Goal: Task Accomplishment & Management: Manage account settings

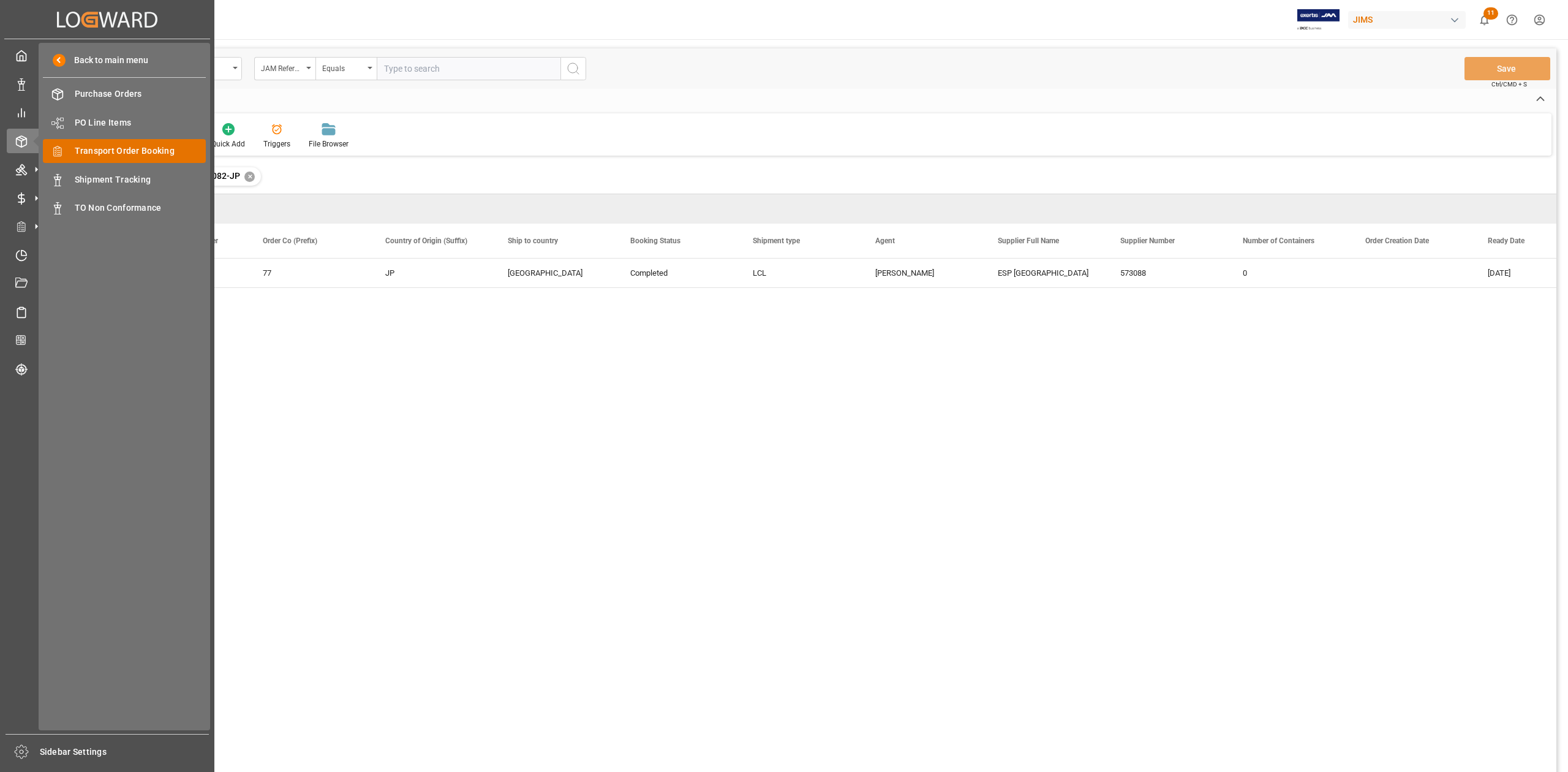
click at [124, 150] on span "Transport Order Booking" at bounding box center [140, 150] width 131 height 13
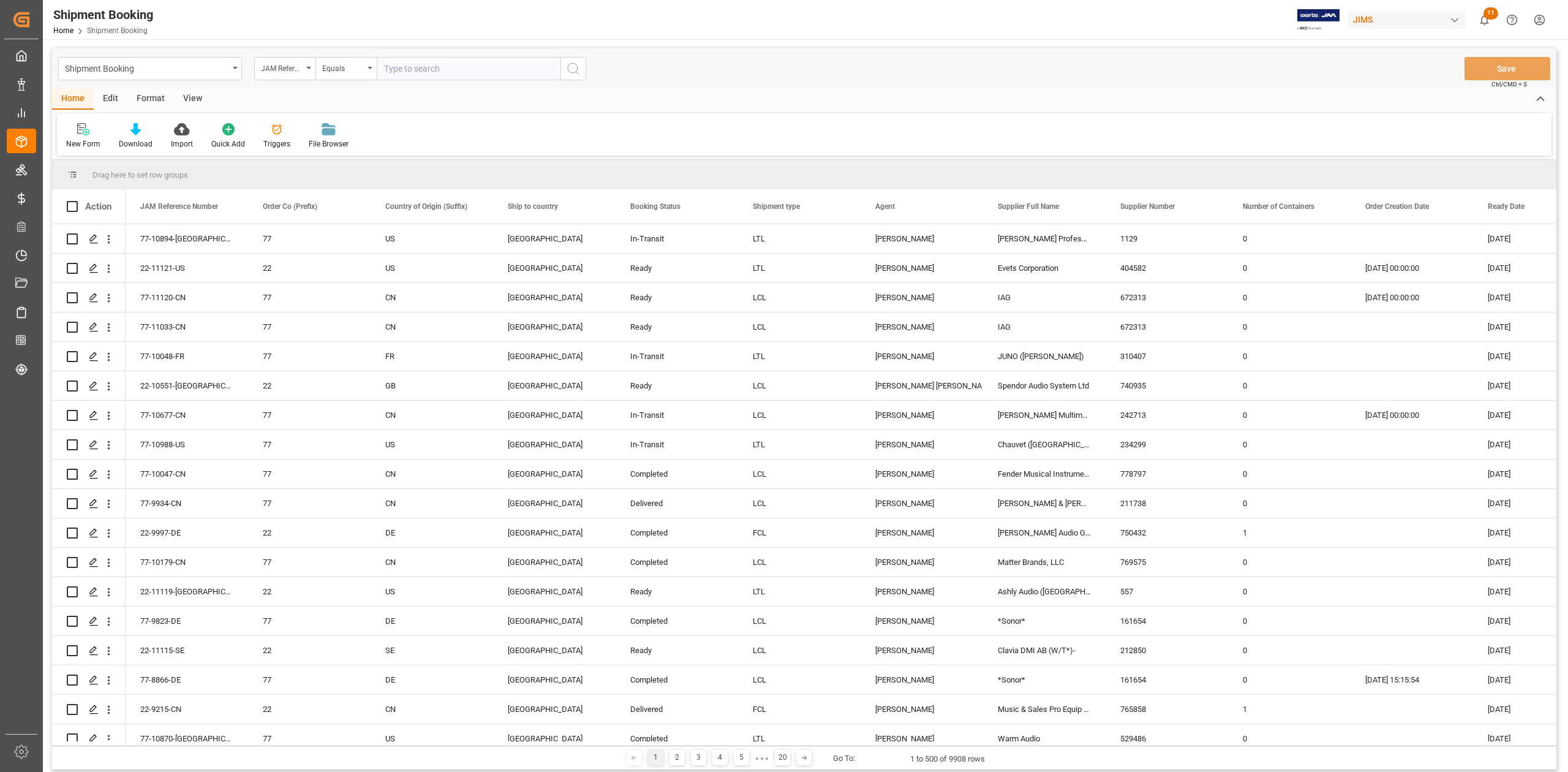
click at [457, 75] on input "text" at bounding box center [469, 68] width 184 height 23
paste input "77-10164-CN"
type input "77-10164-CN"
click at [572, 72] on circle "search button" at bounding box center [572, 68] width 9 height 9
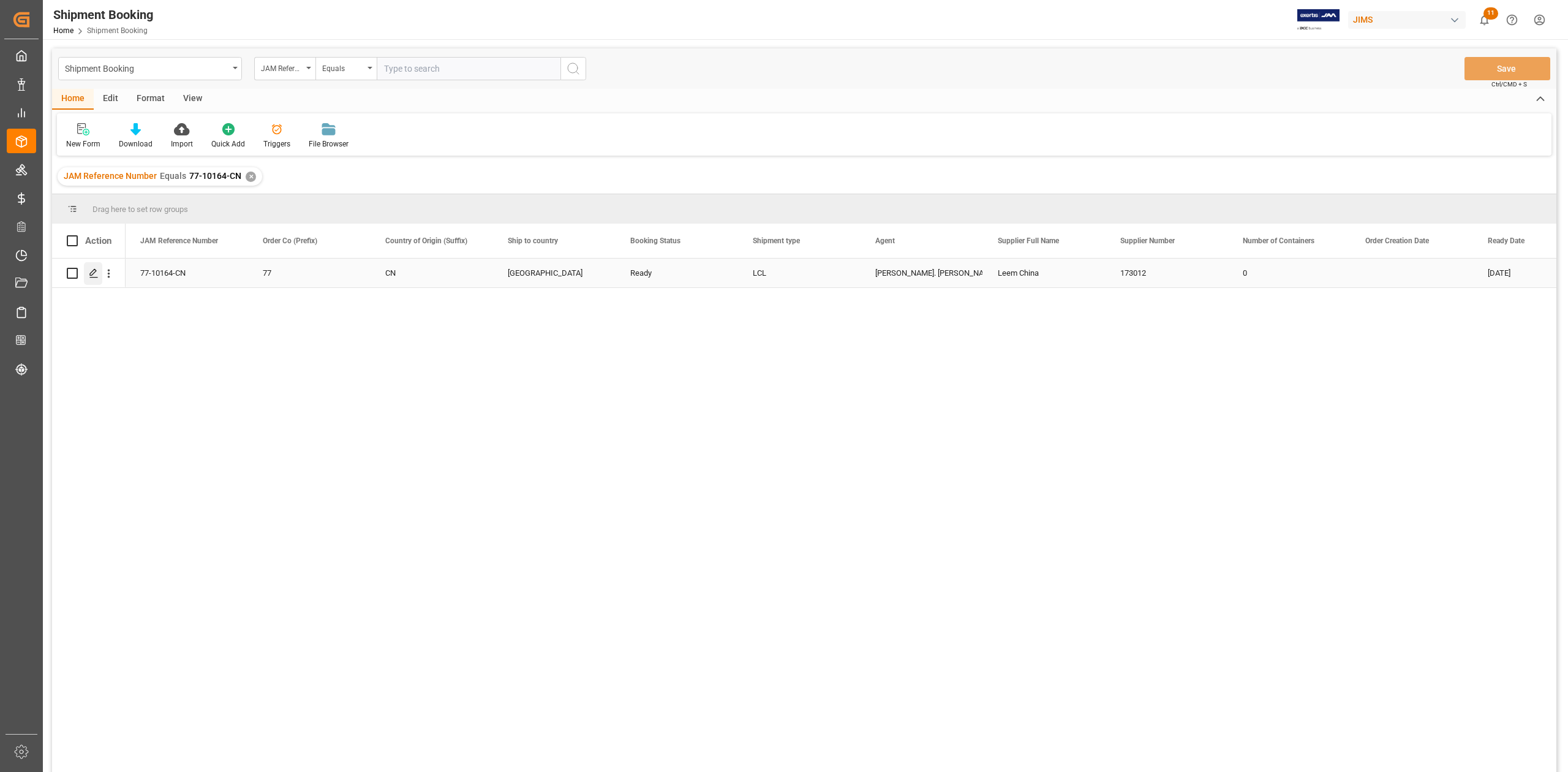
click at [89, 275] on icon "Press SPACE to select this row." at bounding box center [93, 273] width 9 height 9
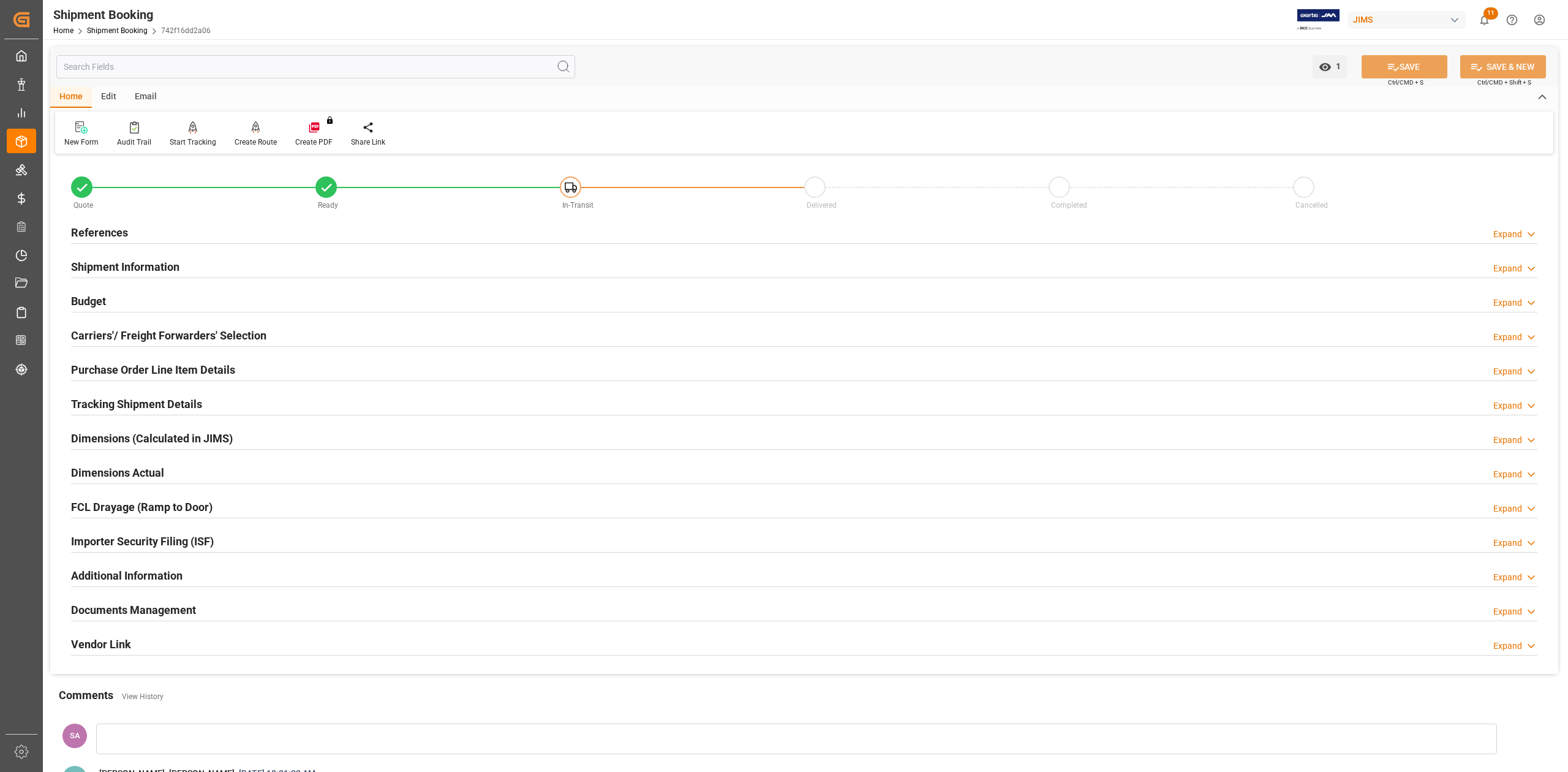
drag, startPoint x: 118, startPoint y: 231, endPoint x: 203, endPoint y: 252, distance: 87.6
click at [120, 230] on h2 "References" at bounding box center [100, 232] width 57 height 16
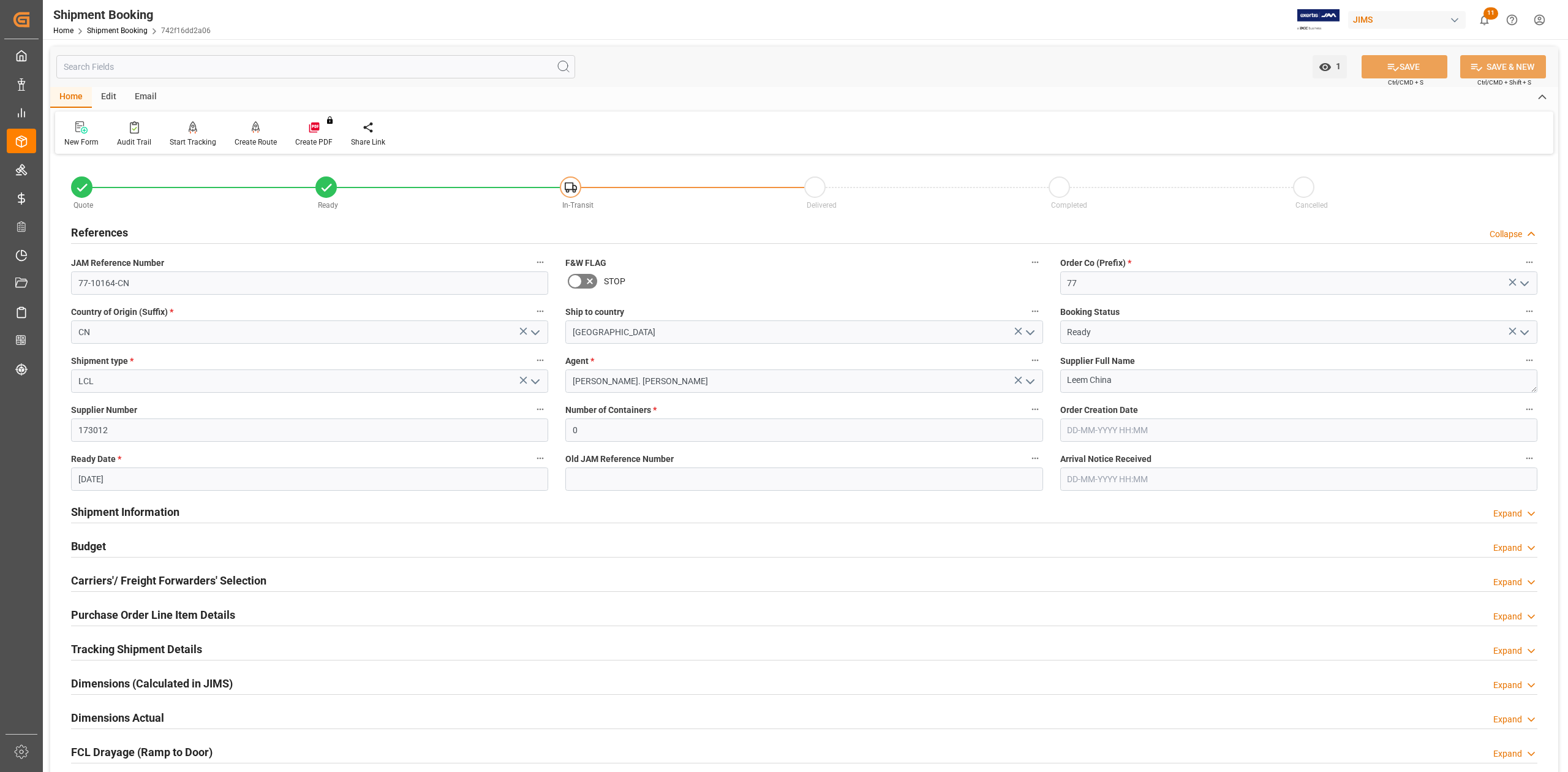
click at [124, 507] on h2 "Shipment Information" at bounding box center [125, 512] width 108 height 16
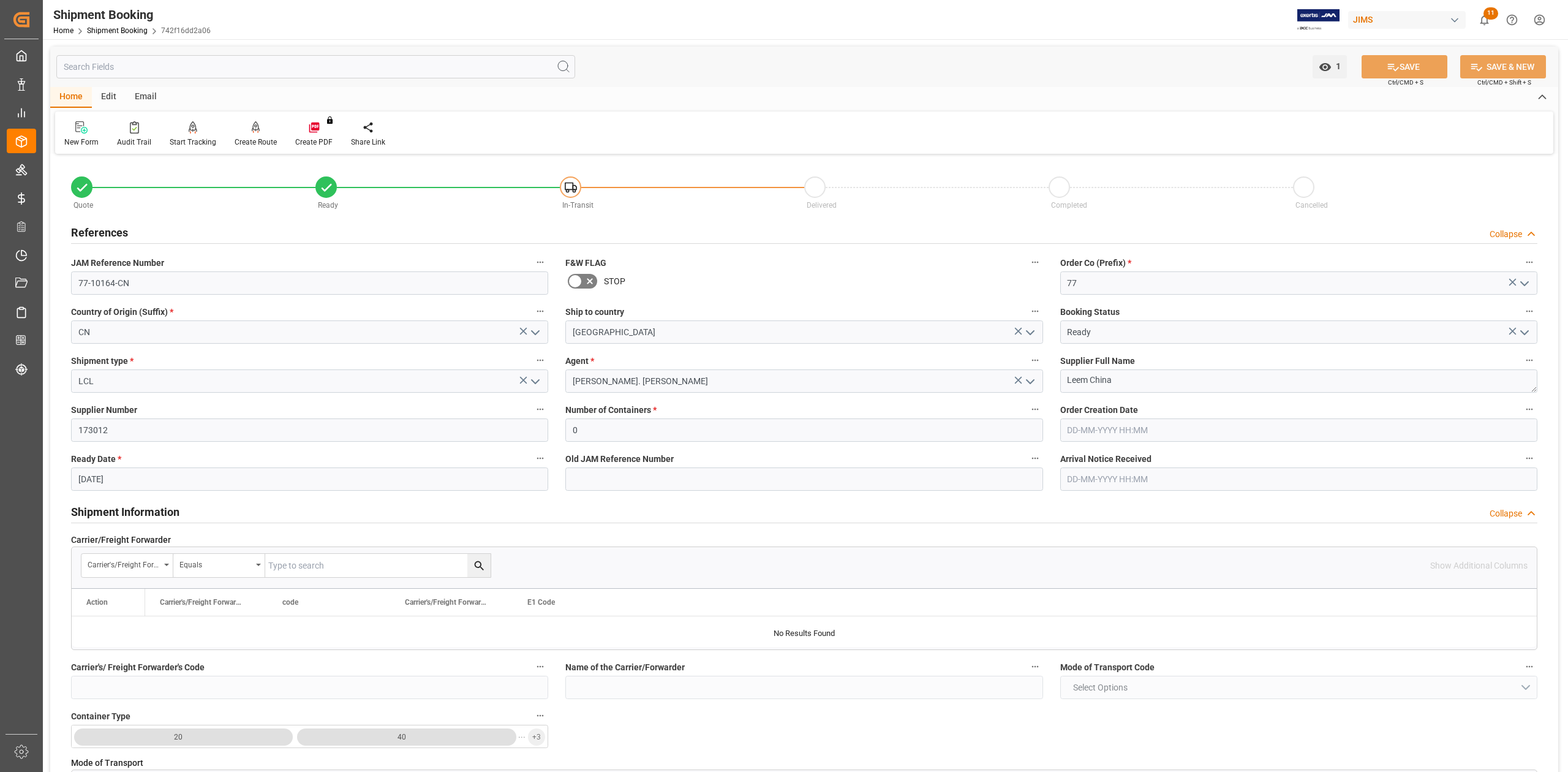
click at [124, 507] on h2 "Shipment Information" at bounding box center [125, 512] width 108 height 16
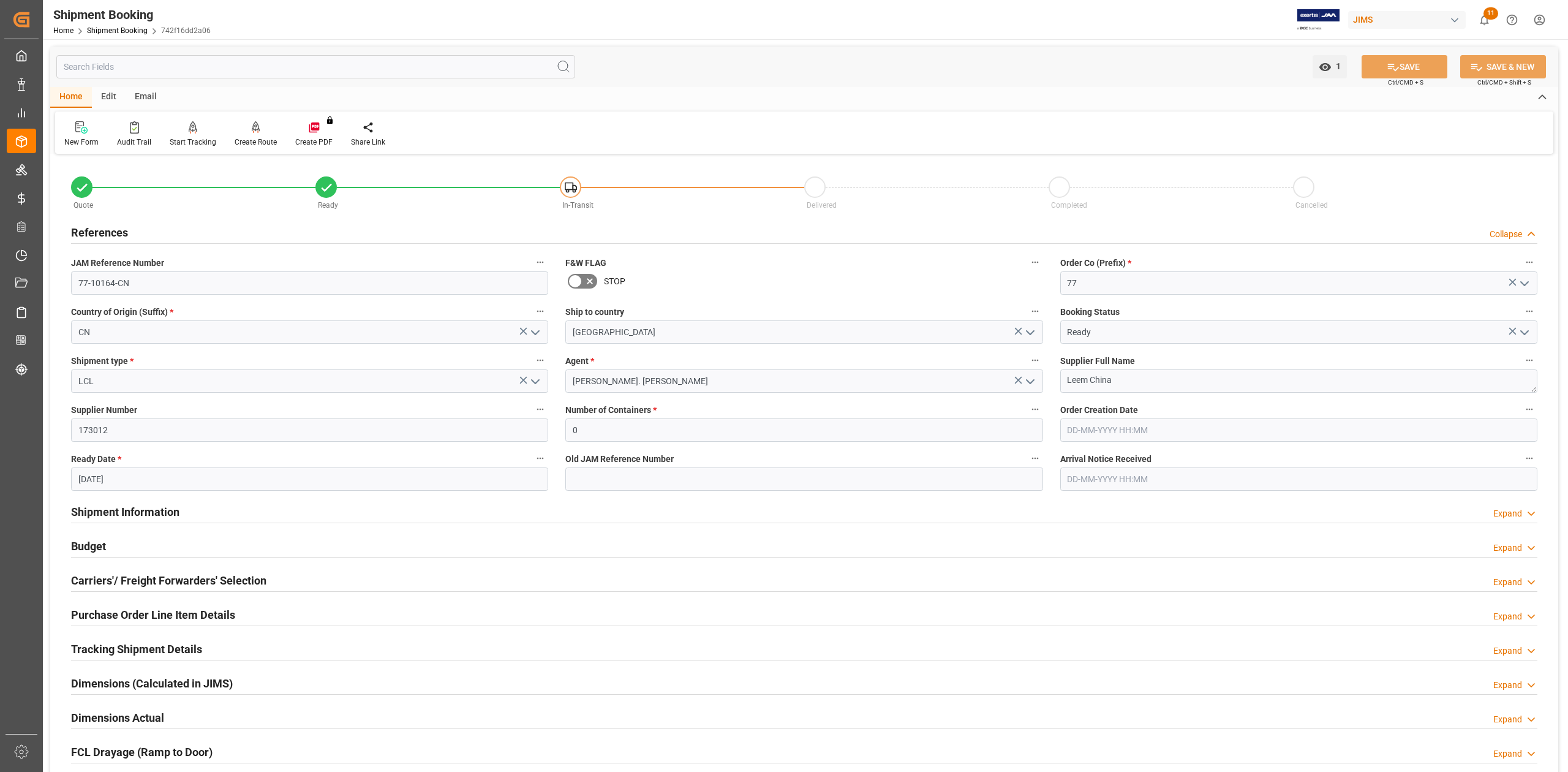
click at [143, 258] on span "JAM Reference Number" at bounding box center [118, 263] width 93 height 13
click at [532, 258] on button "JAM Reference Number" at bounding box center [540, 262] width 16 height 16
click at [132, 260] on div at bounding box center [784, 386] width 1568 height 772
click at [104, 234] on h2 "References" at bounding box center [100, 232] width 57 height 16
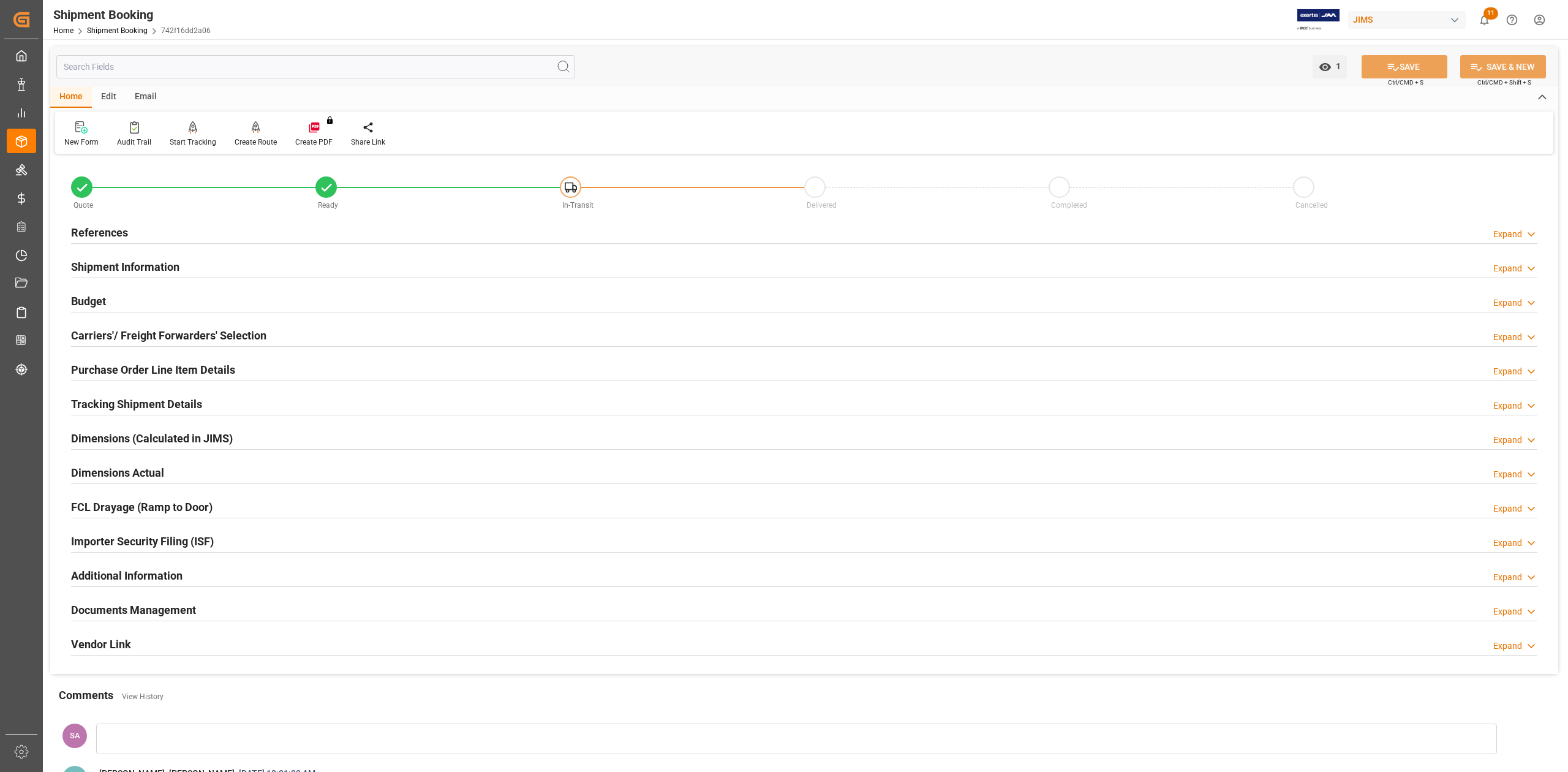
click at [129, 342] on h2 "Carriers'/ Freight Forwarders' Selection" at bounding box center [169, 335] width 196 height 16
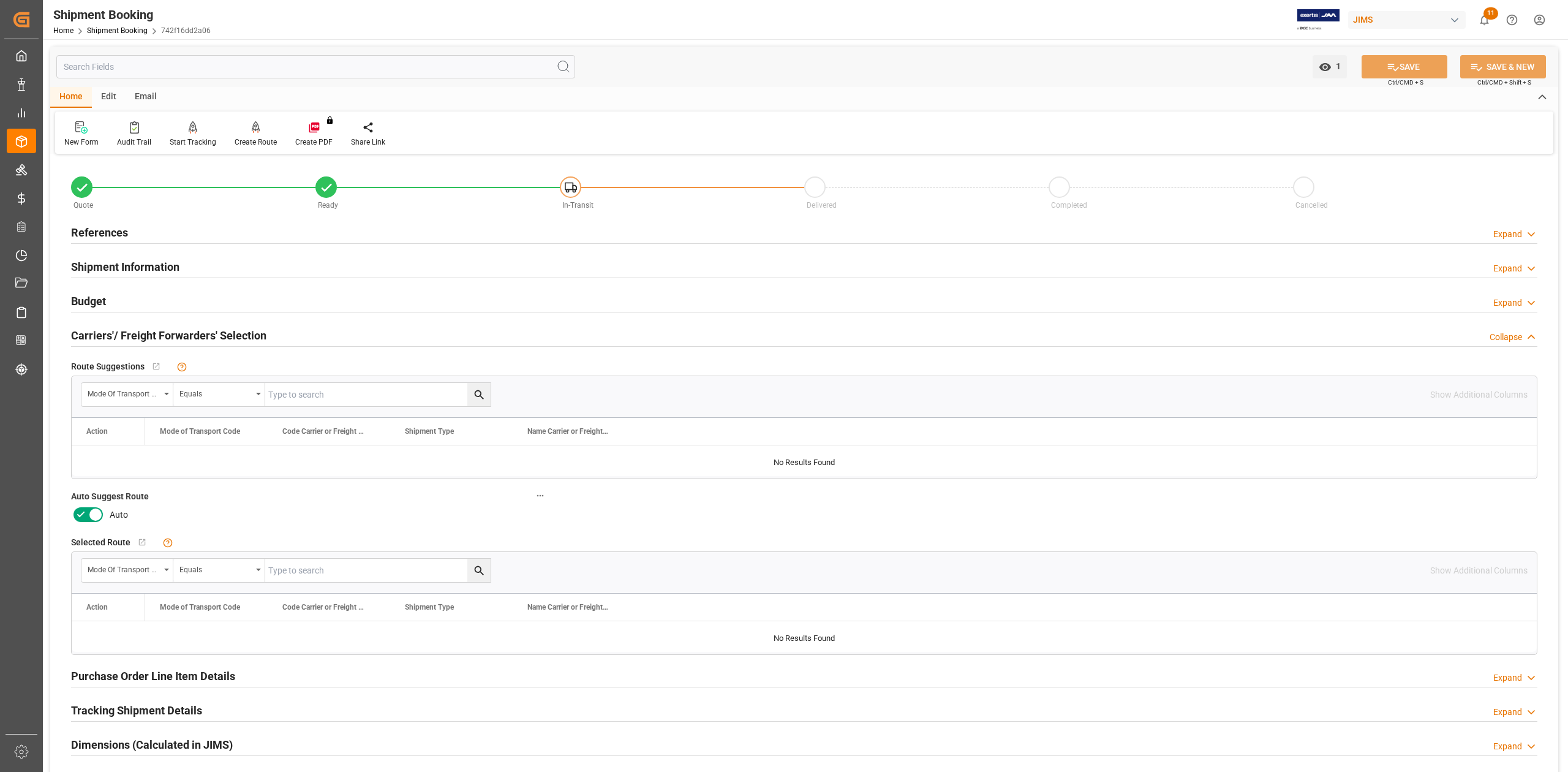
click at [88, 516] on icon at bounding box center [95, 514] width 15 height 15
click at [0, 0] on input "checkbox" at bounding box center [0, 0] width 0 height 0
click at [1424, 66] on button "SAVE" at bounding box center [1405, 66] width 86 height 23
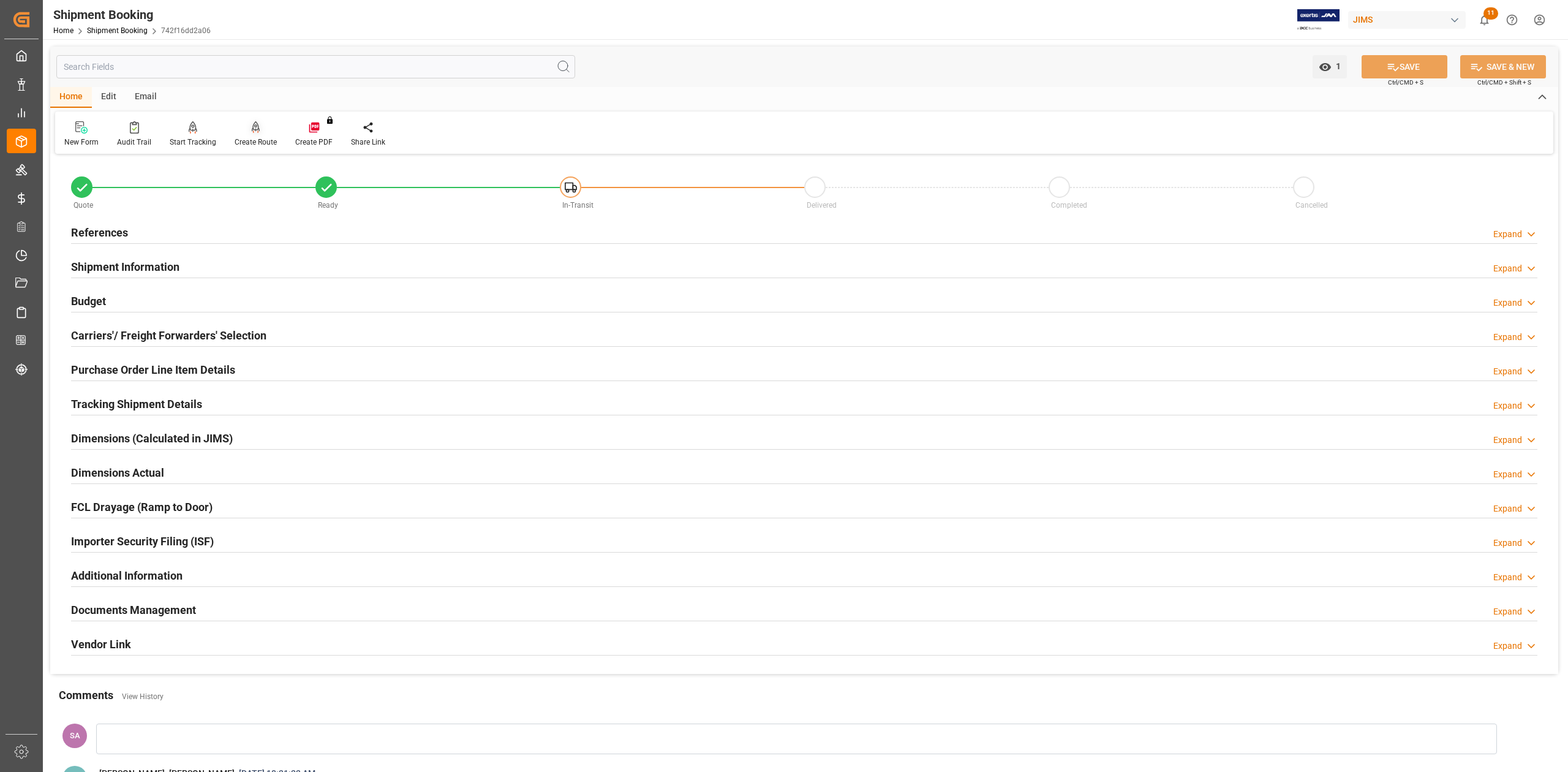
click at [260, 134] on div "Create Route" at bounding box center [256, 134] width 61 height 27
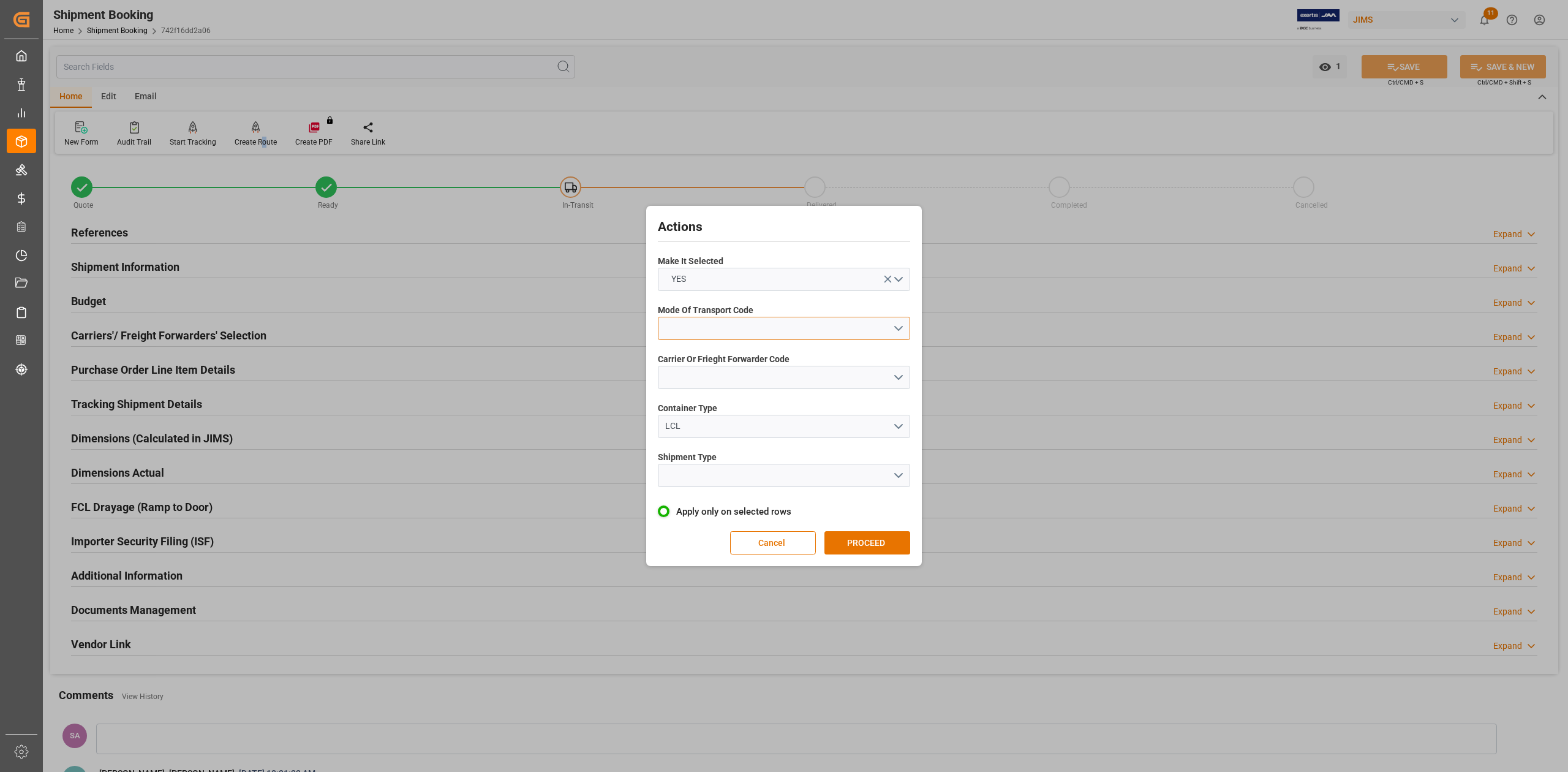
click at [741, 333] on button "open menu" at bounding box center [784, 328] width 252 height 23
click at [736, 337] on div "1- OCEAN" at bounding box center [784, 331] width 251 height 26
click at [729, 378] on button "open menu" at bounding box center [784, 377] width 252 height 23
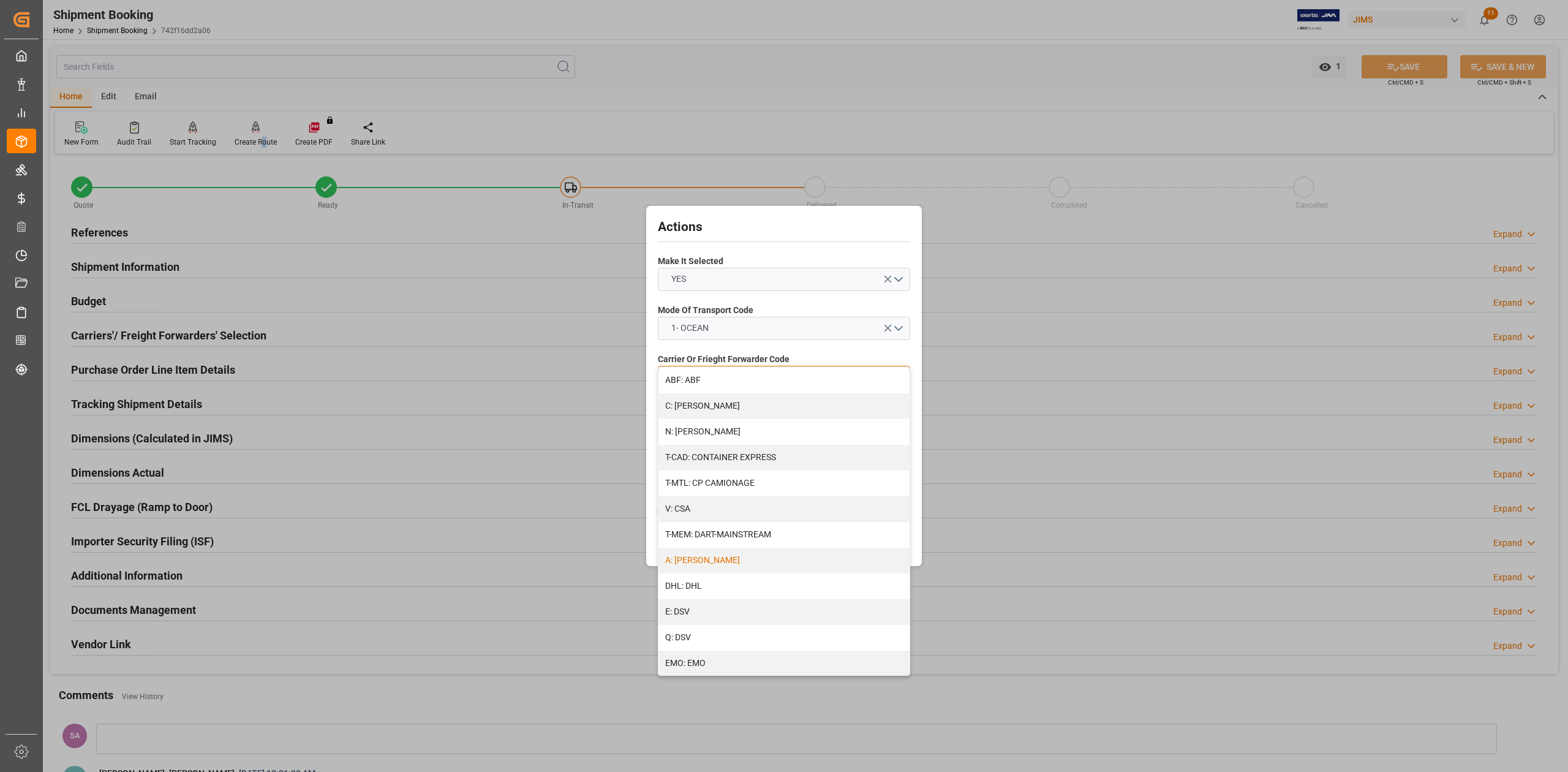
click at [699, 564] on div "A: DELMAR" at bounding box center [784, 561] width 251 height 26
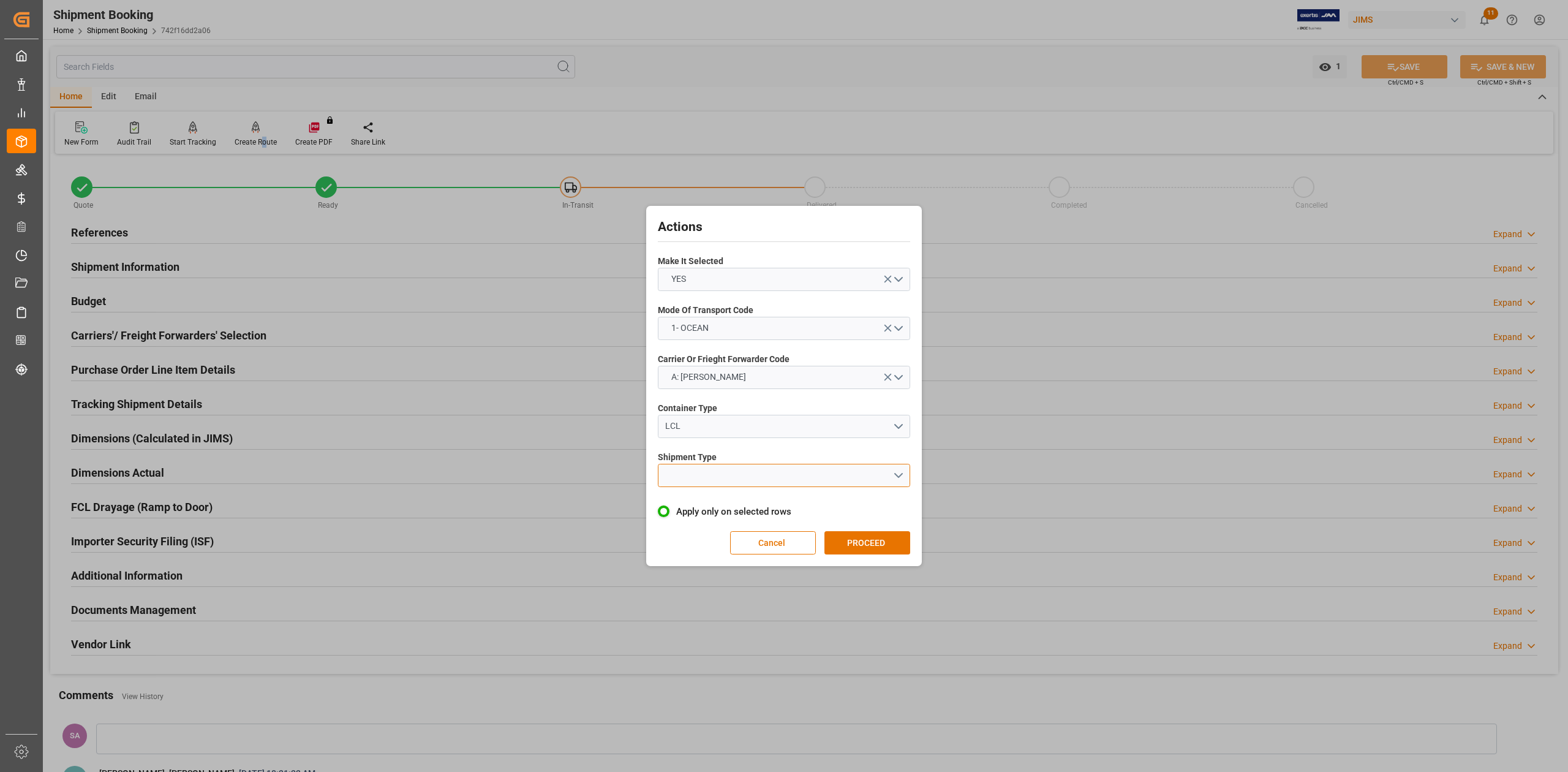
click at [696, 478] on button "open menu" at bounding box center [784, 475] width 252 height 23
click at [696, 504] on div "LCL" at bounding box center [784, 504] width 251 height 26
click at [881, 538] on button "PROCEED" at bounding box center [868, 543] width 86 height 23
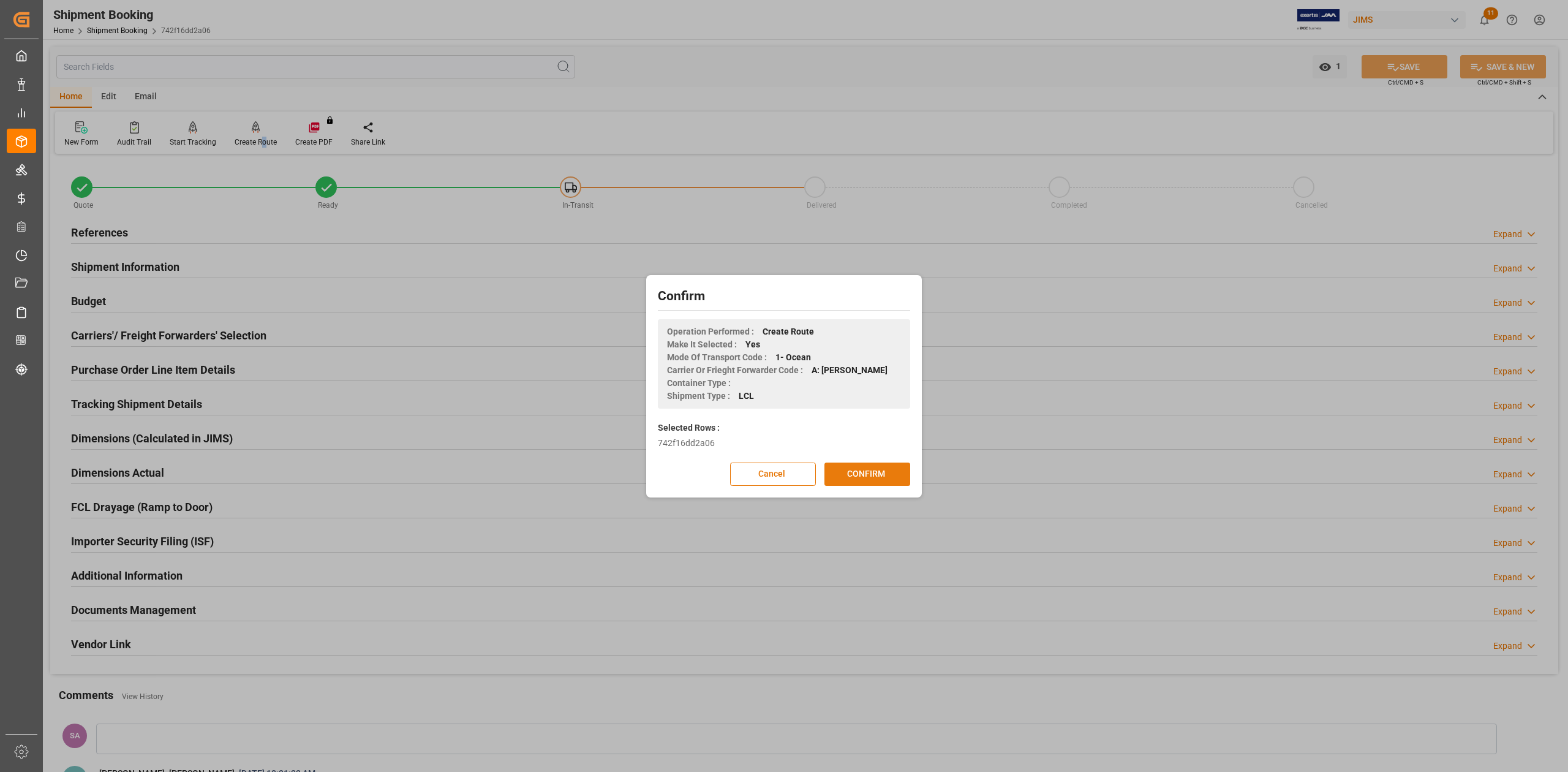
click at [893, 474] on button "CONFIRM" at bounding box center [868, 474] width 86 height 23
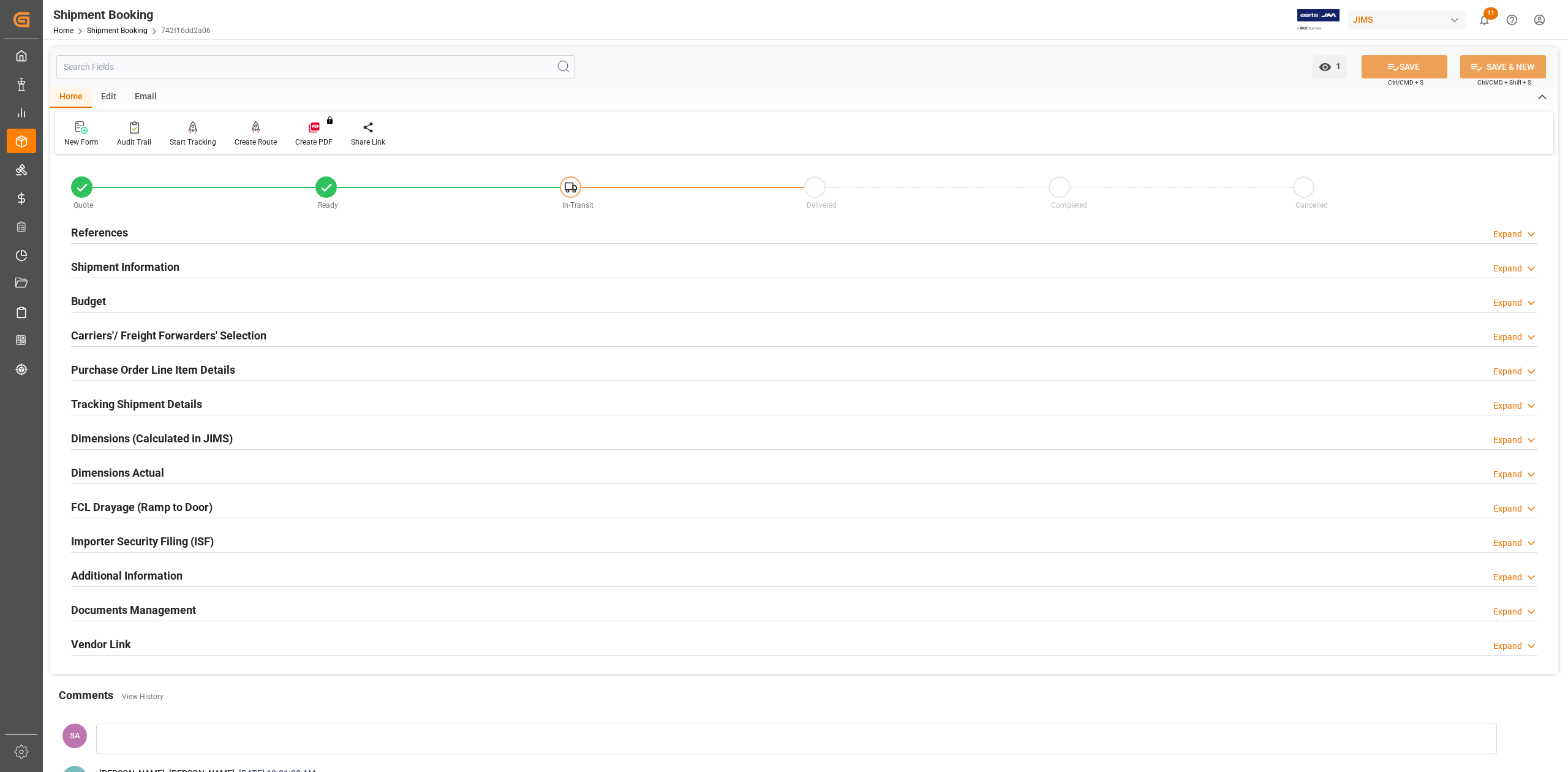
click at [177, 609] on h2 "Documents Management" at bounding box center [134, 610] width 125 height 16
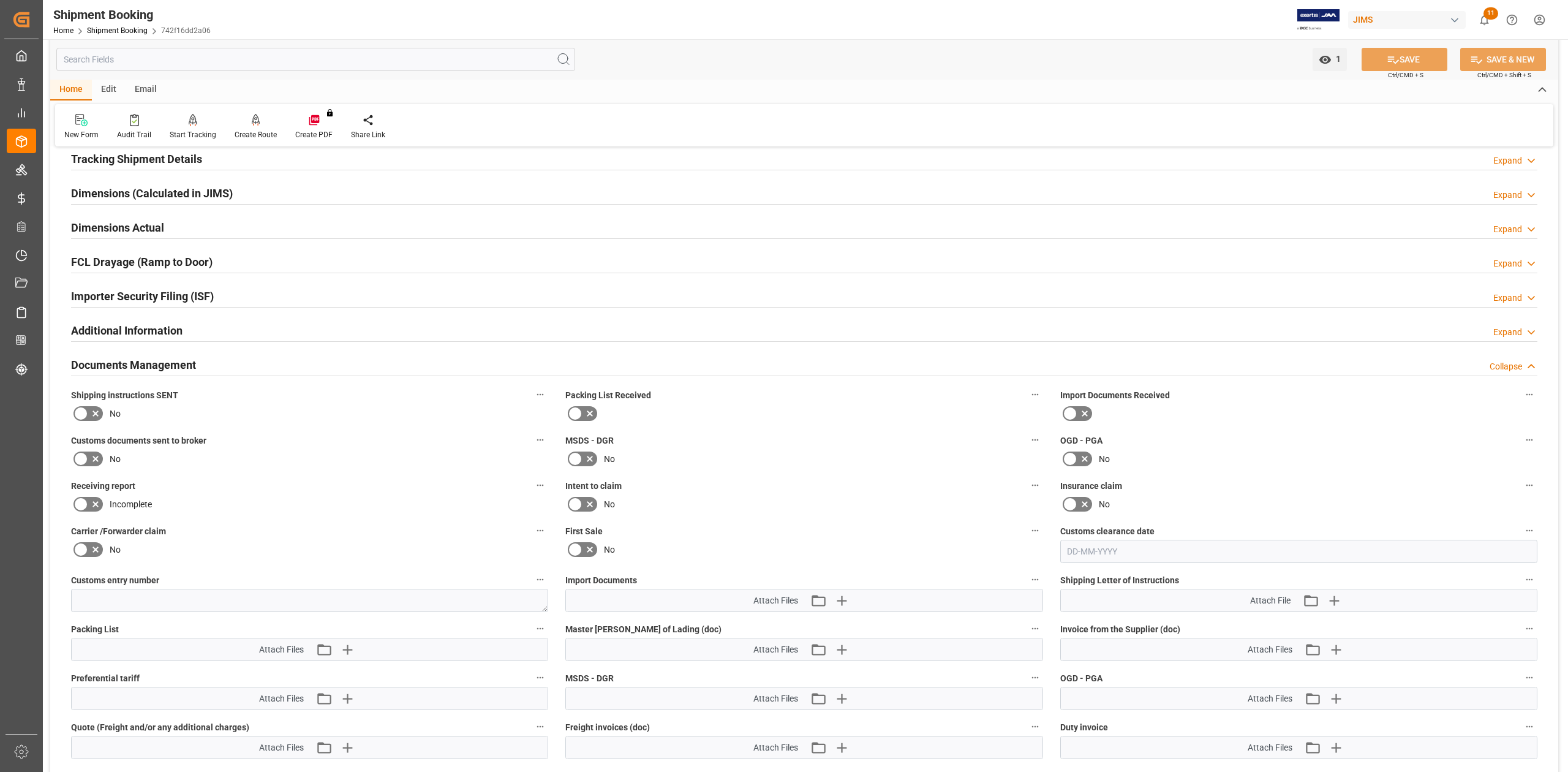
scroll to position [408, 0]
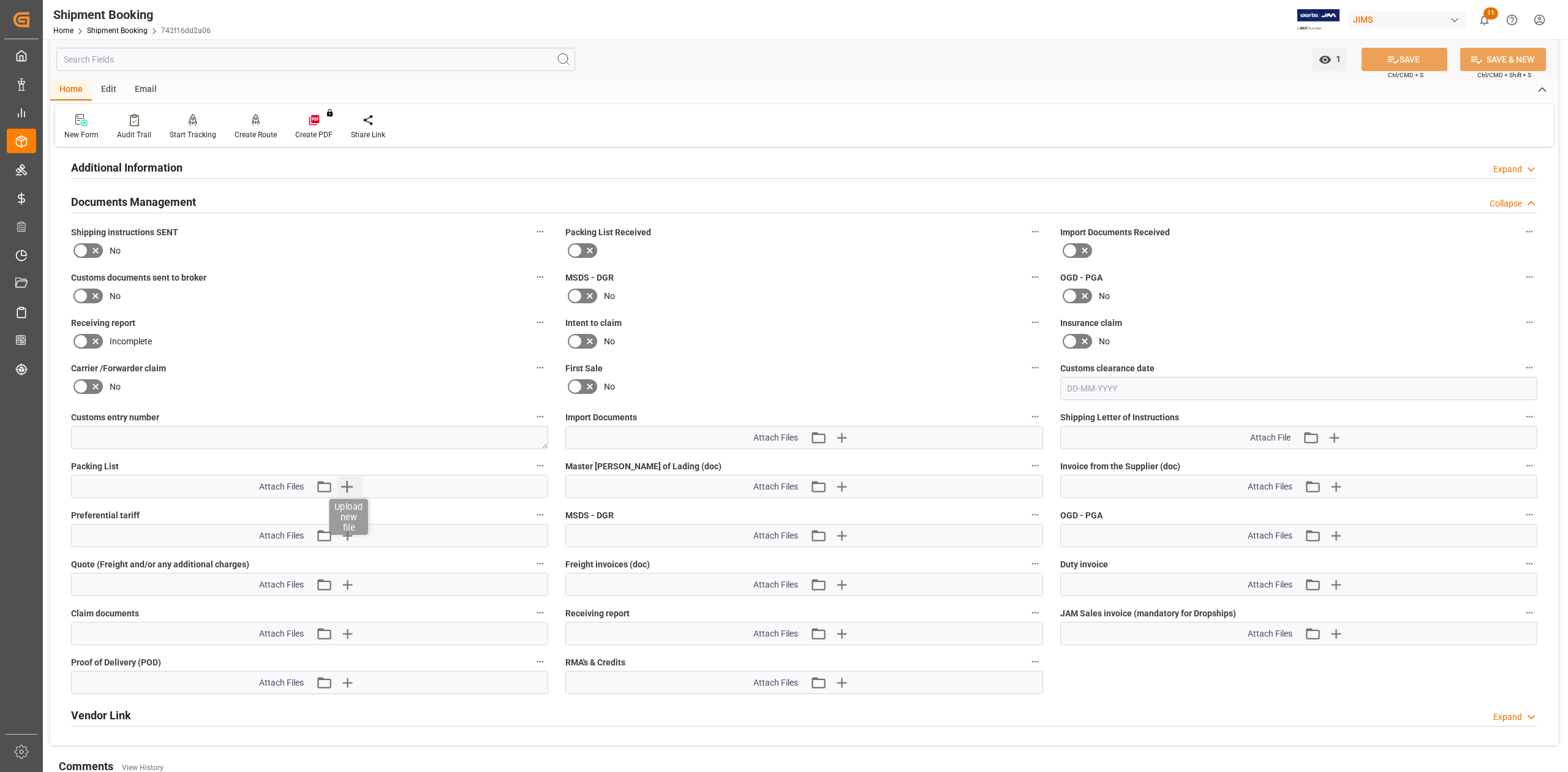
click at [342, 489] on icon "button" at bounding box center [347, 486] width 20 height 20
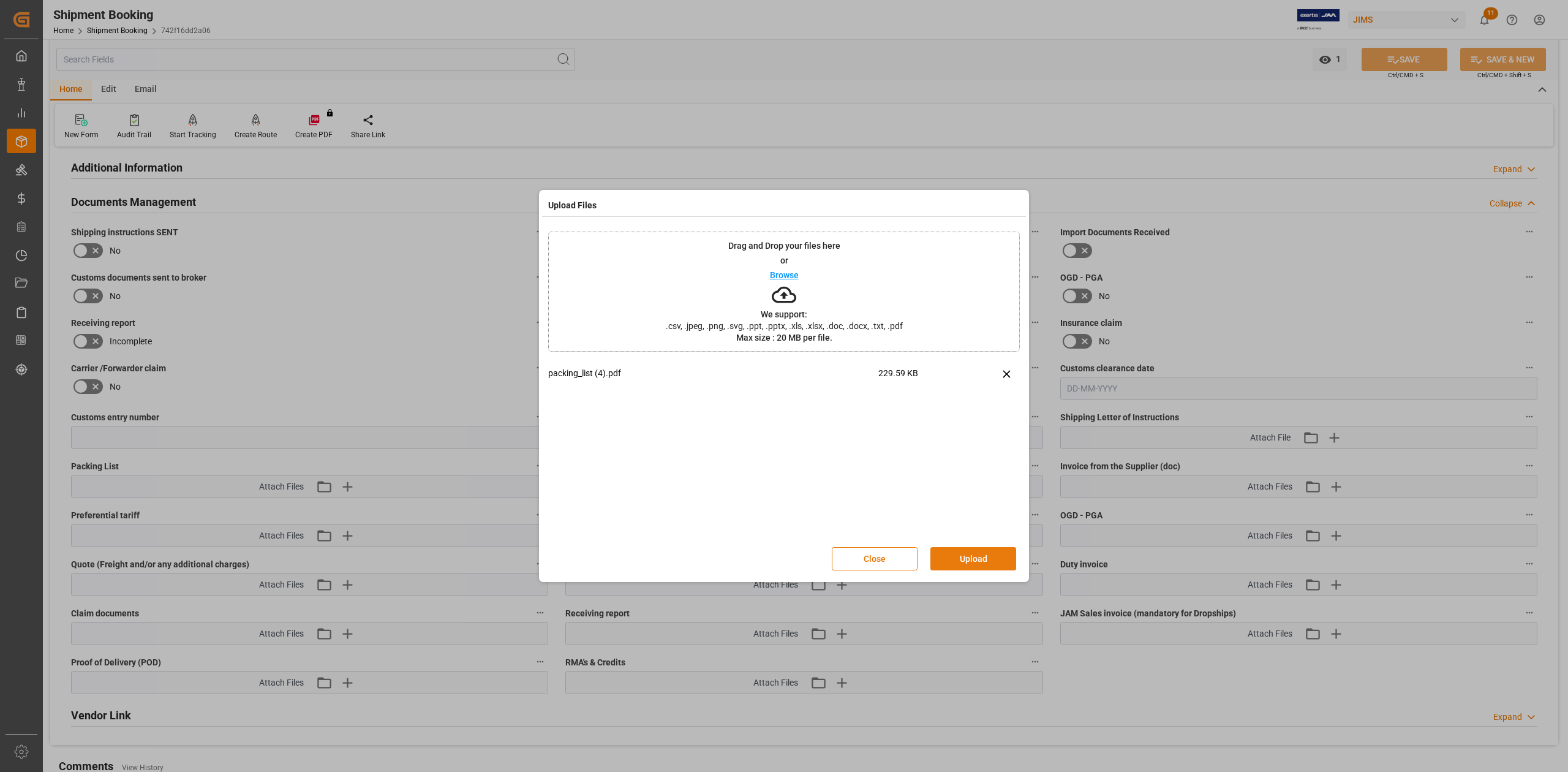
click at [973, 562] on button "Upload" at bounding box center [973, 558] width 86 height 23
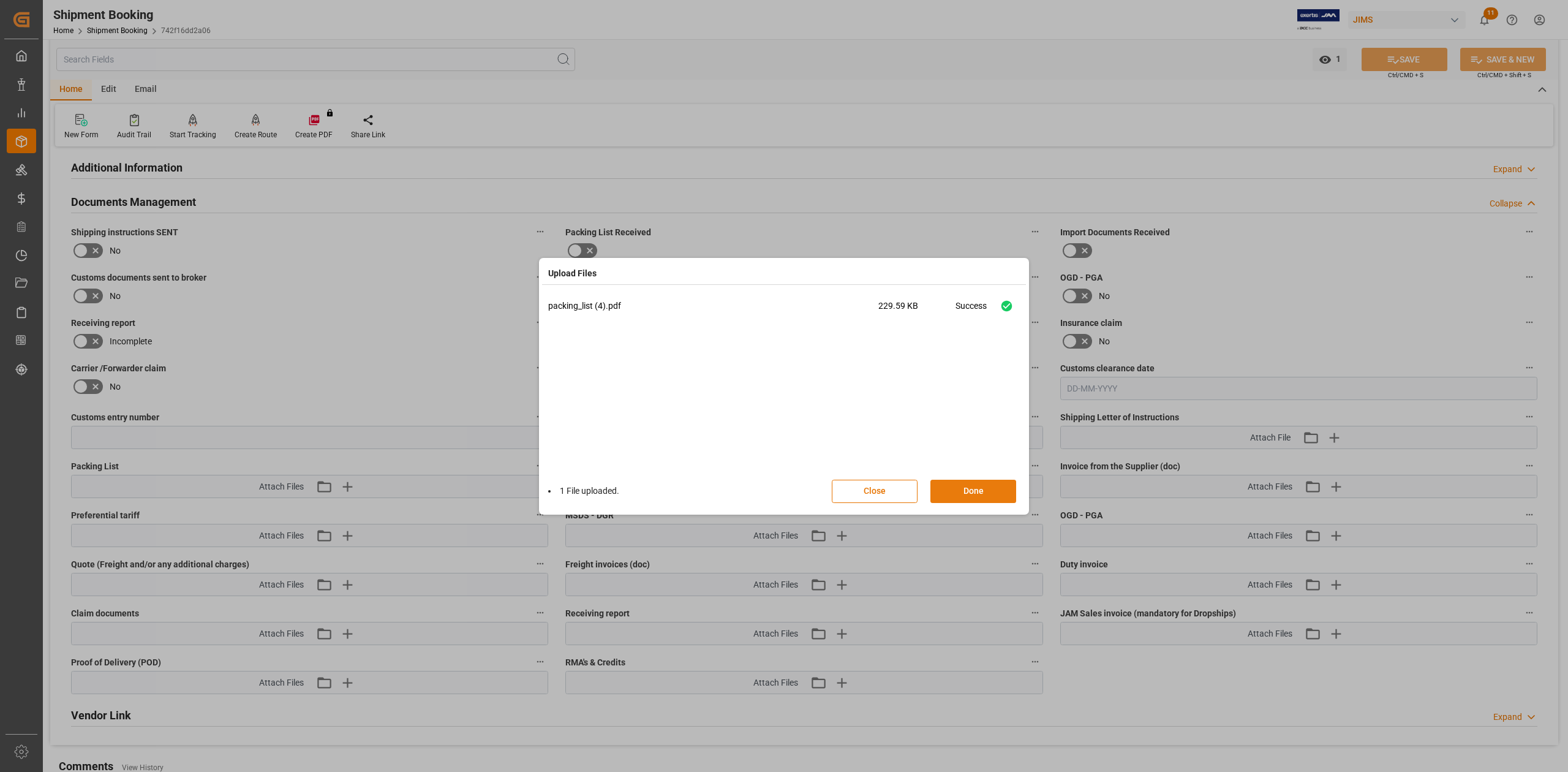
click at [972, 484] on button "Done" at bounding box center [973, 491] width 86 height 23
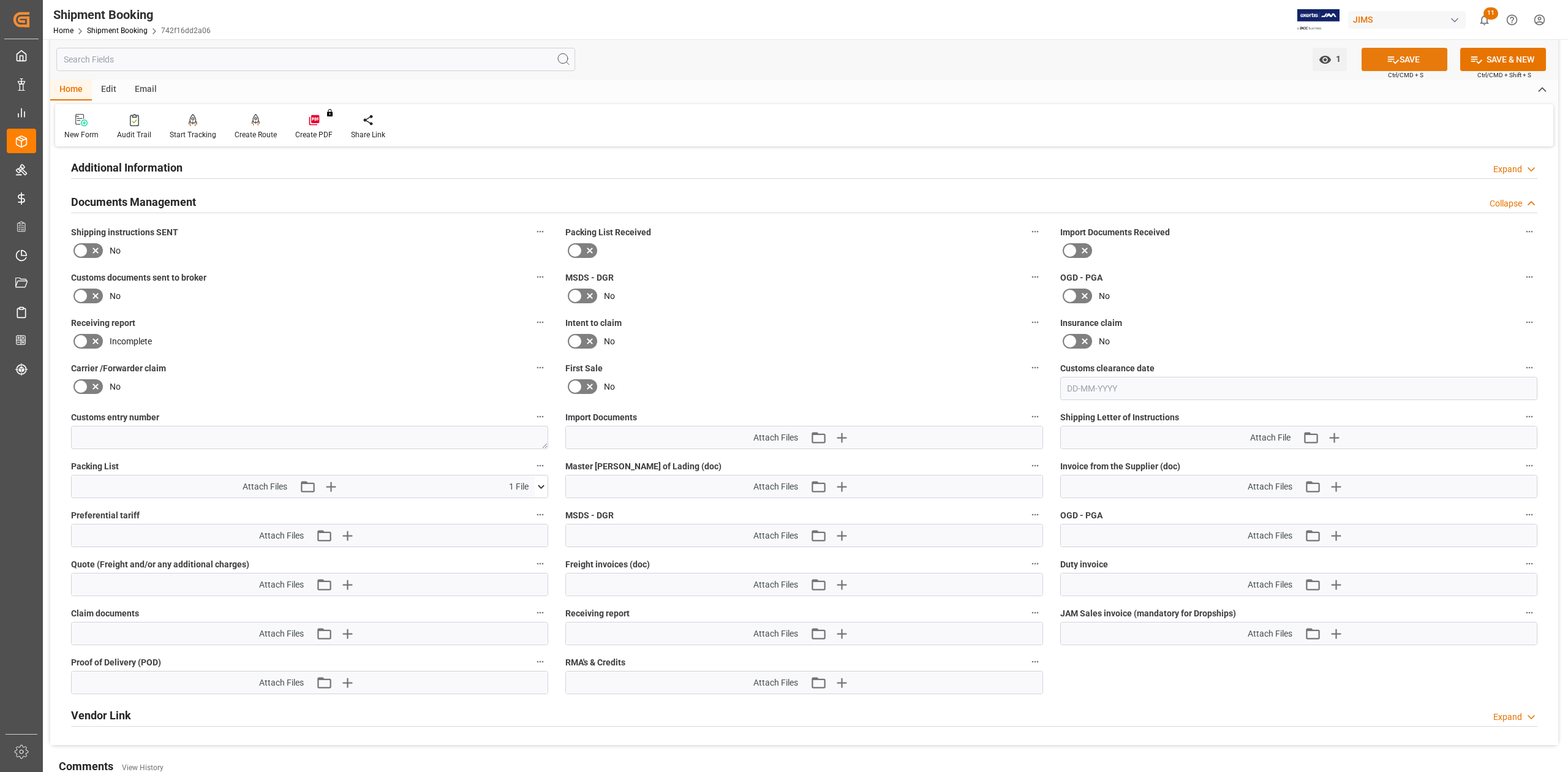
click at [1413, 60] on button "SAVE" at bounding box center [1405, 59] width 86 height 23
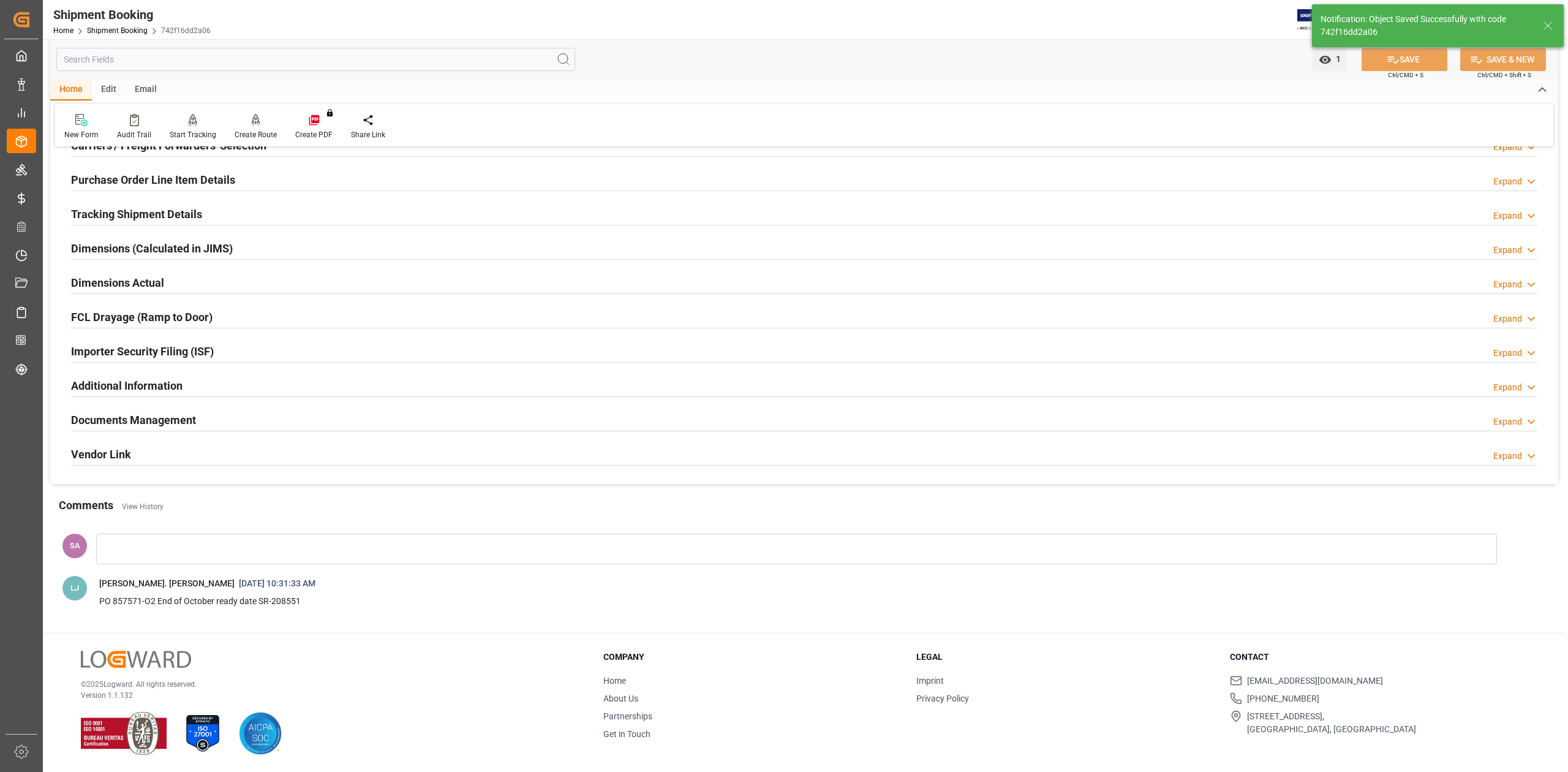
scroll to position [191, 0]
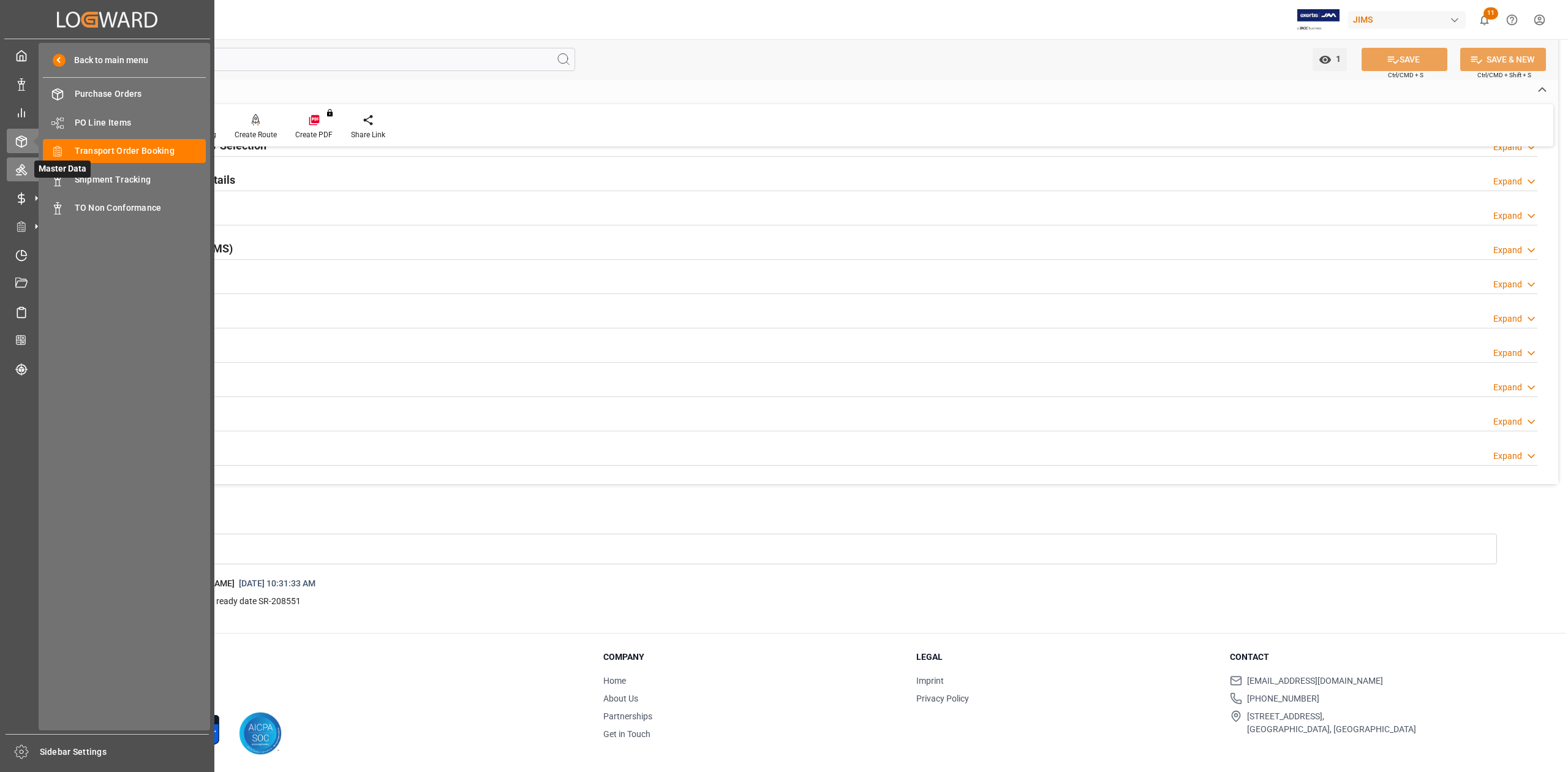
click at [23, 167] on icon at bounding box center [21, 170] width 12 height 12
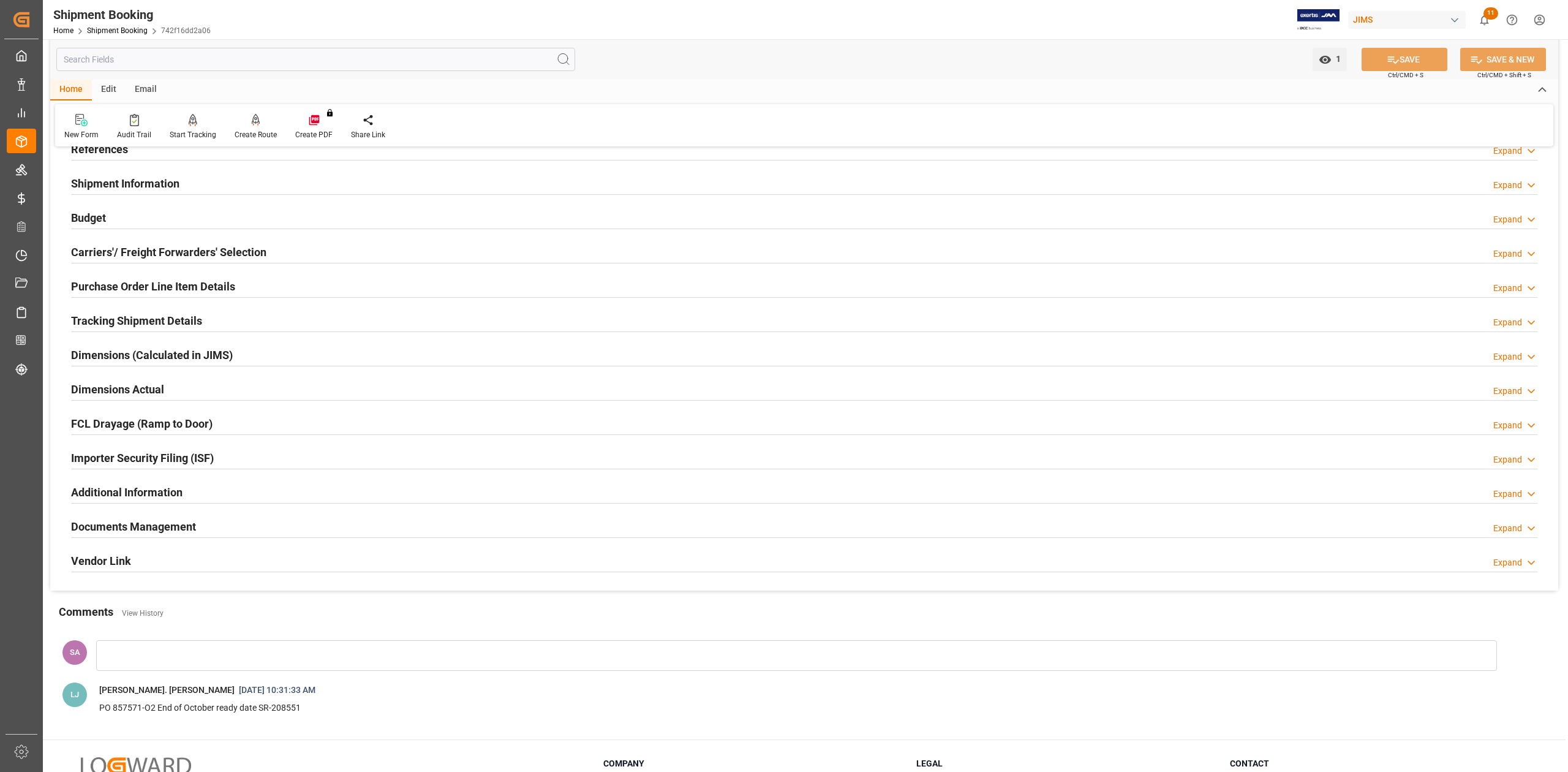
scroll to position [0, 0]
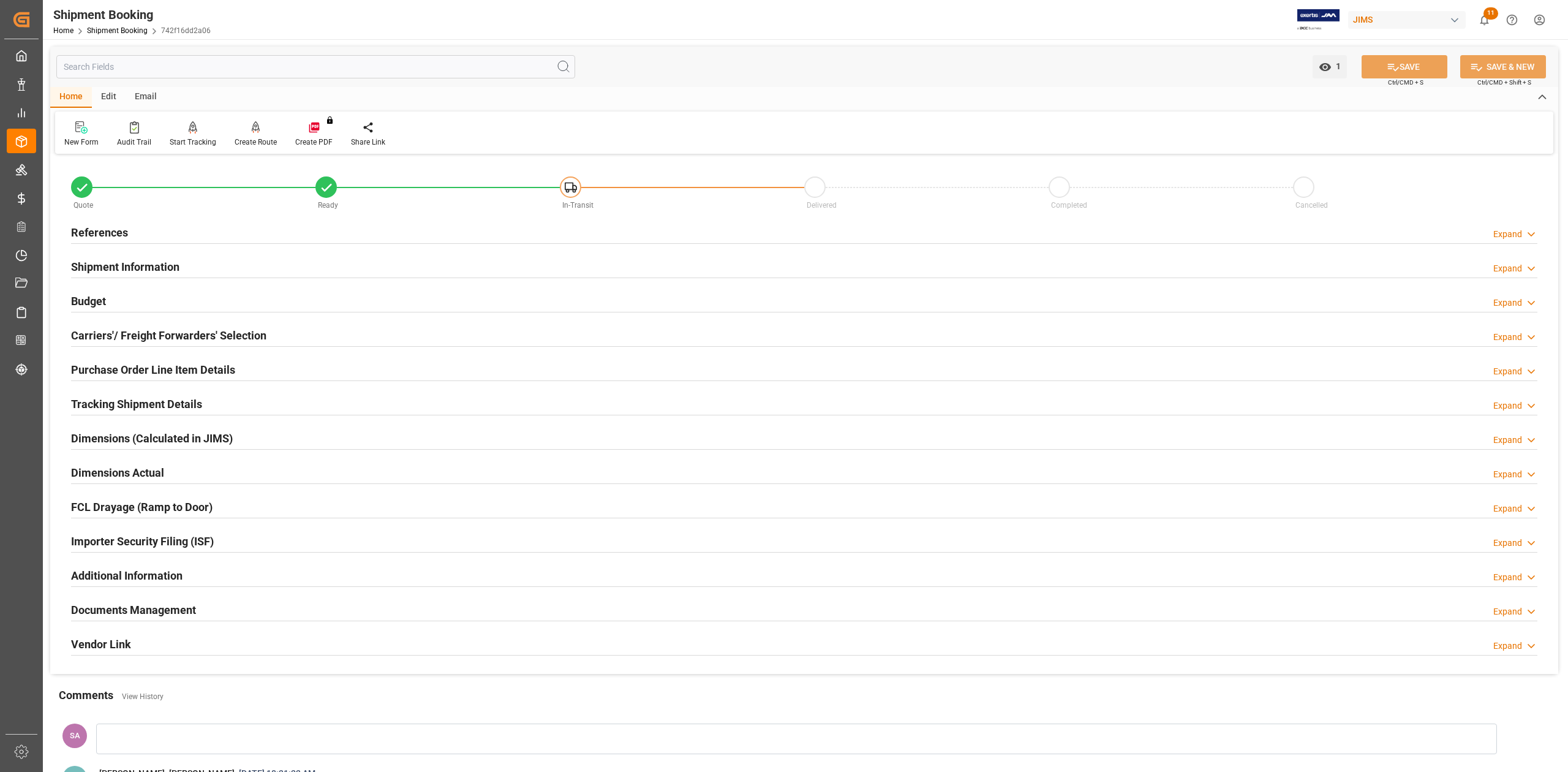
click at [94, 236] on h2 "References" at bounding box center [100, 232] width 57 height 16
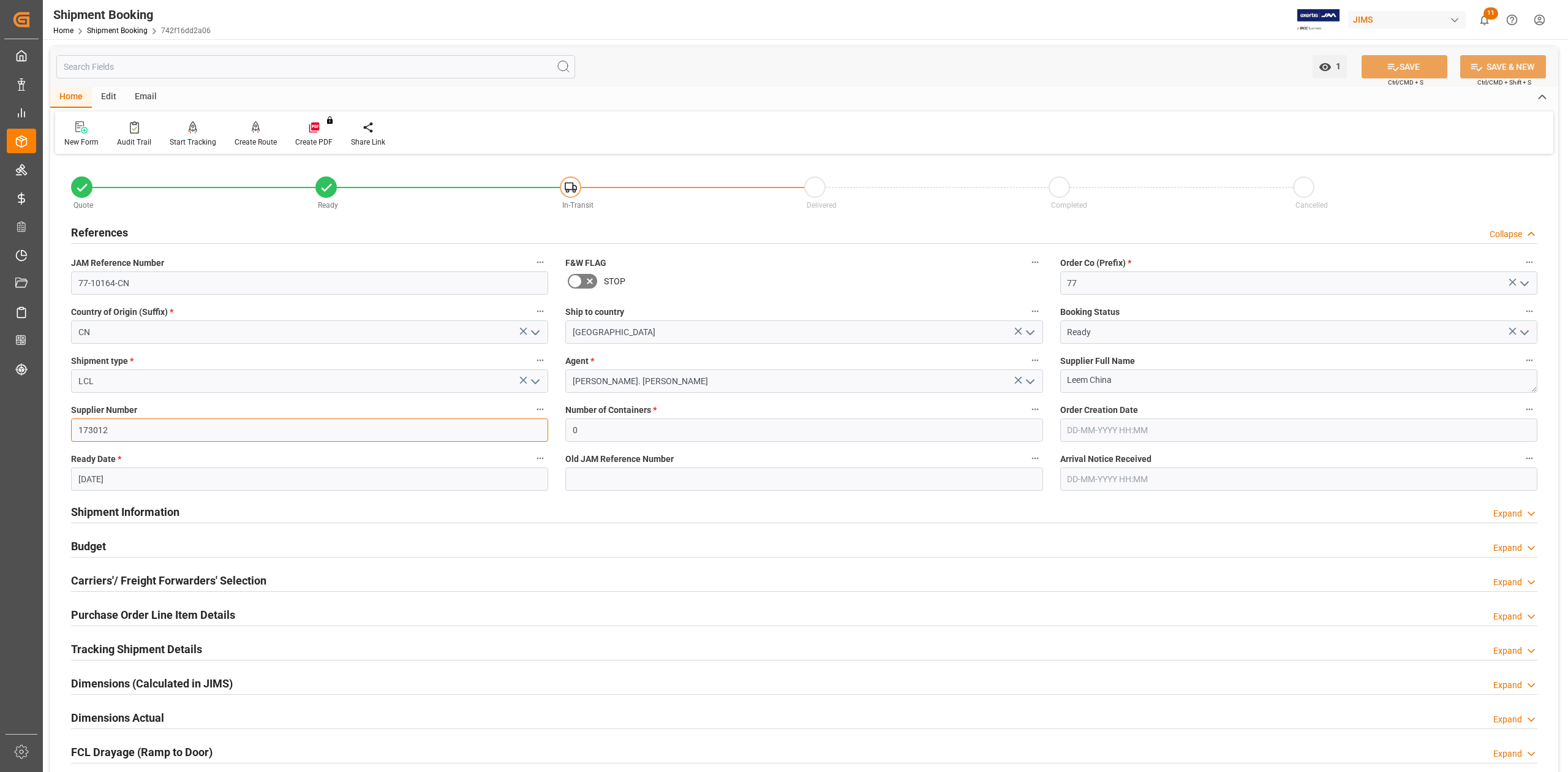
click at [114, 424] on input "173012" at bounding box center [310, 429] width 477 height 23
click at [157, 508] on h2 "Shipment Information" at bounding box center [125, 512] width 108 height 16
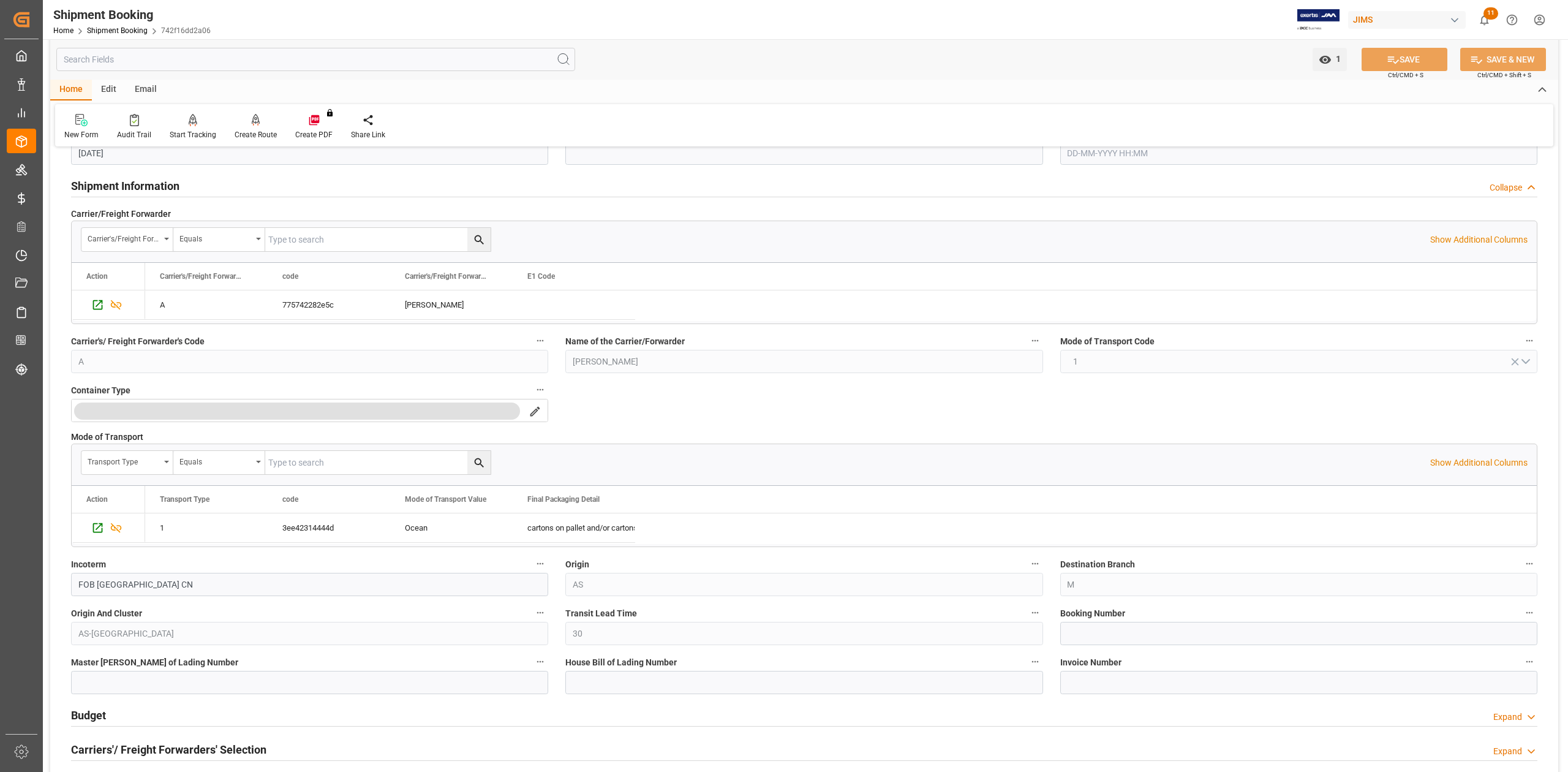
scroll to position [326, 0]
click at [1091, 635] on input at bounding box center [1299, 633] width 477 height 23
paste input "13638634"
type input "13638634"
click at [1375, 55] on button "SAVE" at bounding box center [1405, 59] width 86 height 23
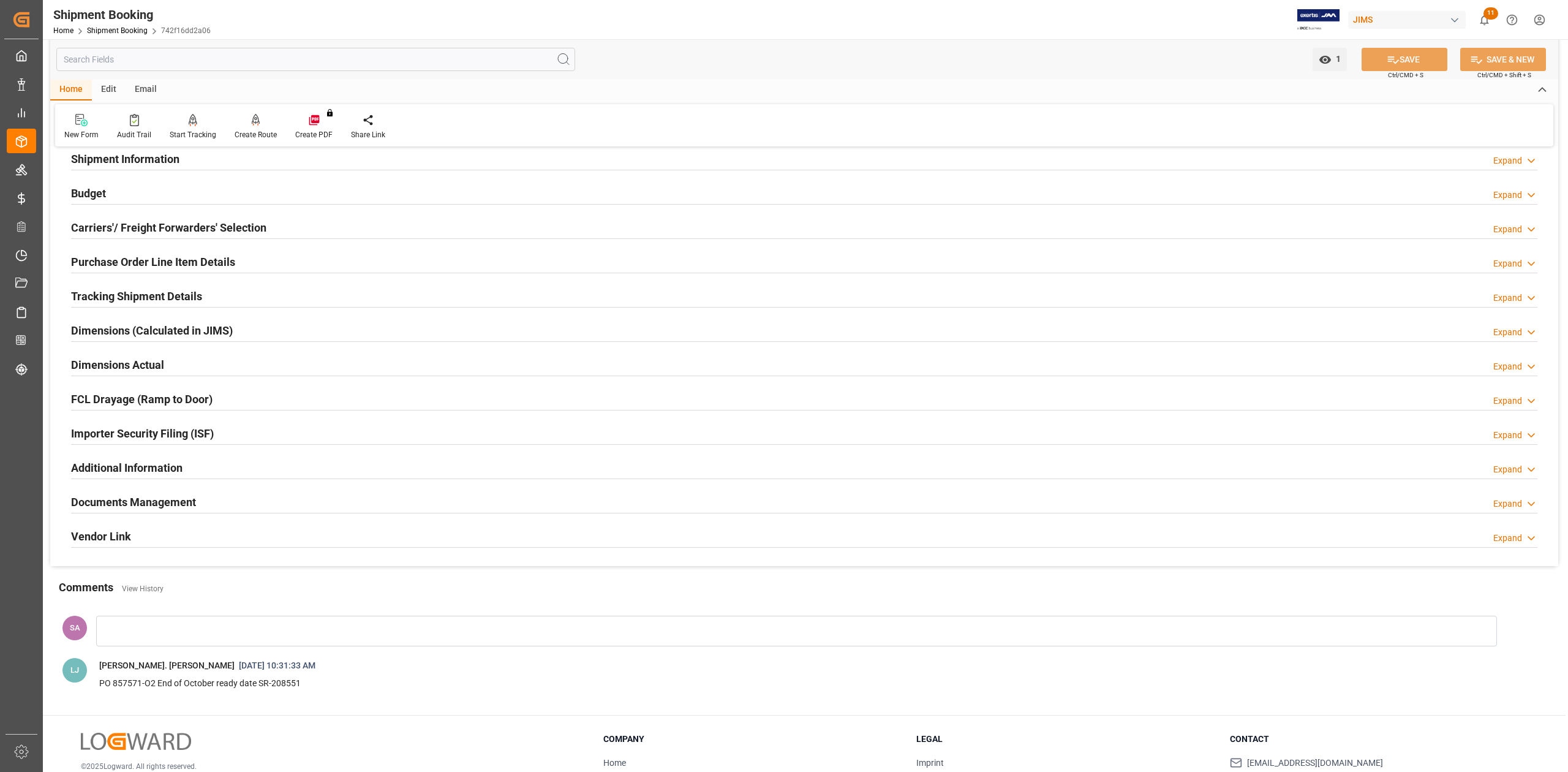
scroll to position [82, 0]
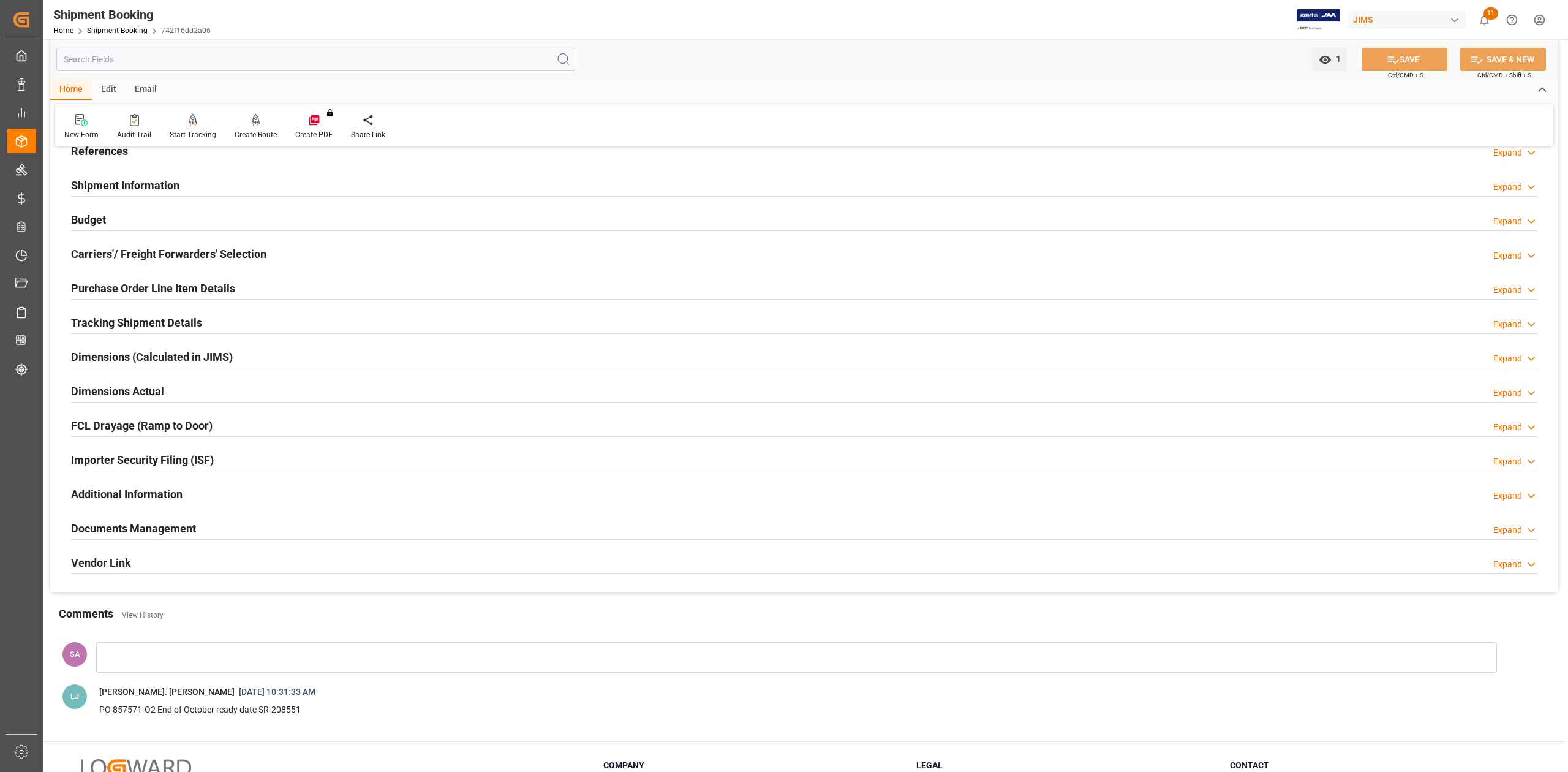
click at [132, 177] on h2 "Shipment Information" at bounding box center [125, 185] width 108 height 16
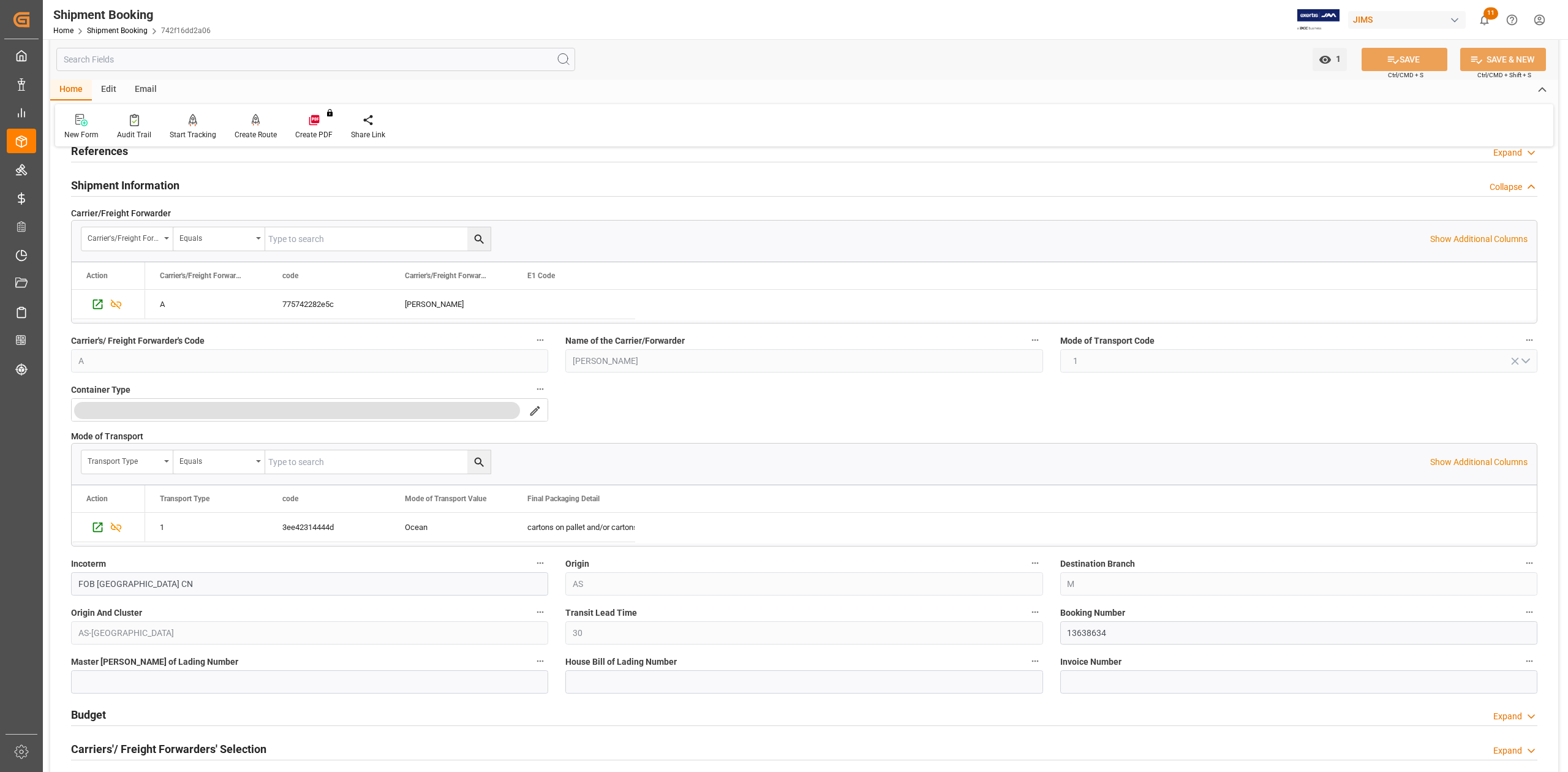
click at [132, 177] on h2 "Shipment Information" at bounding box center [125, 185] width 108 height 16
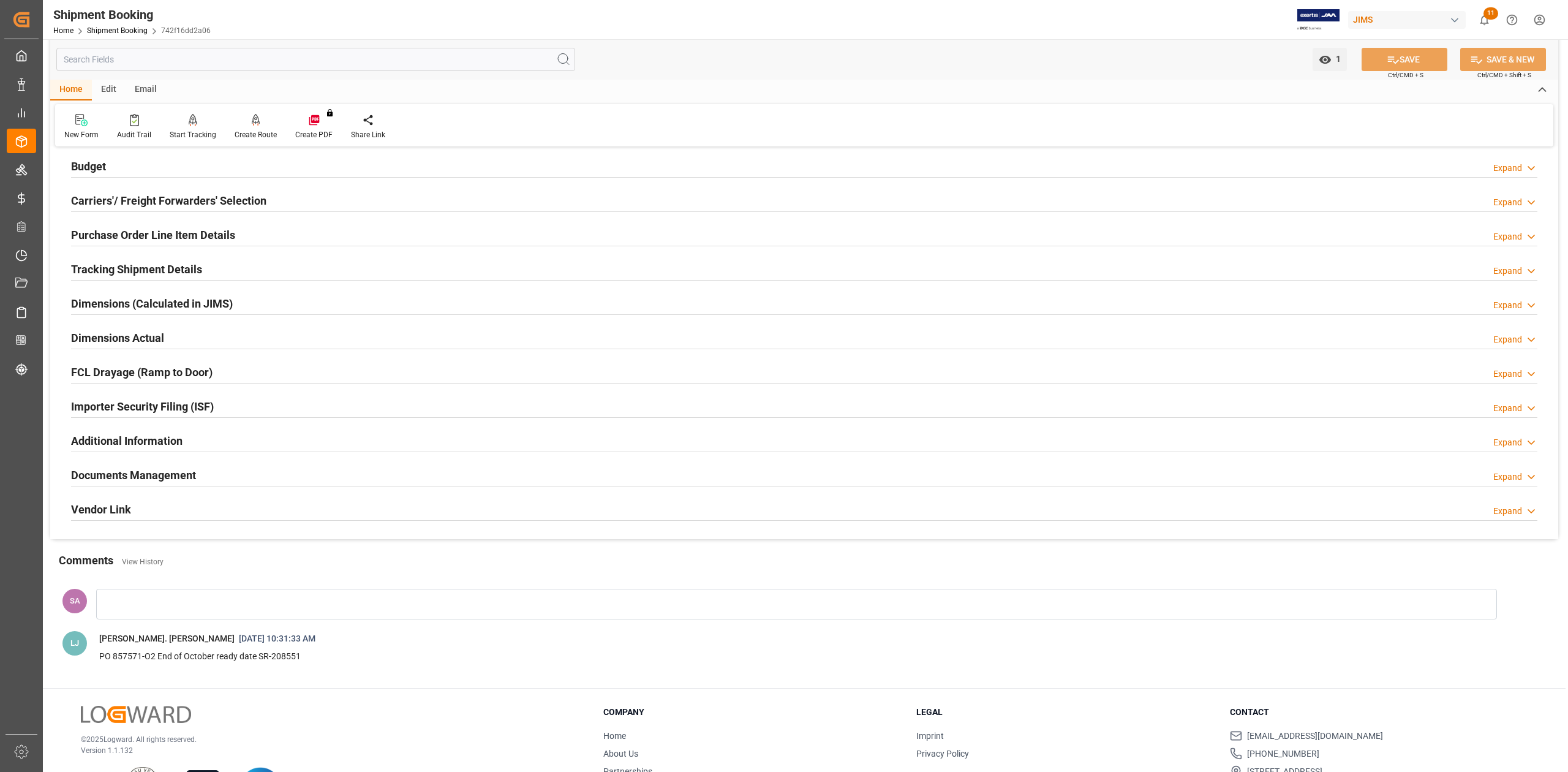
scroll to position [163, 0]
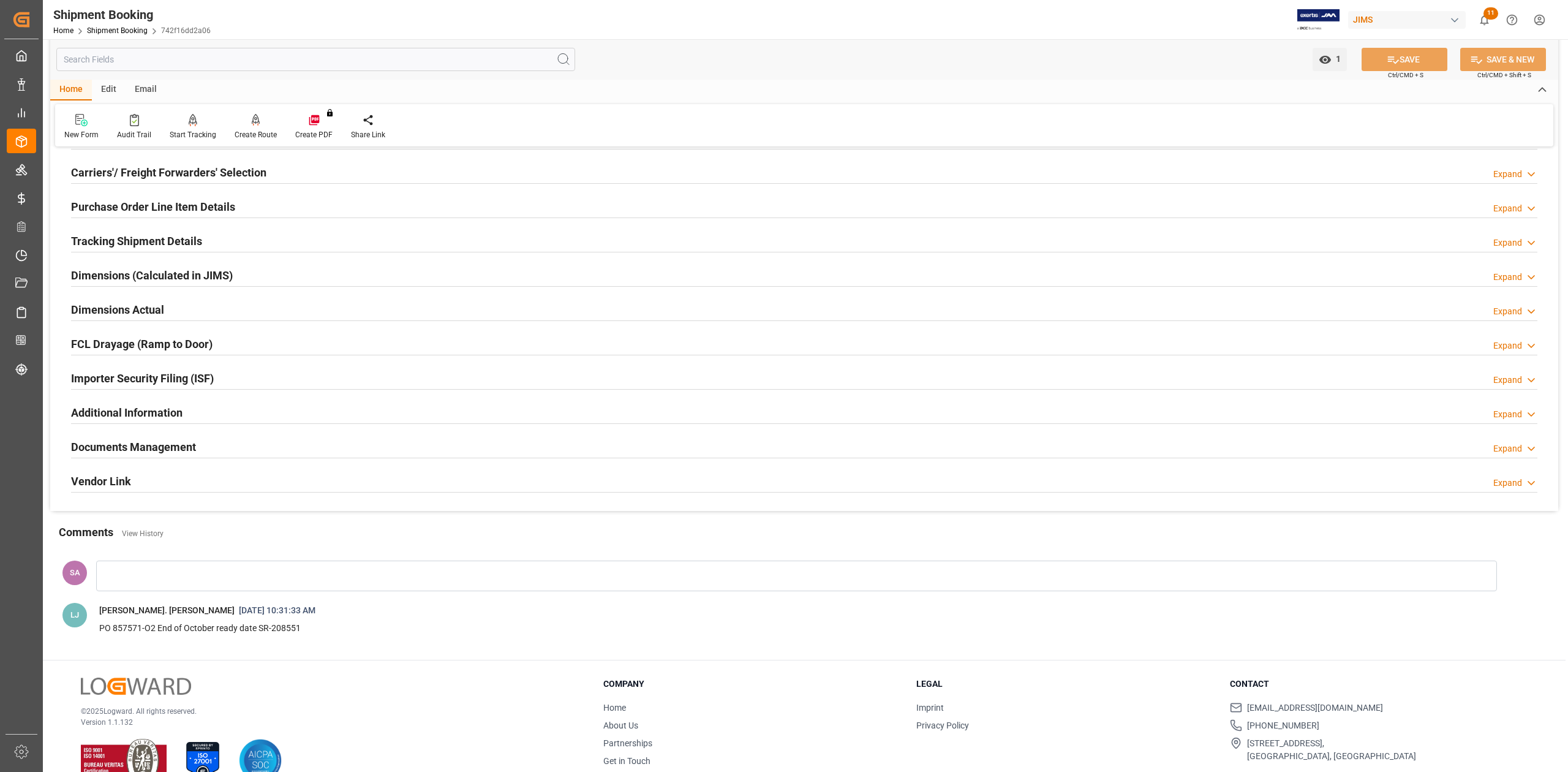
click at [124, 307] on h2 "Dimensions Actual" at bounding box center [118, 309] width 93 height 16
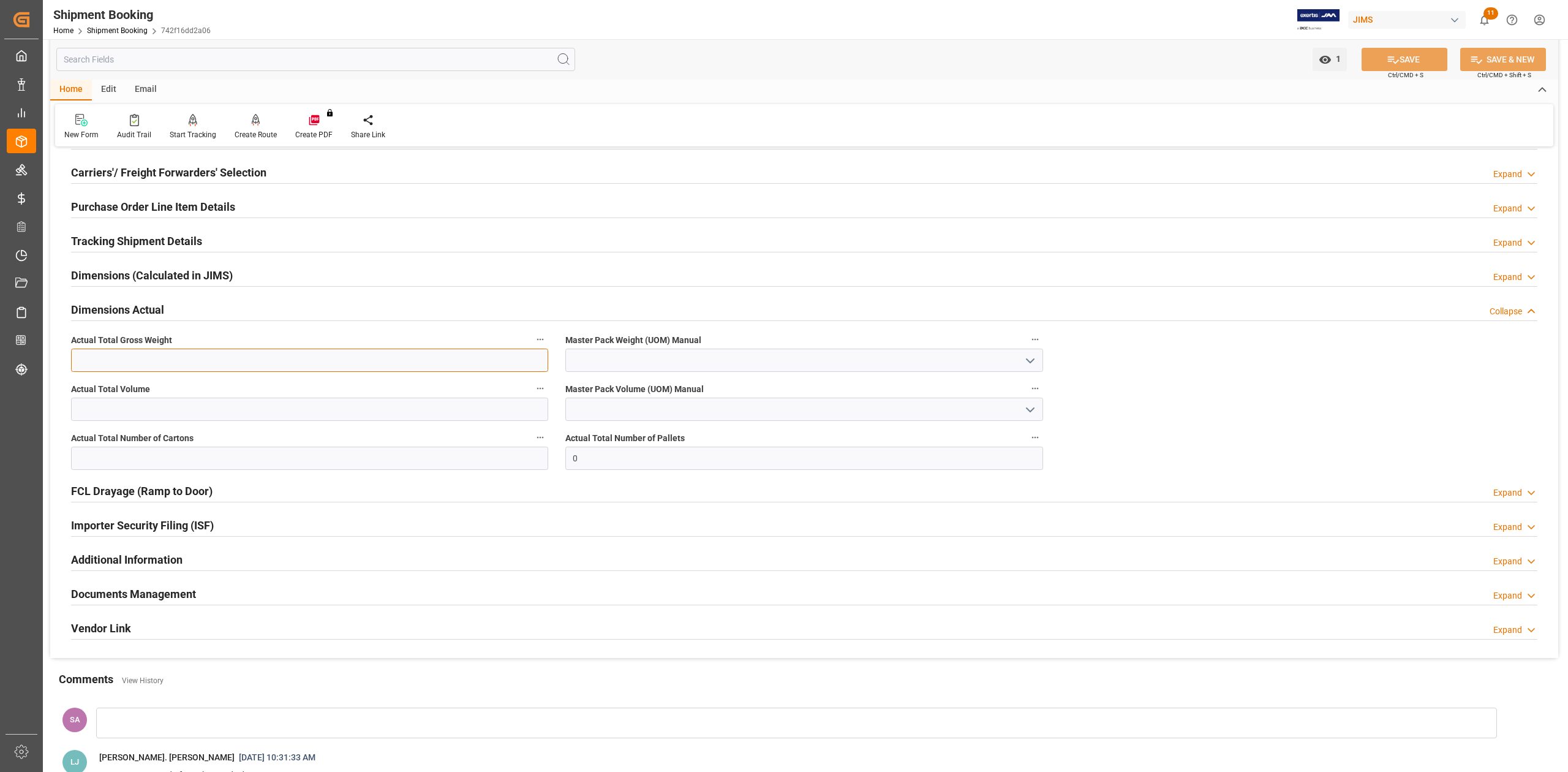
drag, startPoint x: 115, startPoint y: 359, endPoint x: 108, endPoint y: 361, distance: 7.3
click at [115, 359] on input "text" at bounding box center [310, 360] width 477 height 23
type input "439"
click at [89, 410] on input "text" at bounding box center [310, 409] width 477 height 23
type input "1.265"
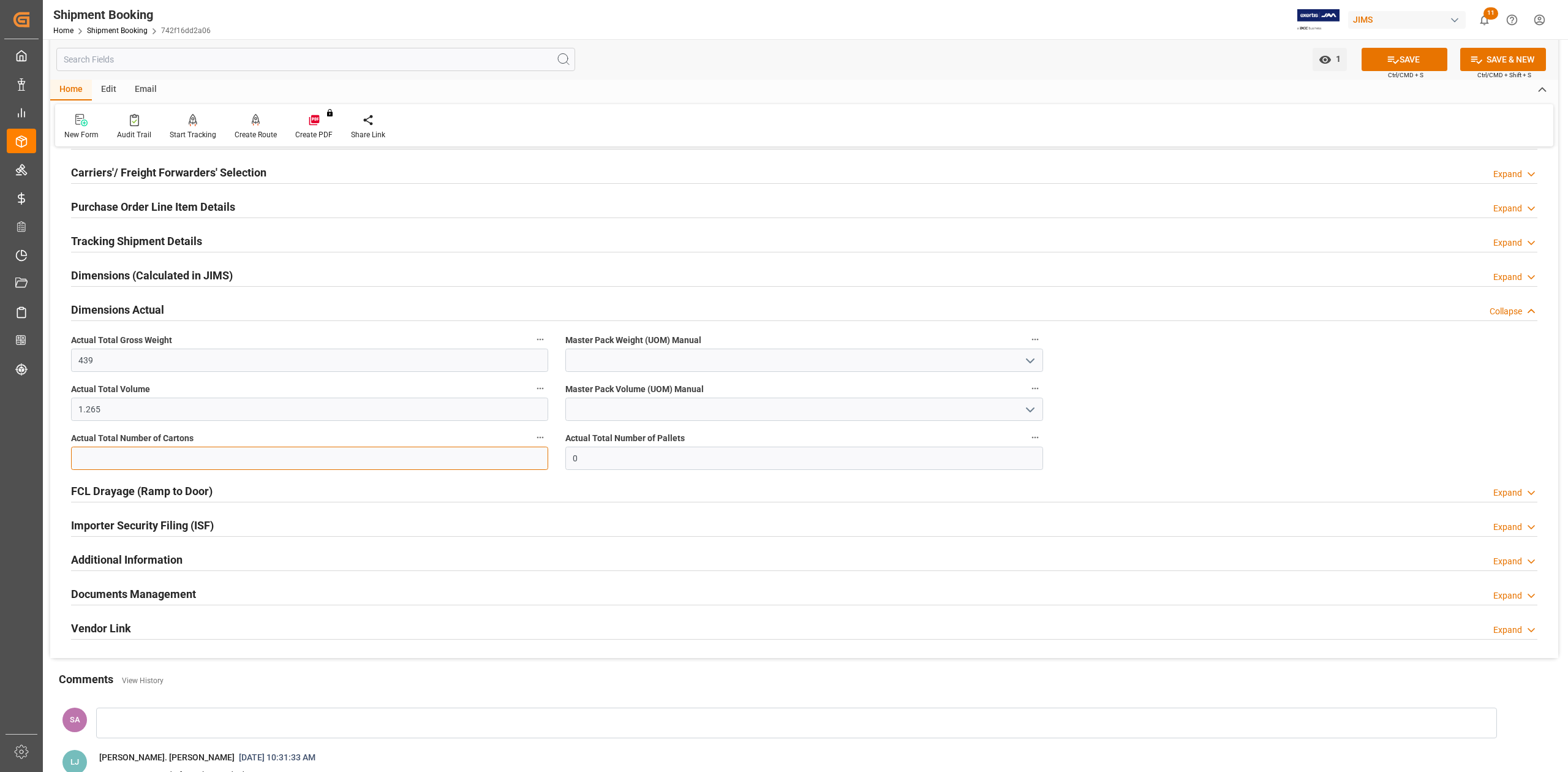
click at [147, 459] on input "text" at bounding box center [310, 458] width 477 height 23
type input "40"
click at [593, 371] on input at bounding box center [804, 360] width 477 height 23
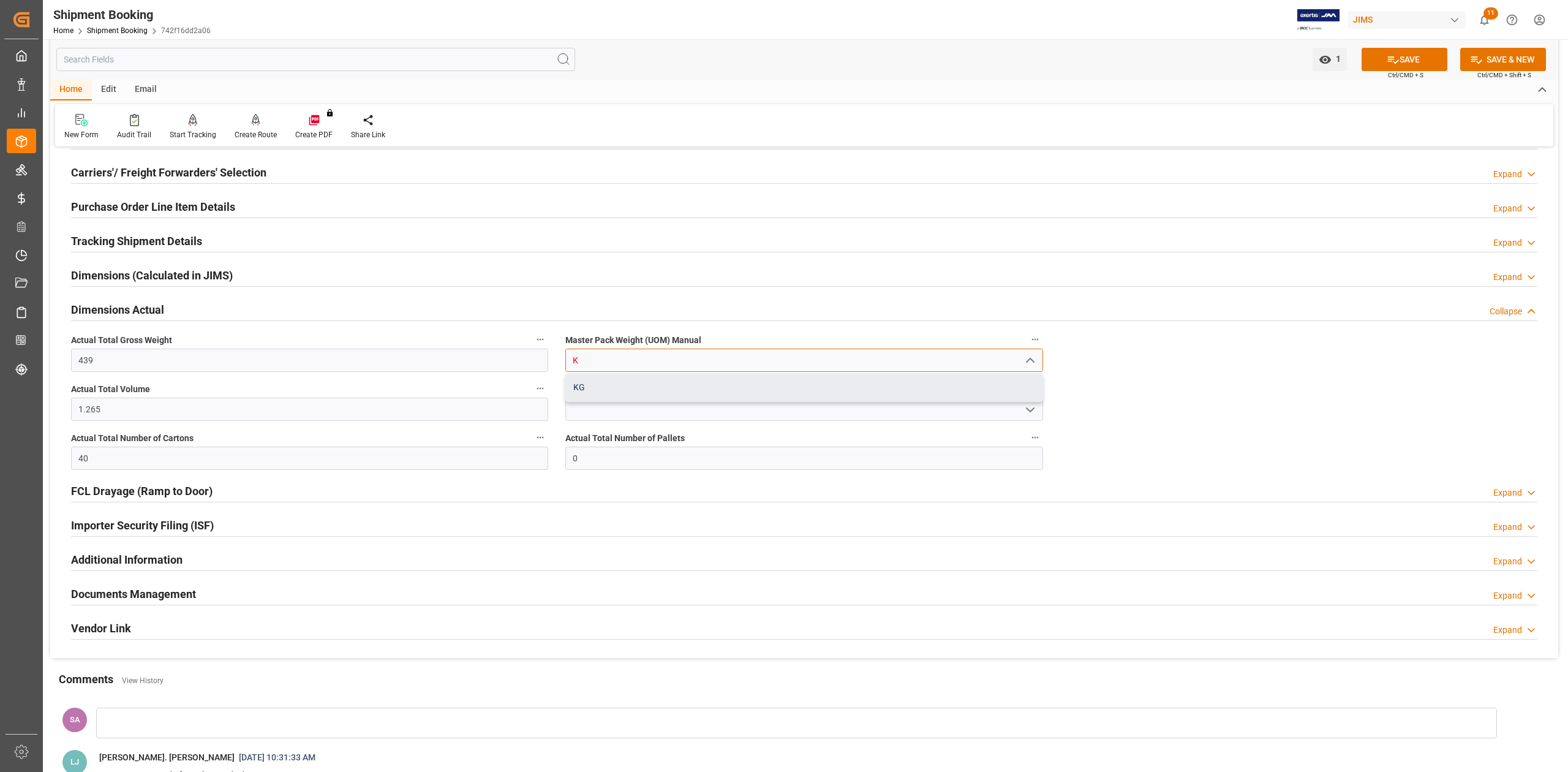
click at [613, 391] on div "KG" at bounding box center [803, 387] width 476 height 27
type input "KG"
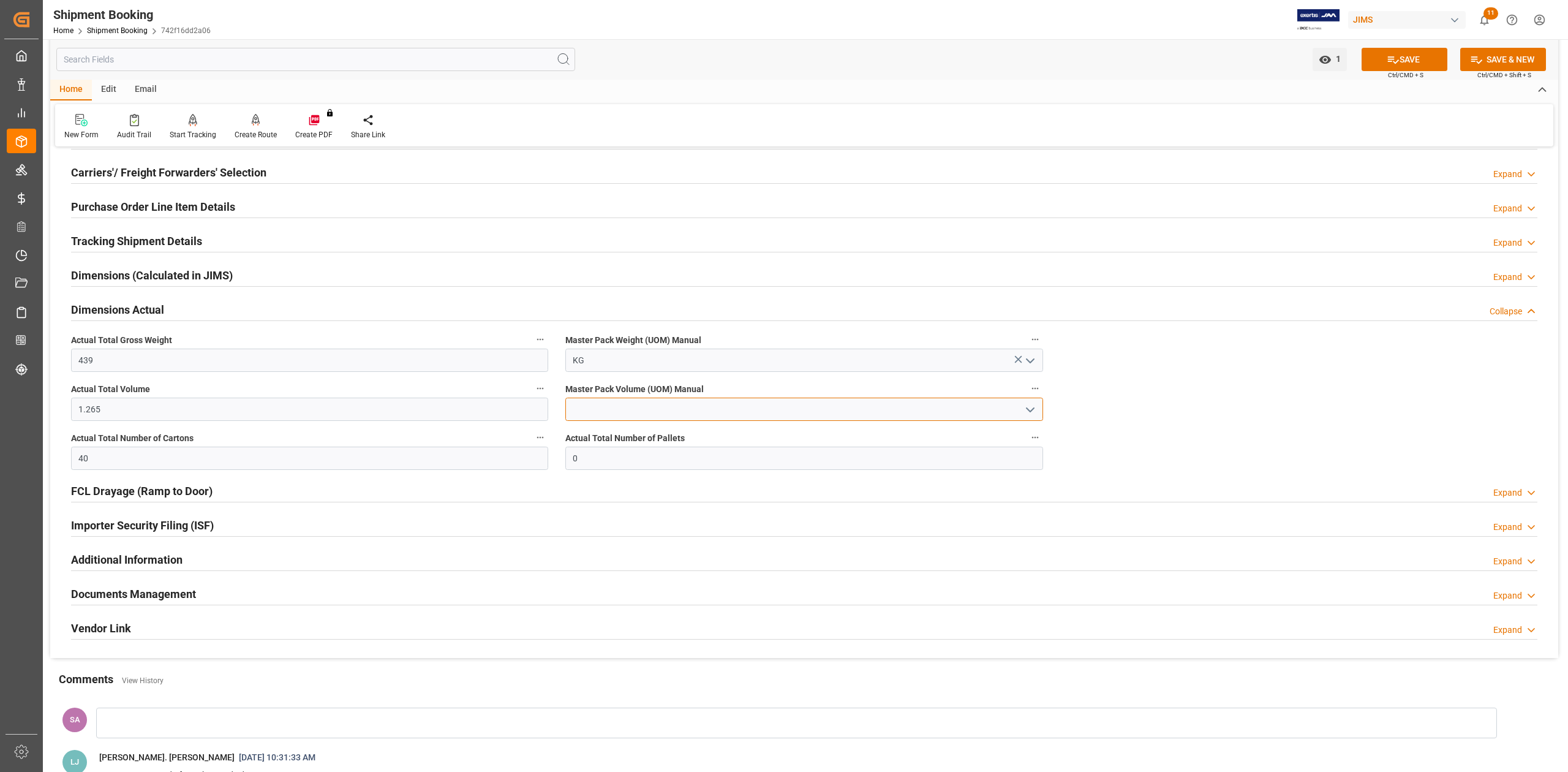
click at [616, 405] on input at bounding box center [804, 409] width 477 height 23
click at [611, 425] on div "CBM" at bounding box center [803, 436] width 476 height 27
type input "CBM"
click at [1390, 62] on icon at bounding box center [1393, 59] width 13 height 13
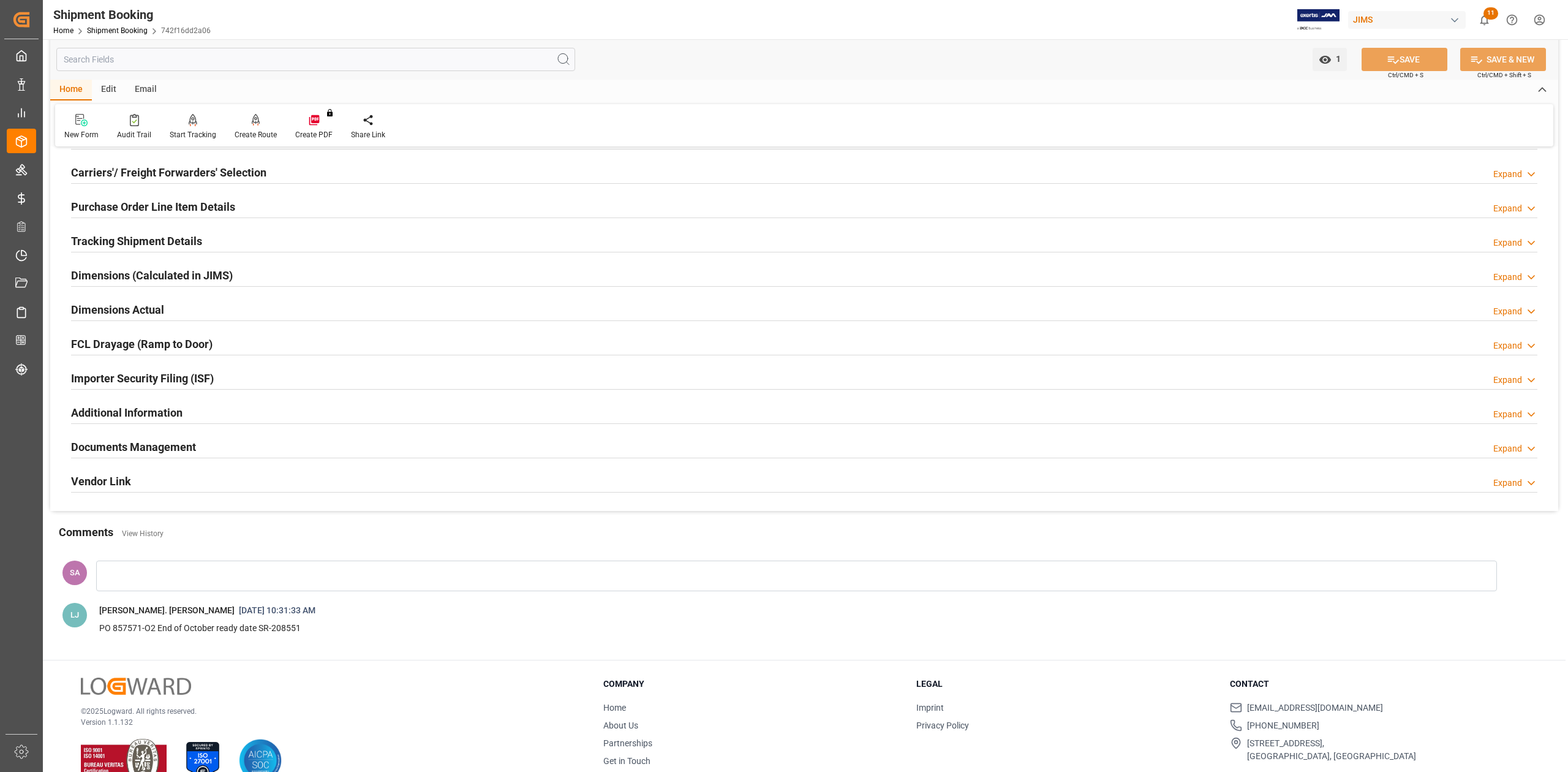
scroll to position [0, 0]
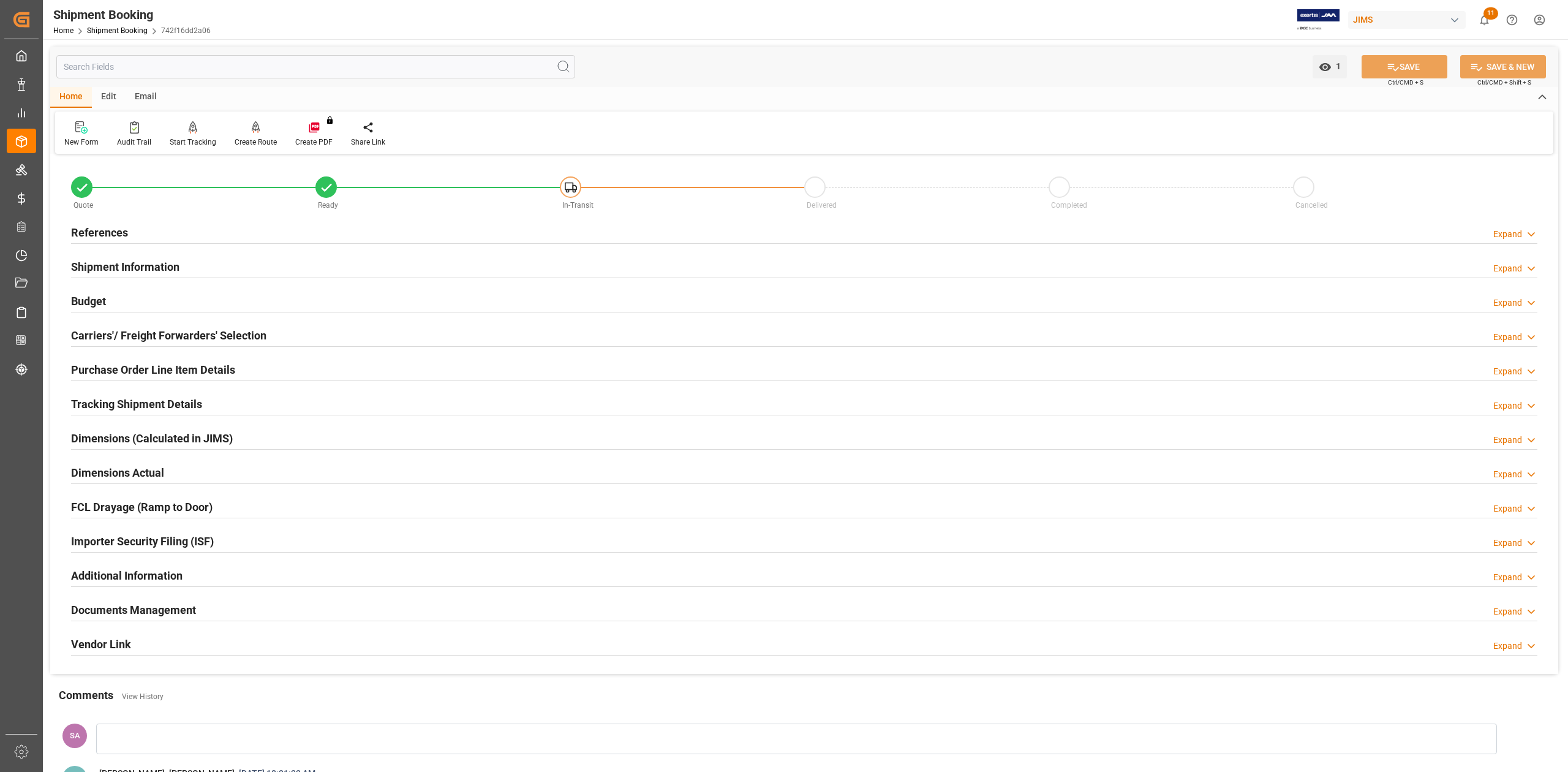
click at [111, 222] on div "References" at bounding box center [100, 231] width 57 height 23
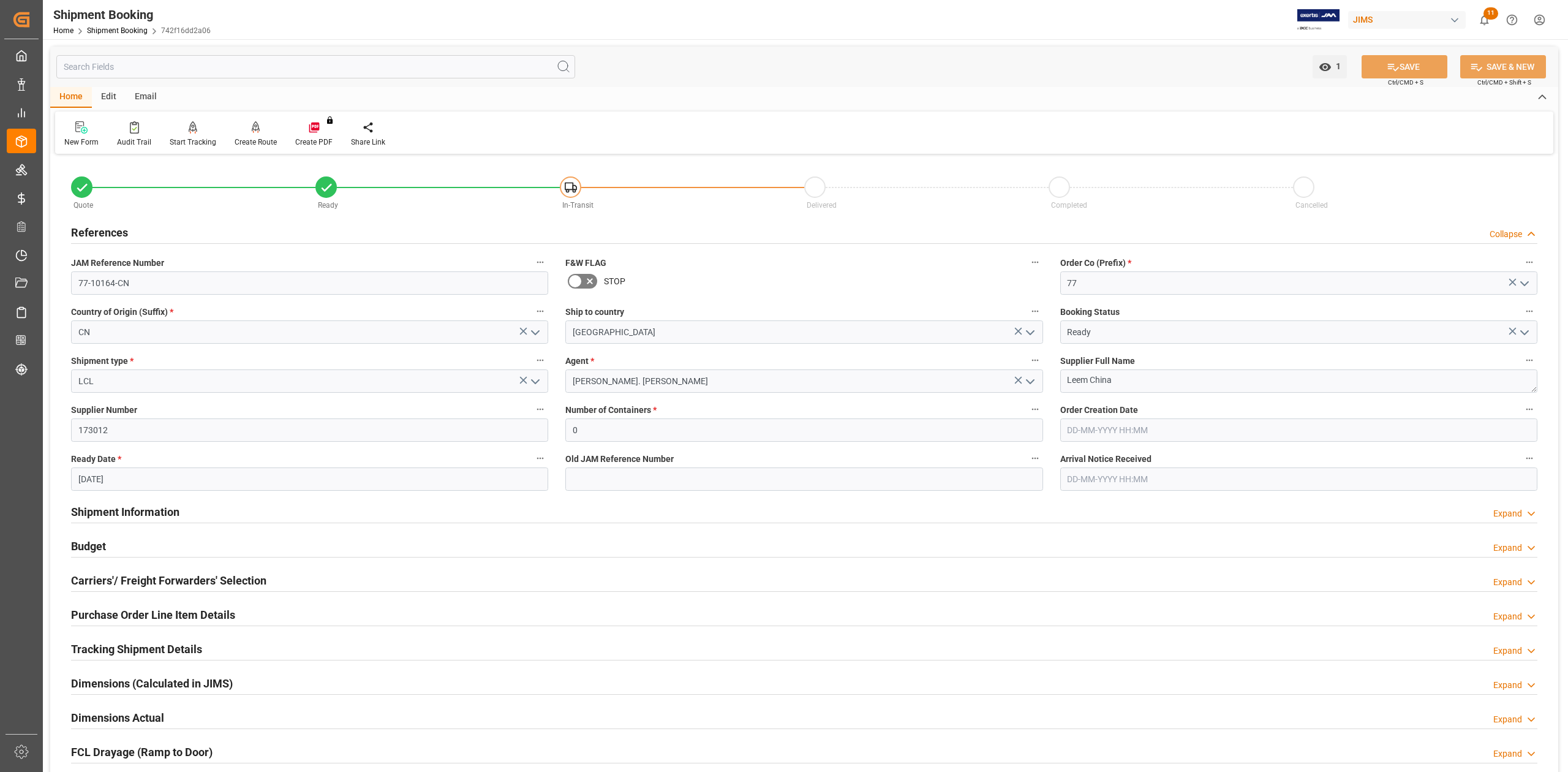
click at [112, 231] on h2 "References" at bounding box center [100, 232] width 57 height 16
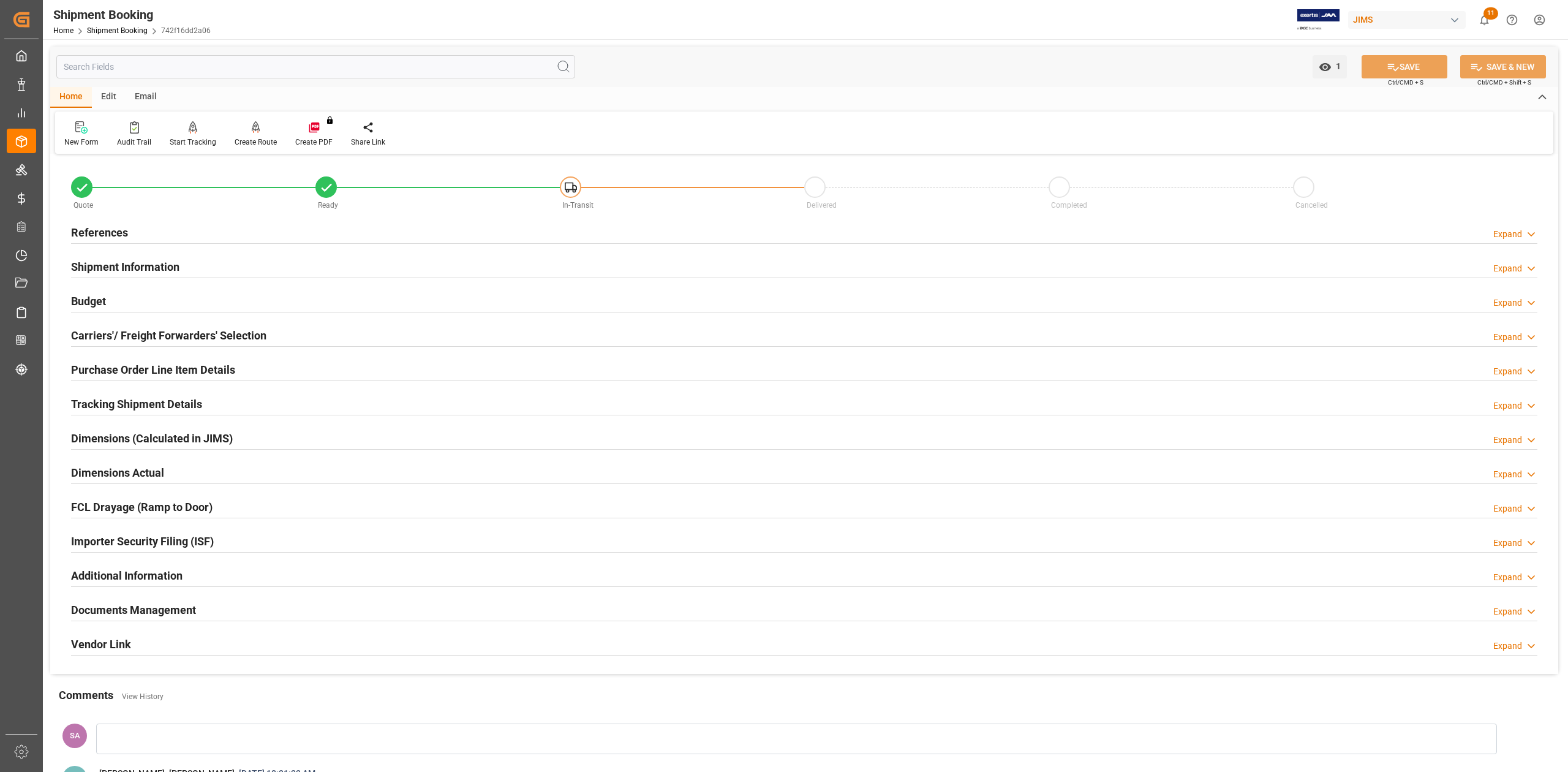
click at [95, 473] on h2 "Dimensions Actual" at bounding box center [118, 472] width 93 height 16
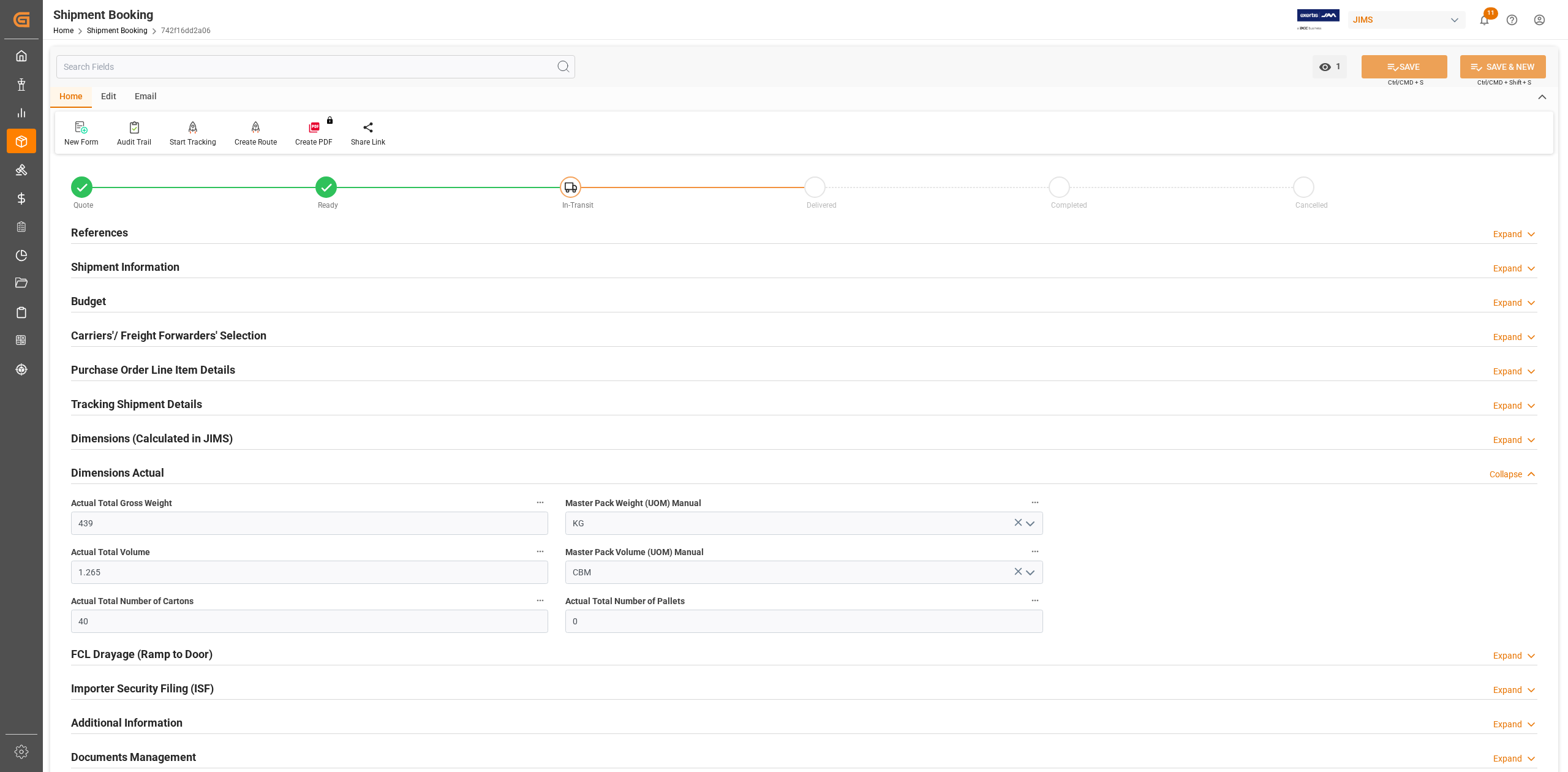
drag, startPoint x: 135, startPoint y: 264, endPoint x: 192, endPoint y: 273, distance: 57.7
click at [135, 264] on h2 "Shipment Information" at bounding box center [125, 266] width 108 height 16
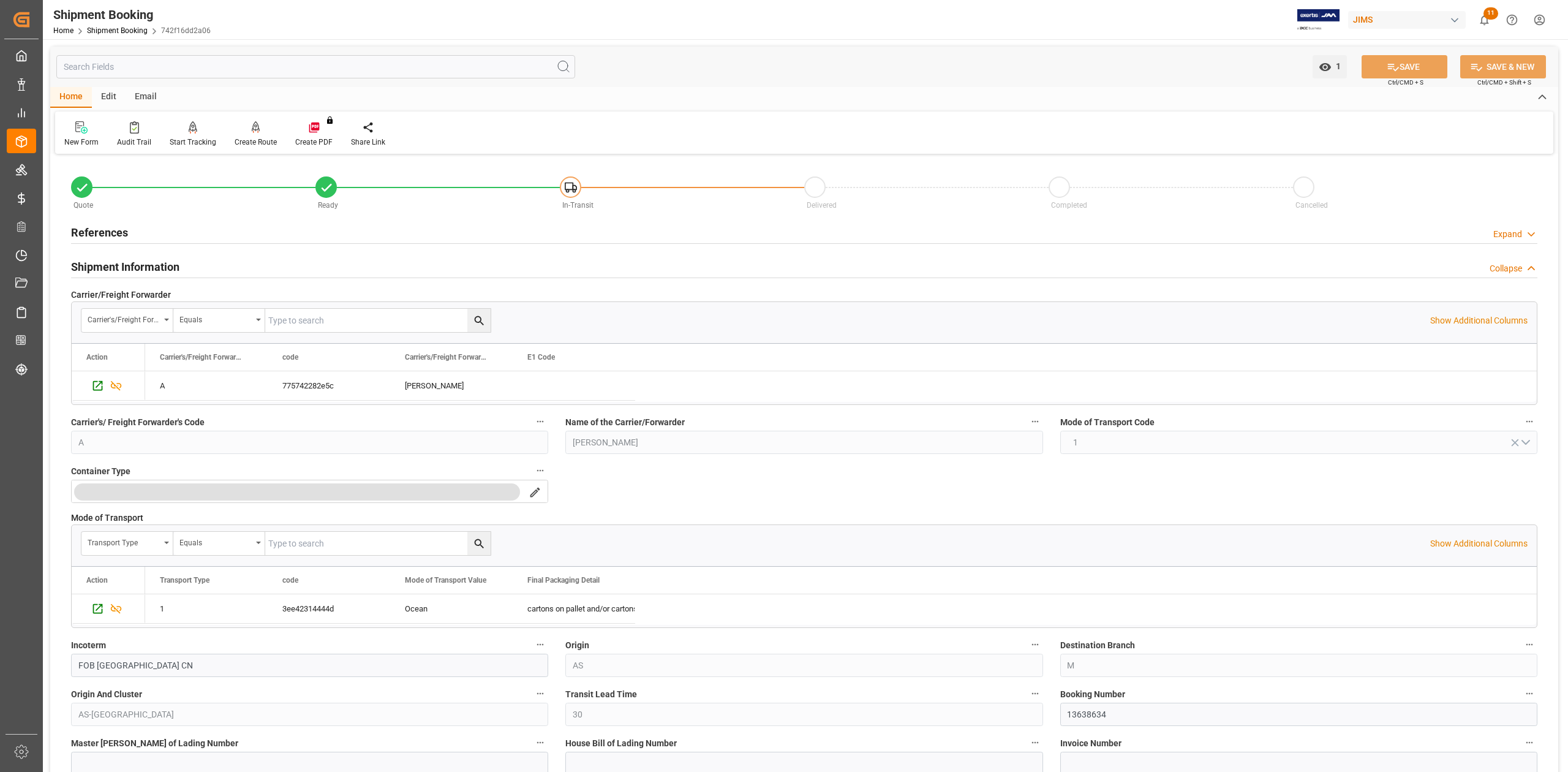
click at [97, 231] on h2 "References" at bounding box center [100, 232] width 57 height 16
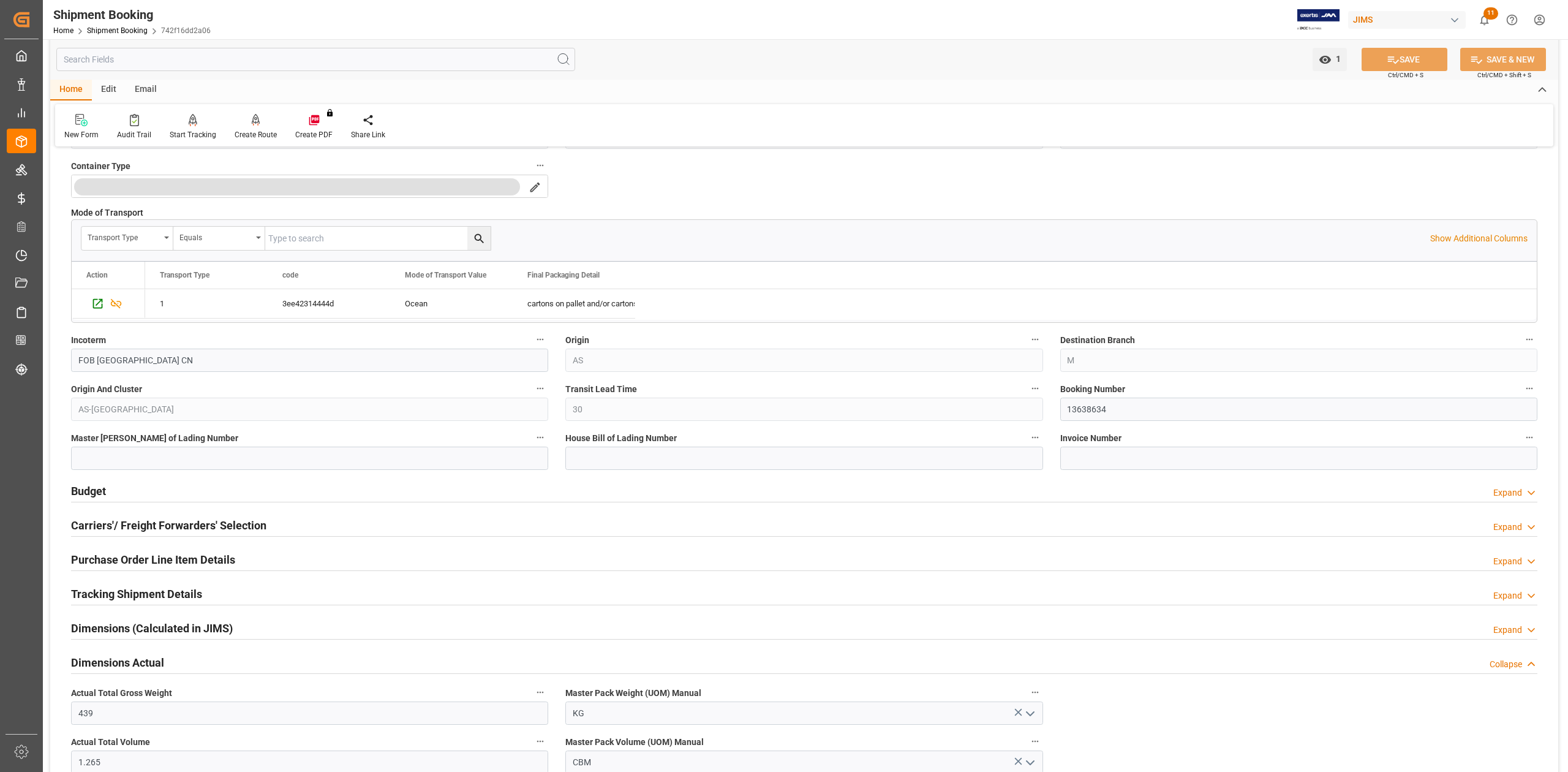
scroll to position [572, 0]
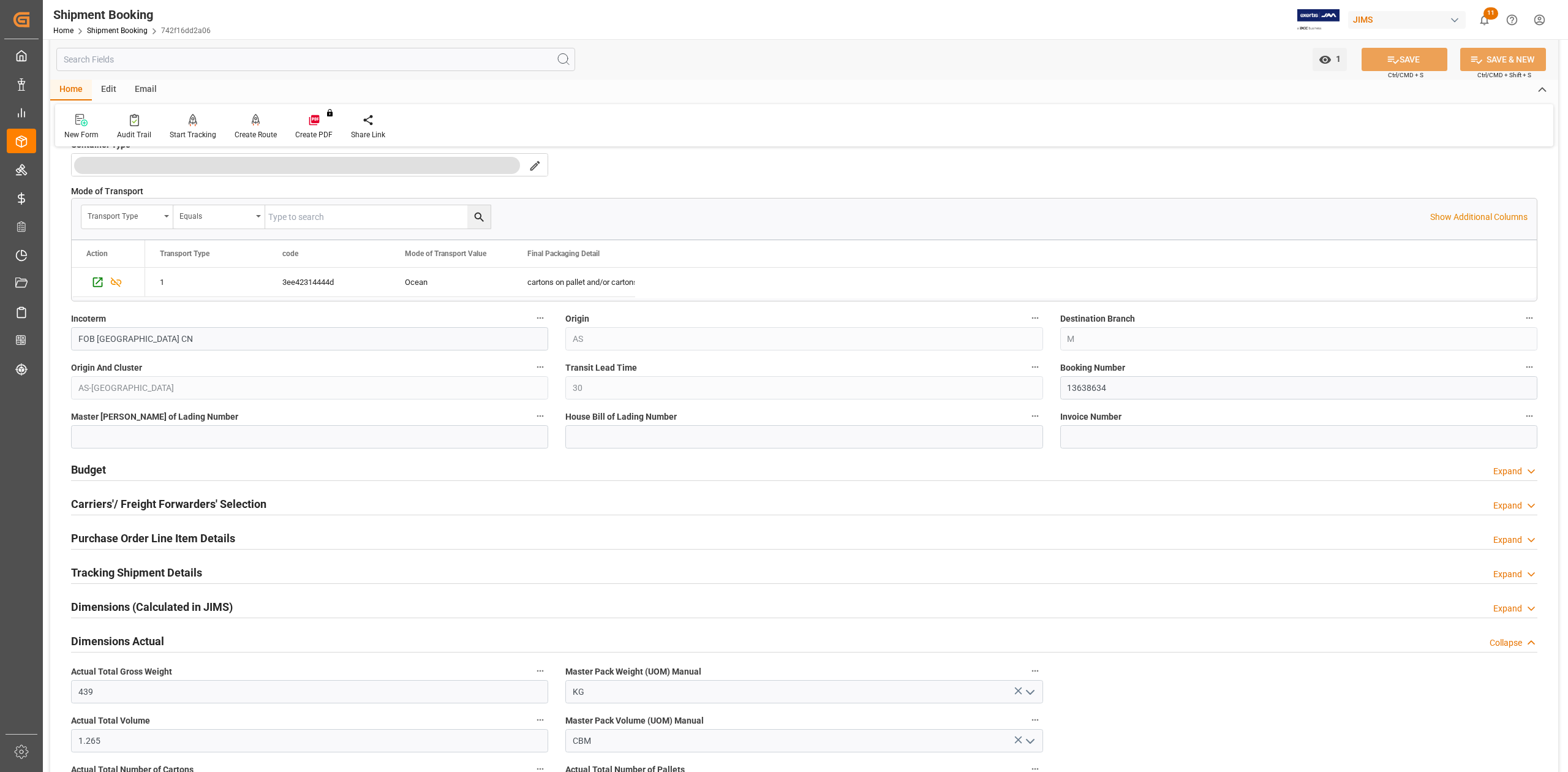
click at [84, 476] on h2 "Budget" at bounding box center [88, 469] width 35 height 16
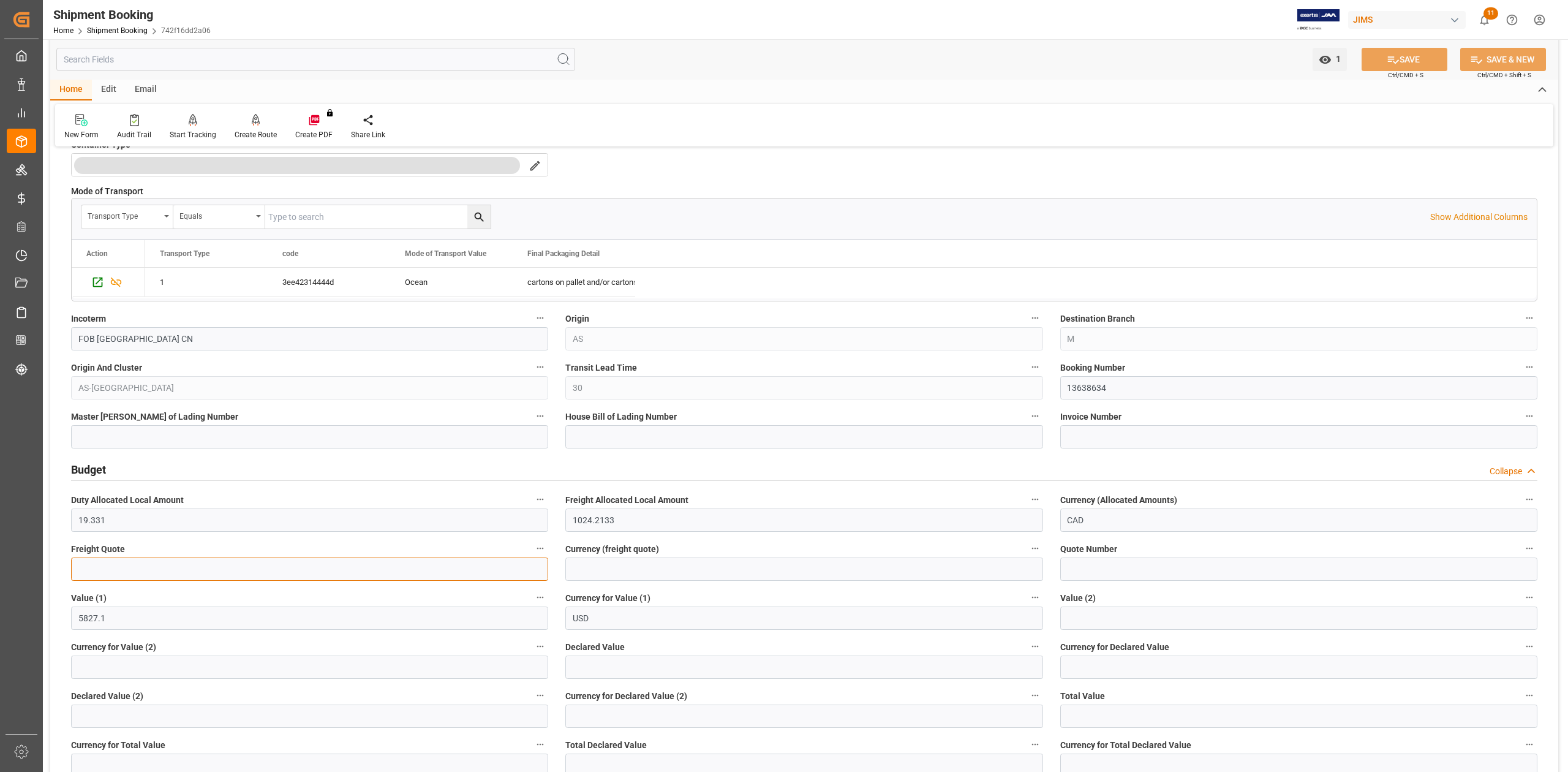
click at [187, 574] on input "text" at bounding box center [310, 568] width 477 height 23
type input "300"
click at [689, 566] on input at bounding box center [804, 568] width 477 height 23
type input "USD"
click at [1419, 58] on button "SAVE" at bounding box center [1405, 59] width 86 height 23
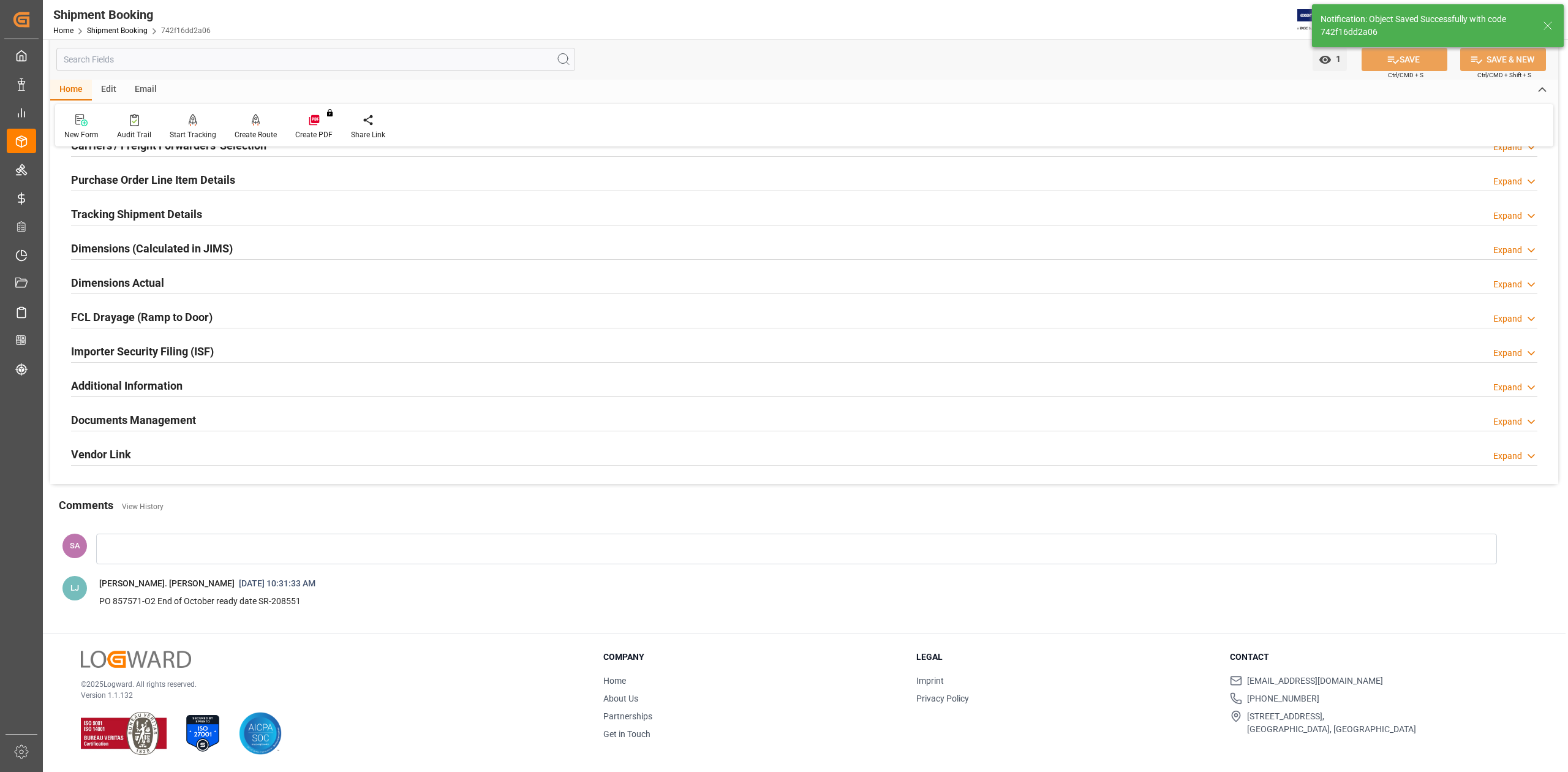
scroll to position [0, 0]
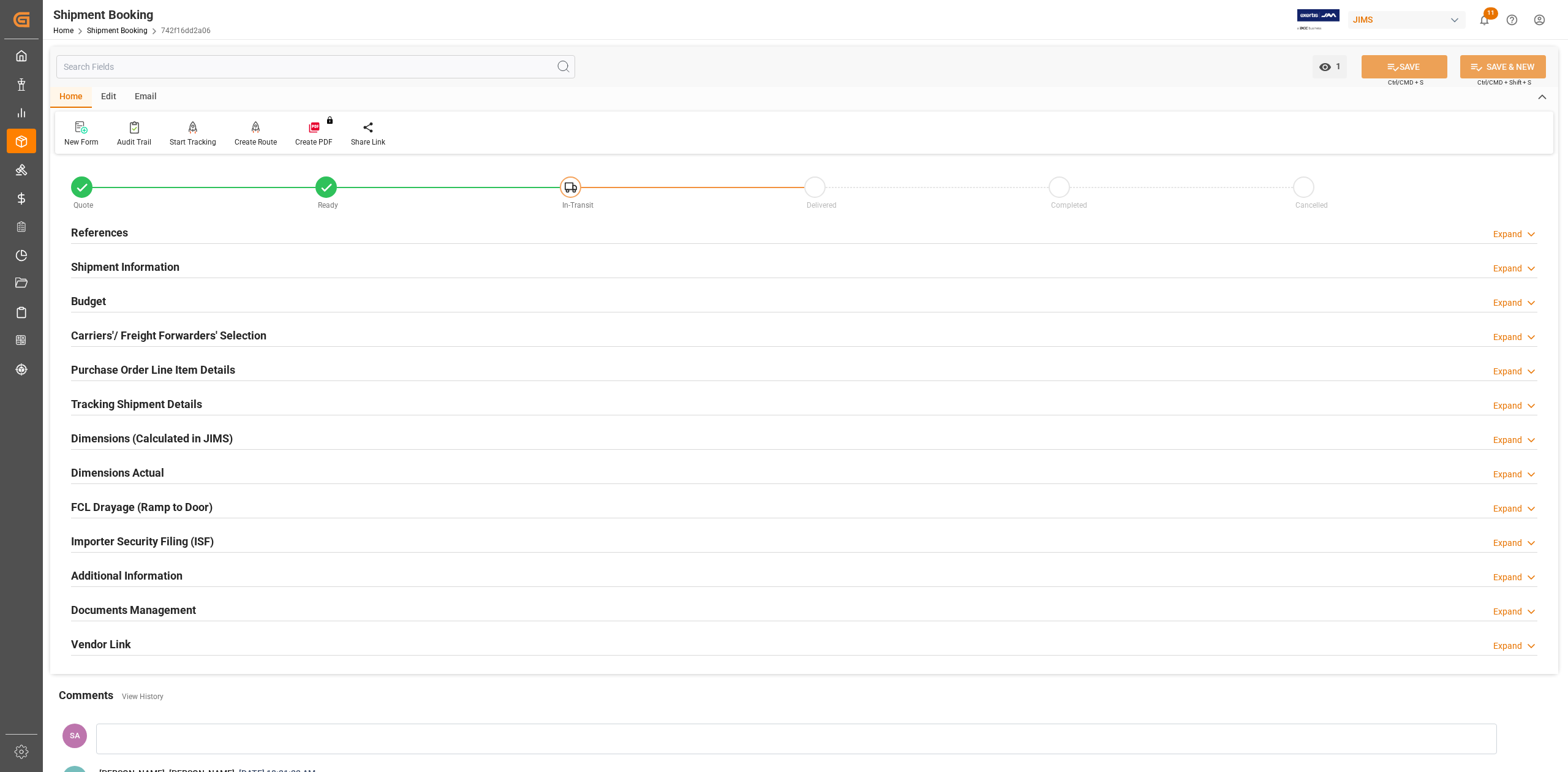
click at [112, 410] on h2 "Tracking Shipment Details" at bounding box center [136, 404] width 131 height 16
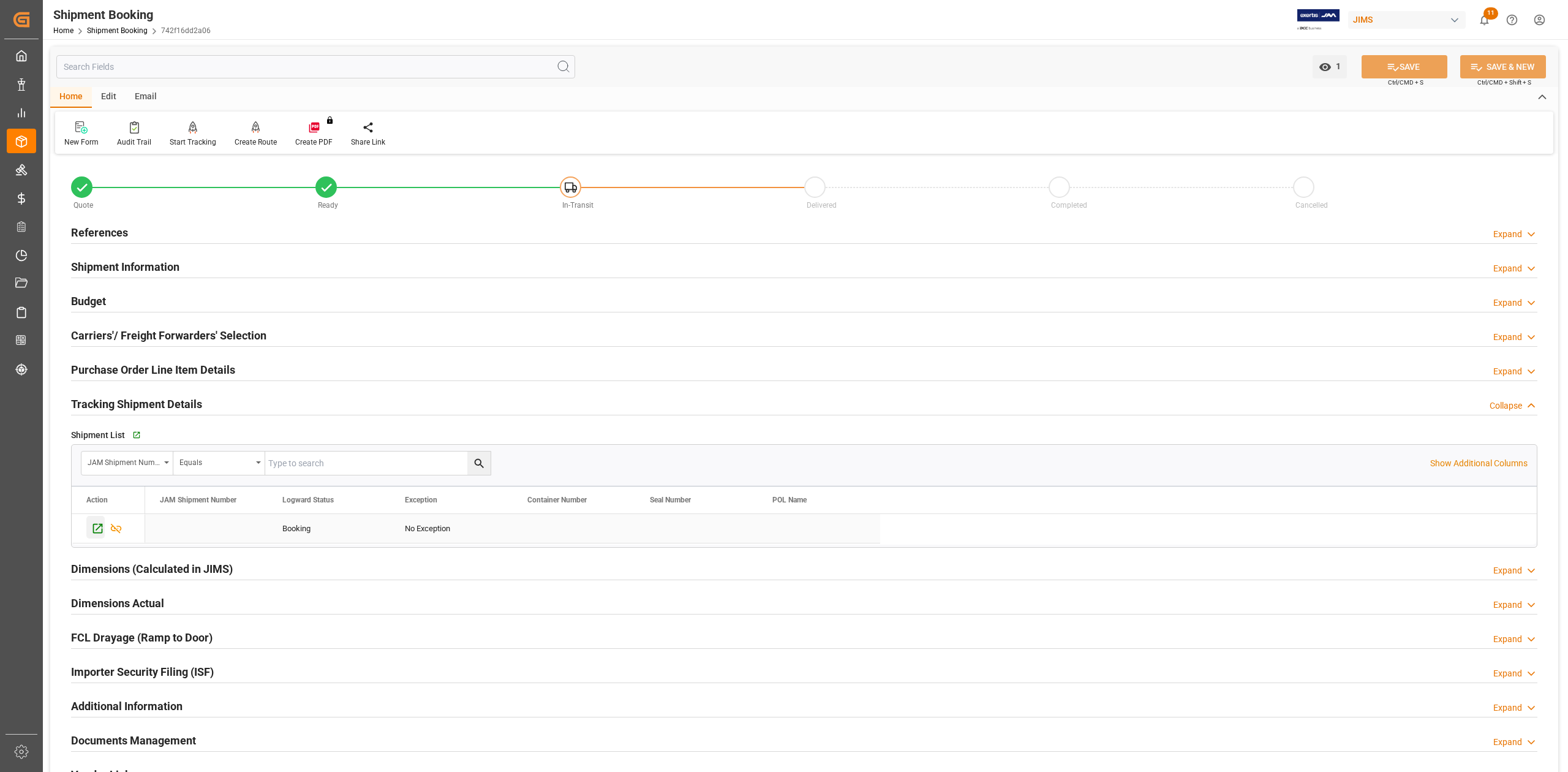
click at [100, 527] on icon "Press SPACE to select this row." at bounding box center [97, 528] width 13 height 13
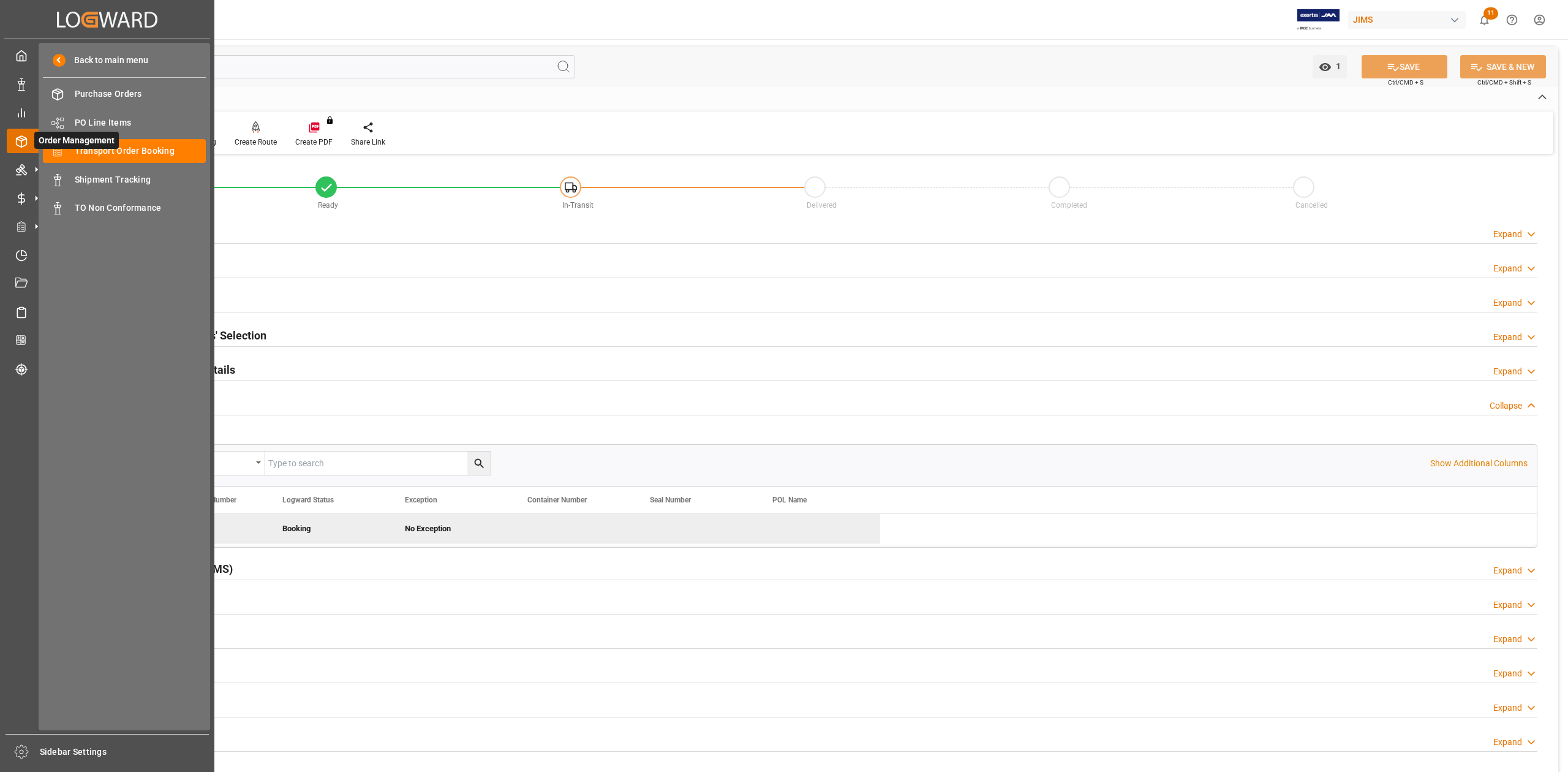
click at [96, 143] on span "Order Management" at bounding box center [76, 140] width 84 height 17
click at [177, 149] on span "Transport Order Booking" at bounding box center [140, 150] width 131 height 13
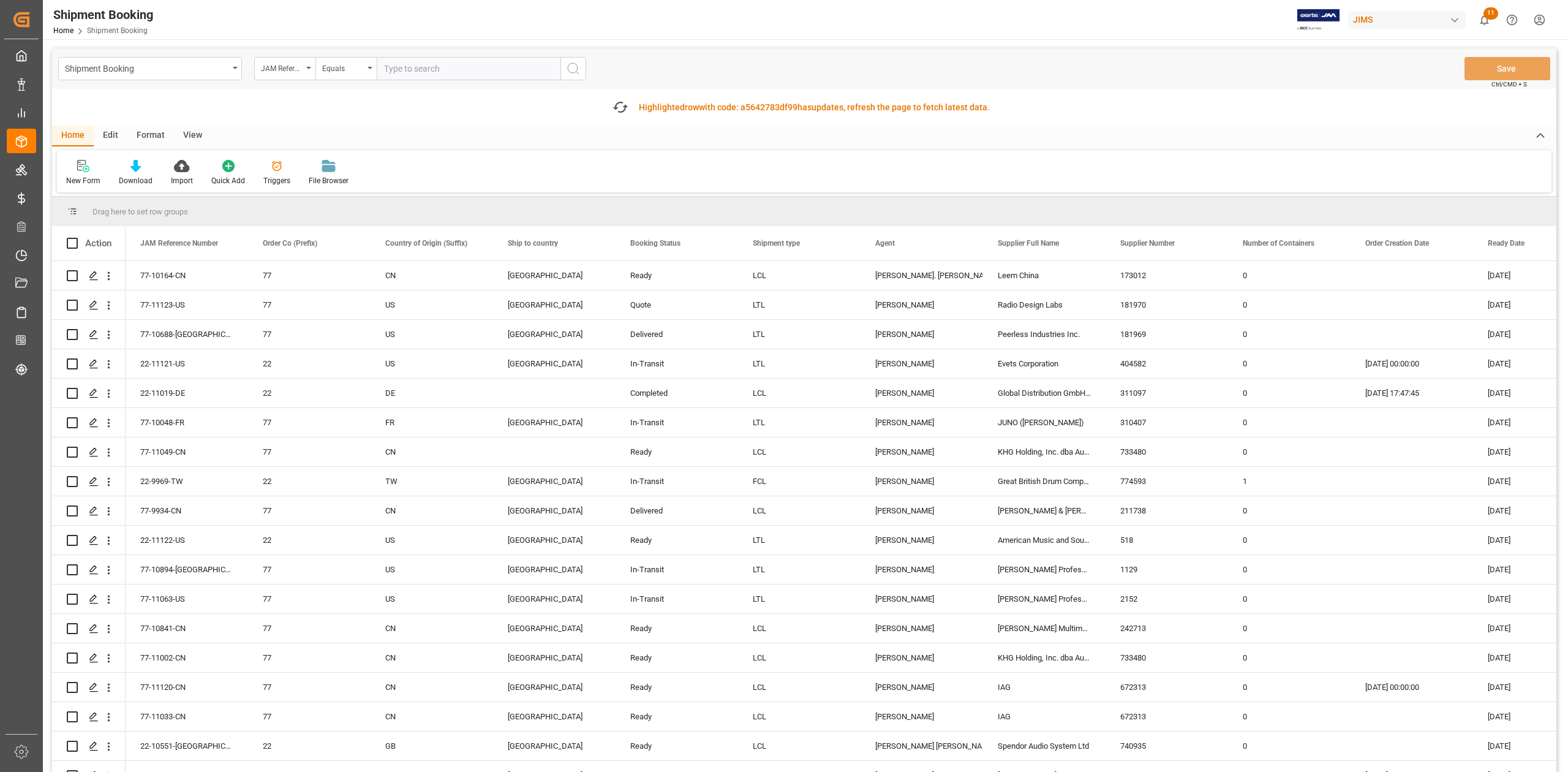
click at [465, 64] on input "text" at bounding box center [469, 68] width 184 height 23
type input "77-11002-CN"
click at [577, 72] on line "search button" at bounding box center [578, 73] width 3 height 3
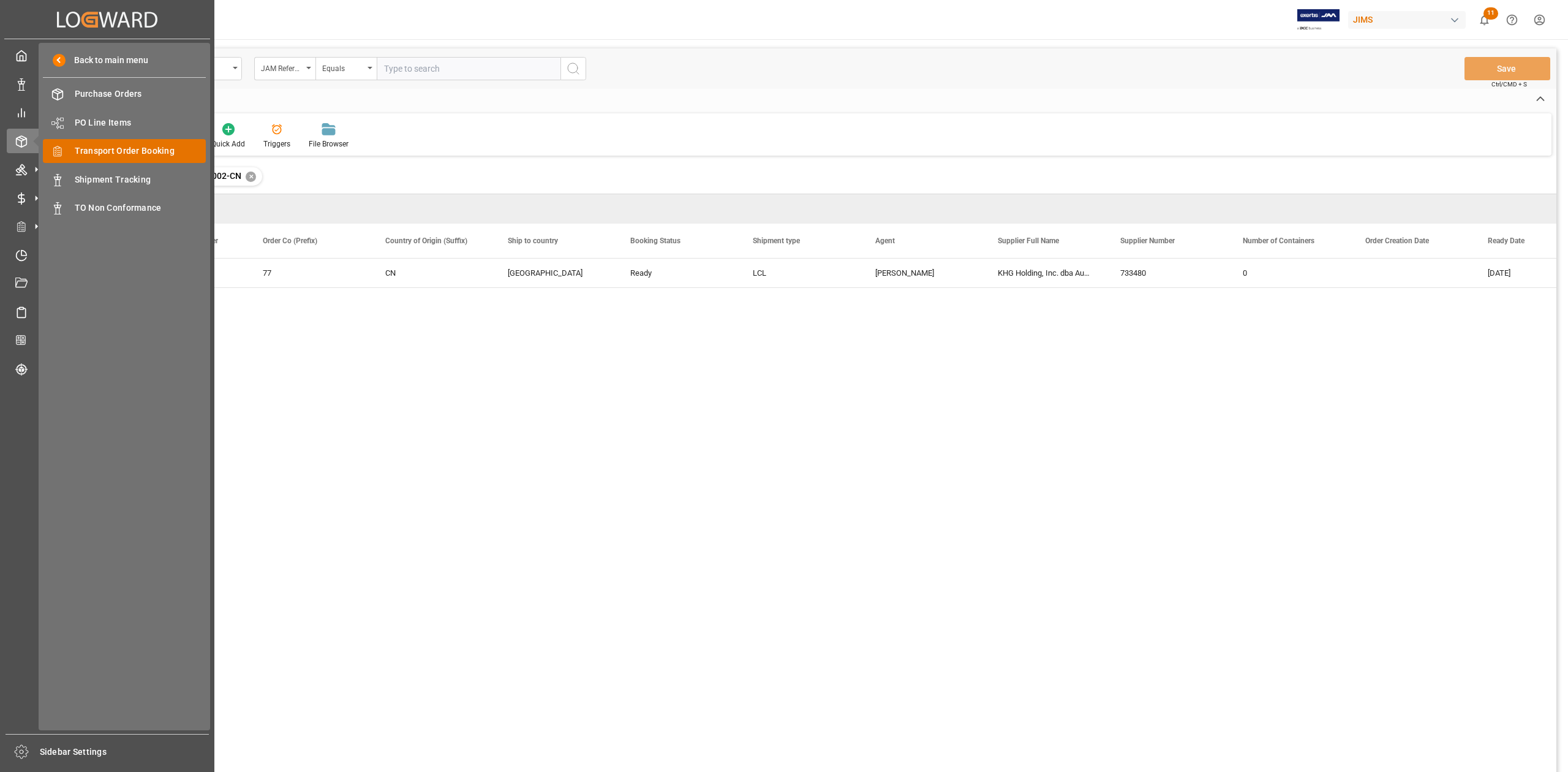
drag, startPoint x: 109, startPoint y: 149, endPoint x: 117, endPoint y: 150, distance: 8.1
click at [0, 0] on span "Order Management" at bounding box center [0, 0] width 0 height 0
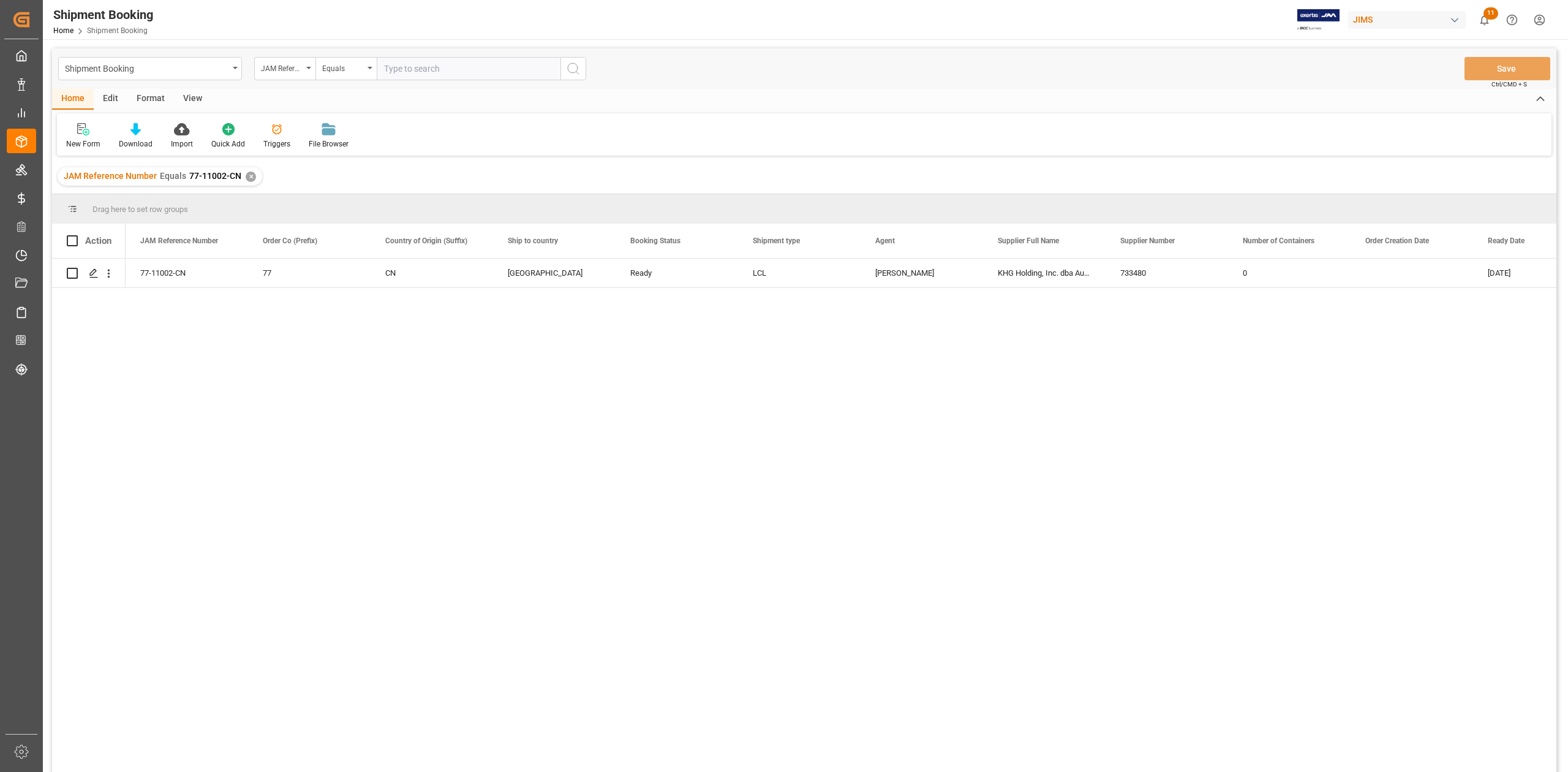
click at [245, 173] on div "✕" at bounding box center [251, 177] width 10 height 10
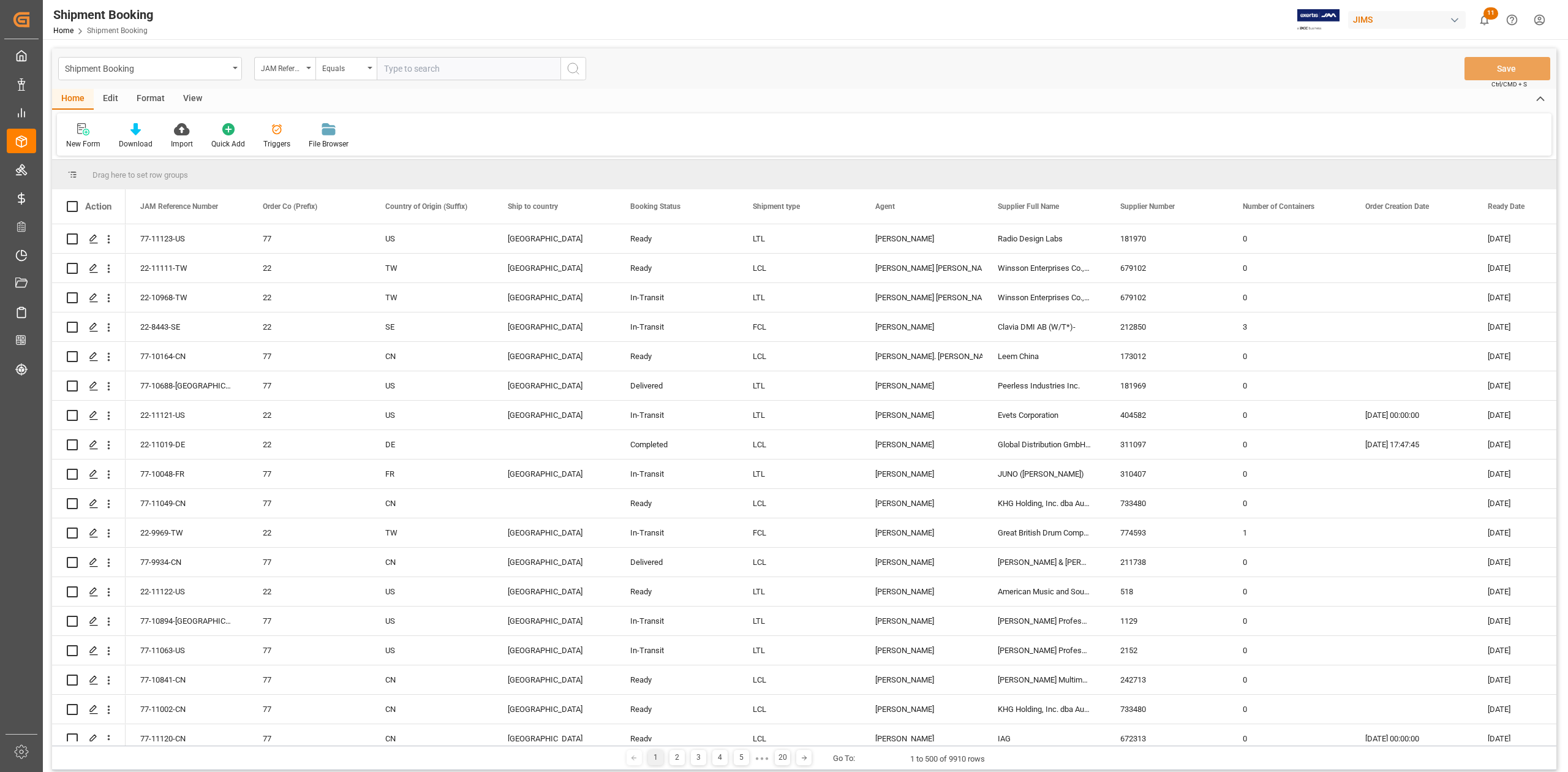
click at [481, 74] on input "text" at bounding box center [469, 68] width 184 height 23
paste input "77-11068-CN"
type input "77-11068-CN"
click at [571, 70] on icon "search button" at bounding box center [572, 68] width 15 height 15
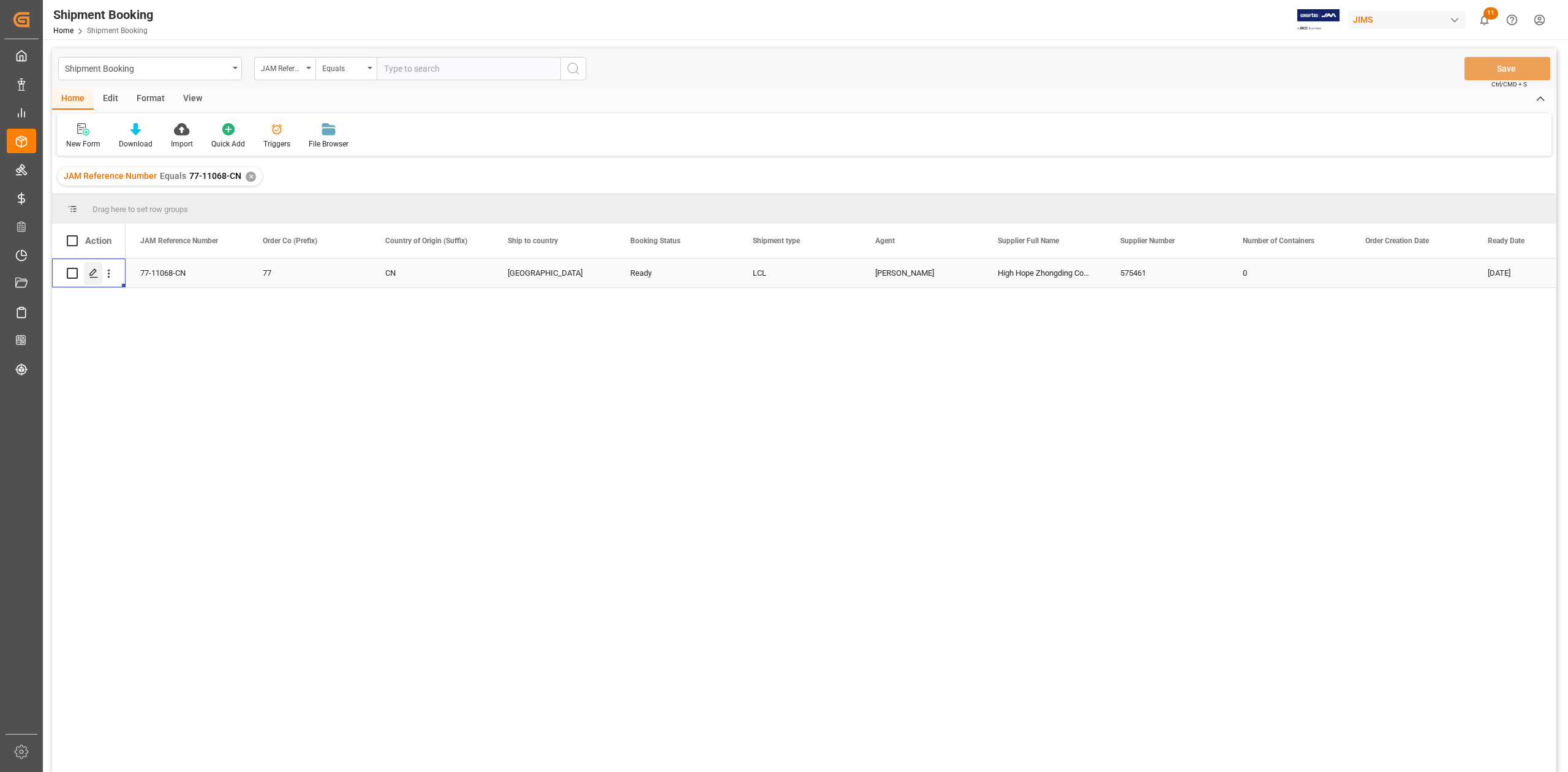
click at [94, 275] on icon "Press SPACE to select this row." at bounding box center [93, 273] width 9 height 9
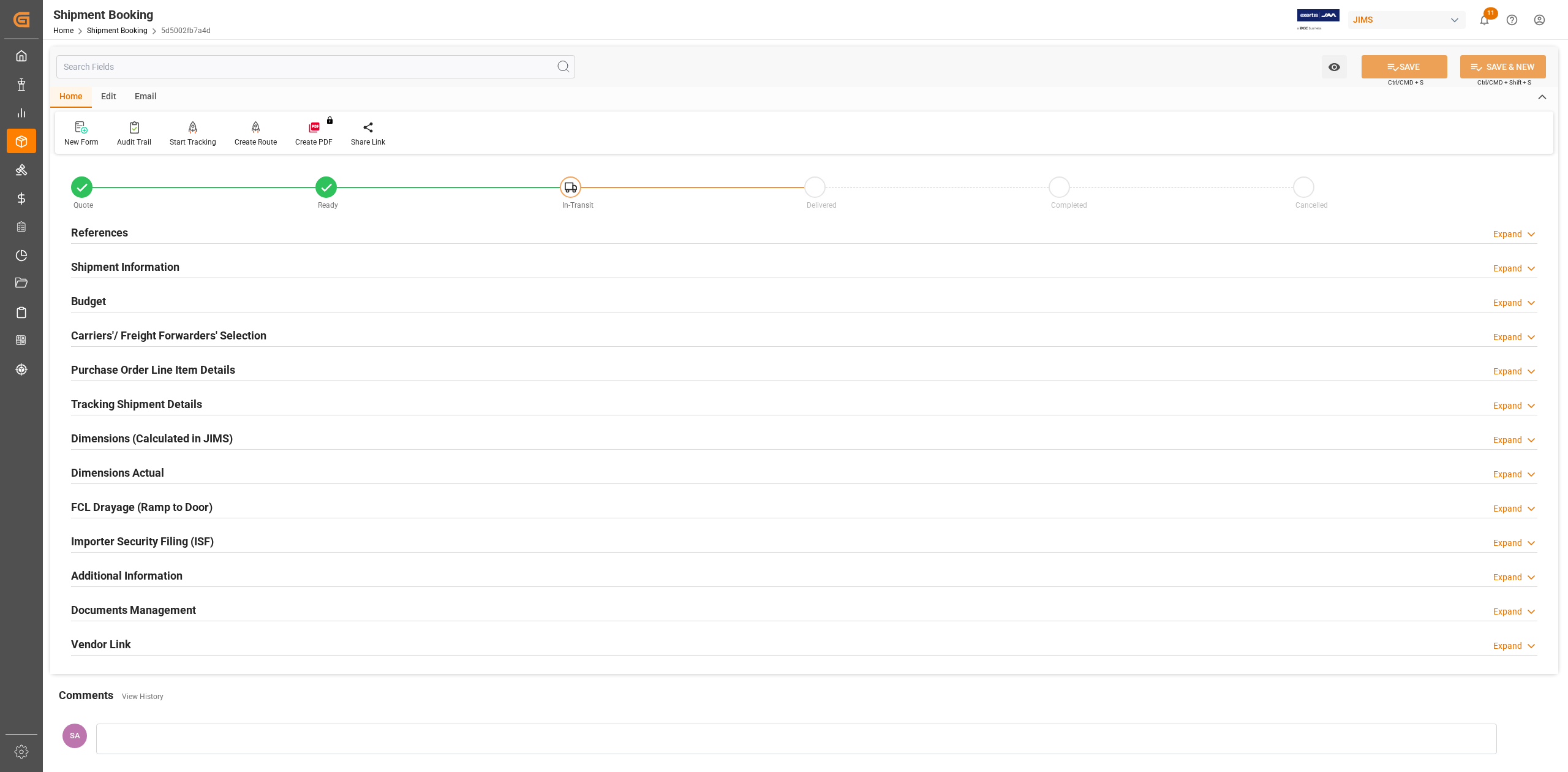
click at [94, 230] on h2 "References" at bounding box center [100, 232] width 57 height 16
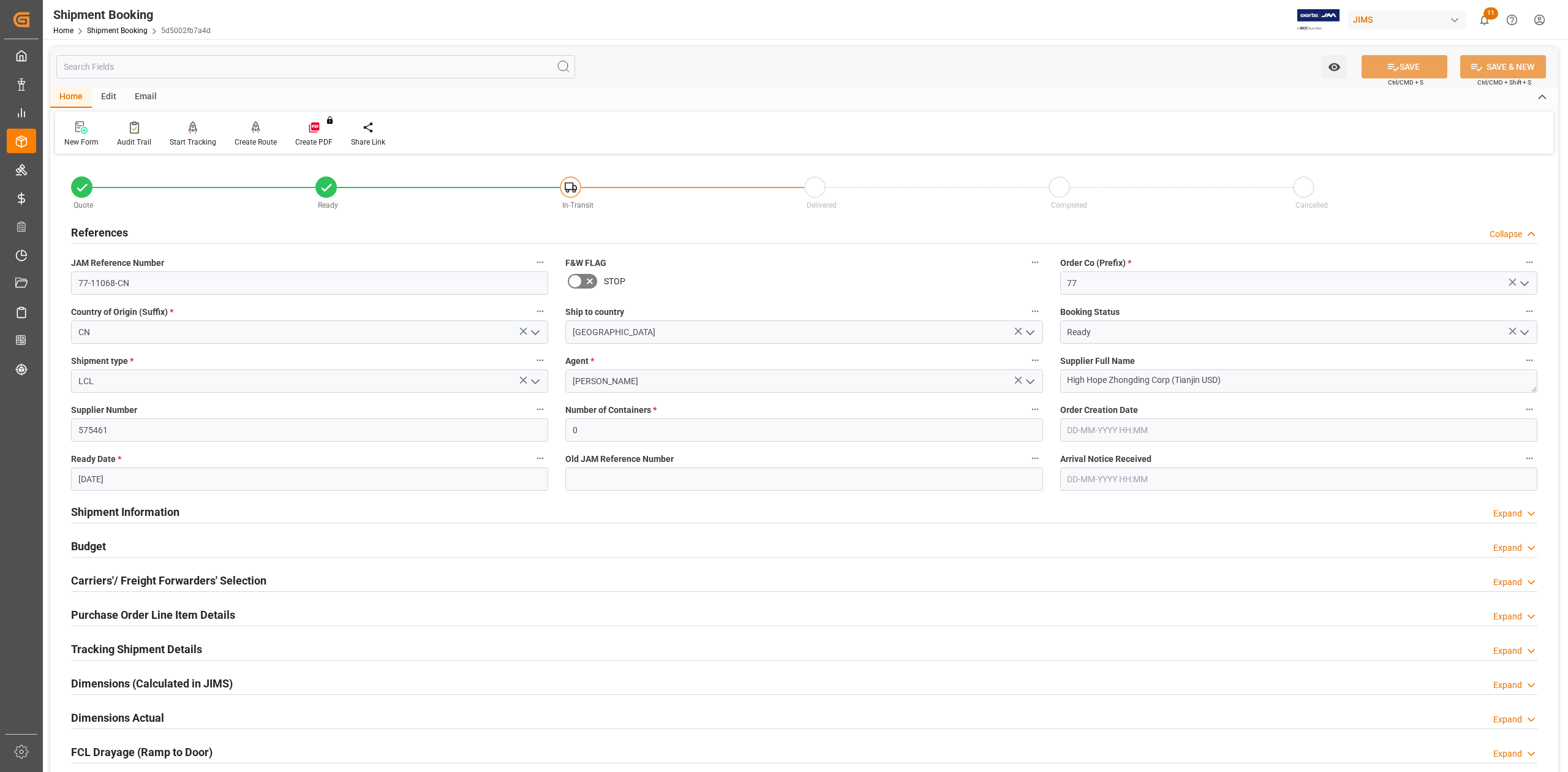
click at [101, 228] on h2 "References" at bounding box center [100, 232] width 57 height 16
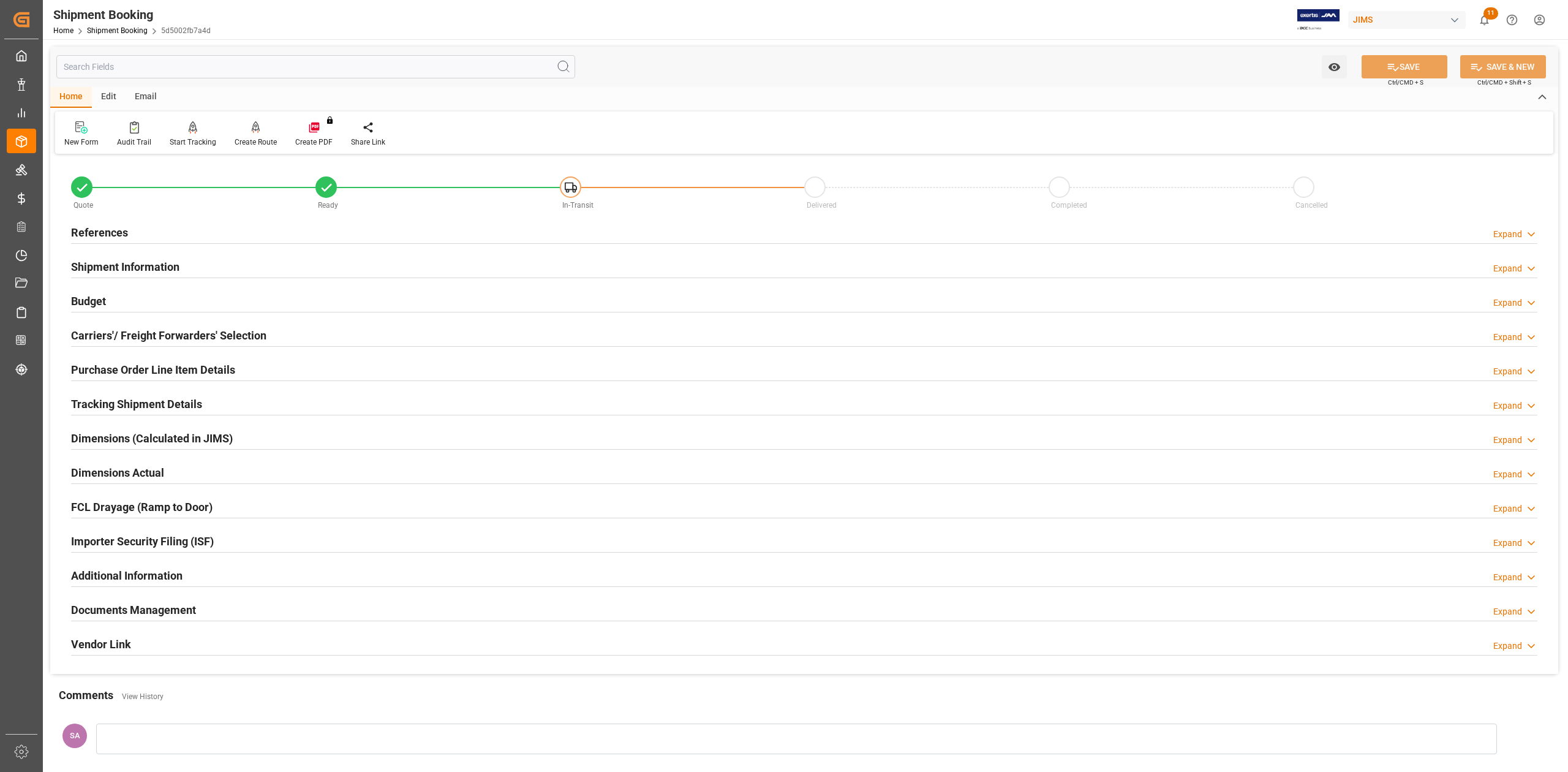
click at [138, 270] on h2 "Shipment Information" at bounding box center [125, 266] width 108 height 16
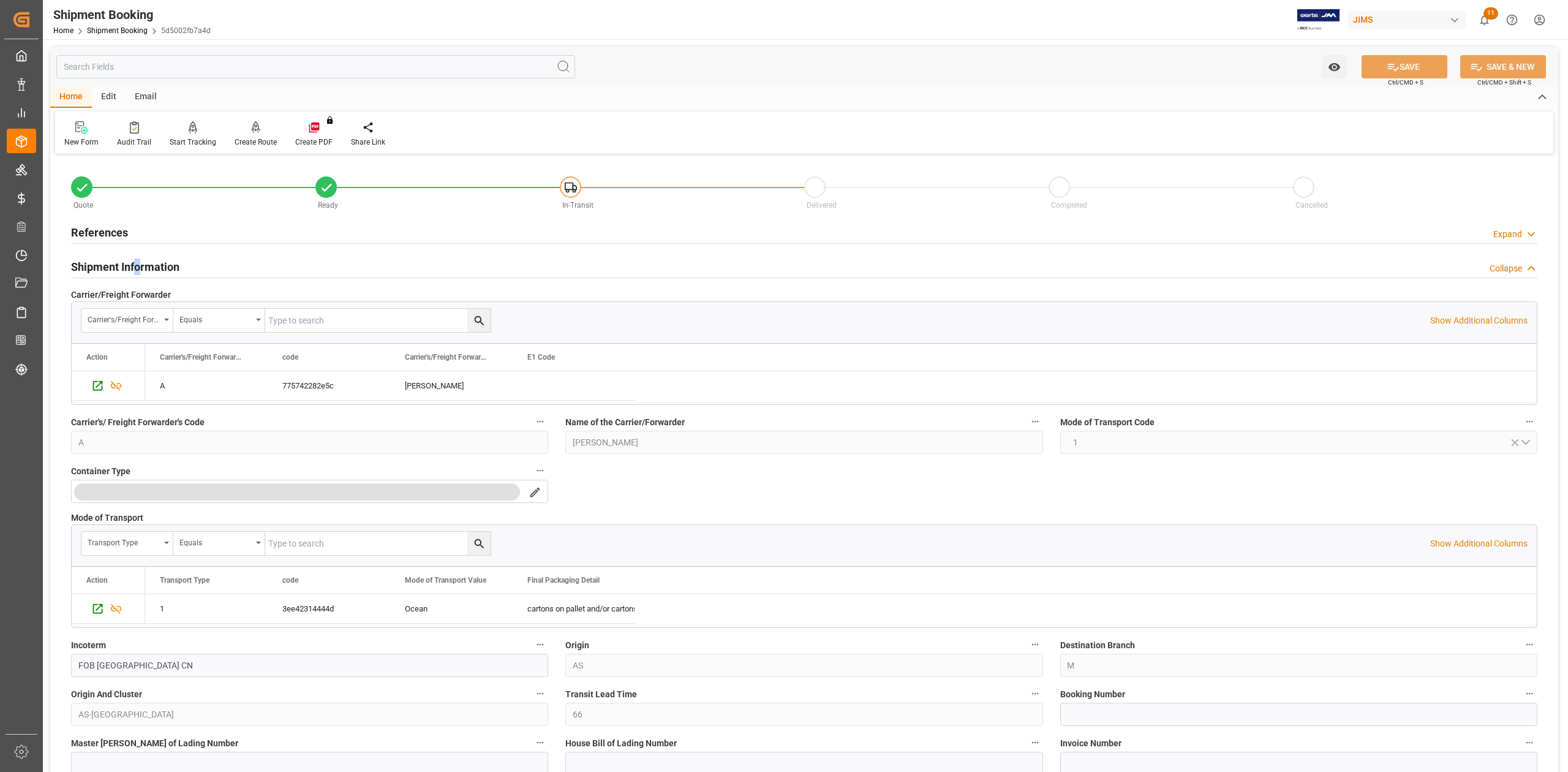
click at [138, 270] on h2 "Shipment Information" at bounding box center [125, 266] width 108 height 16
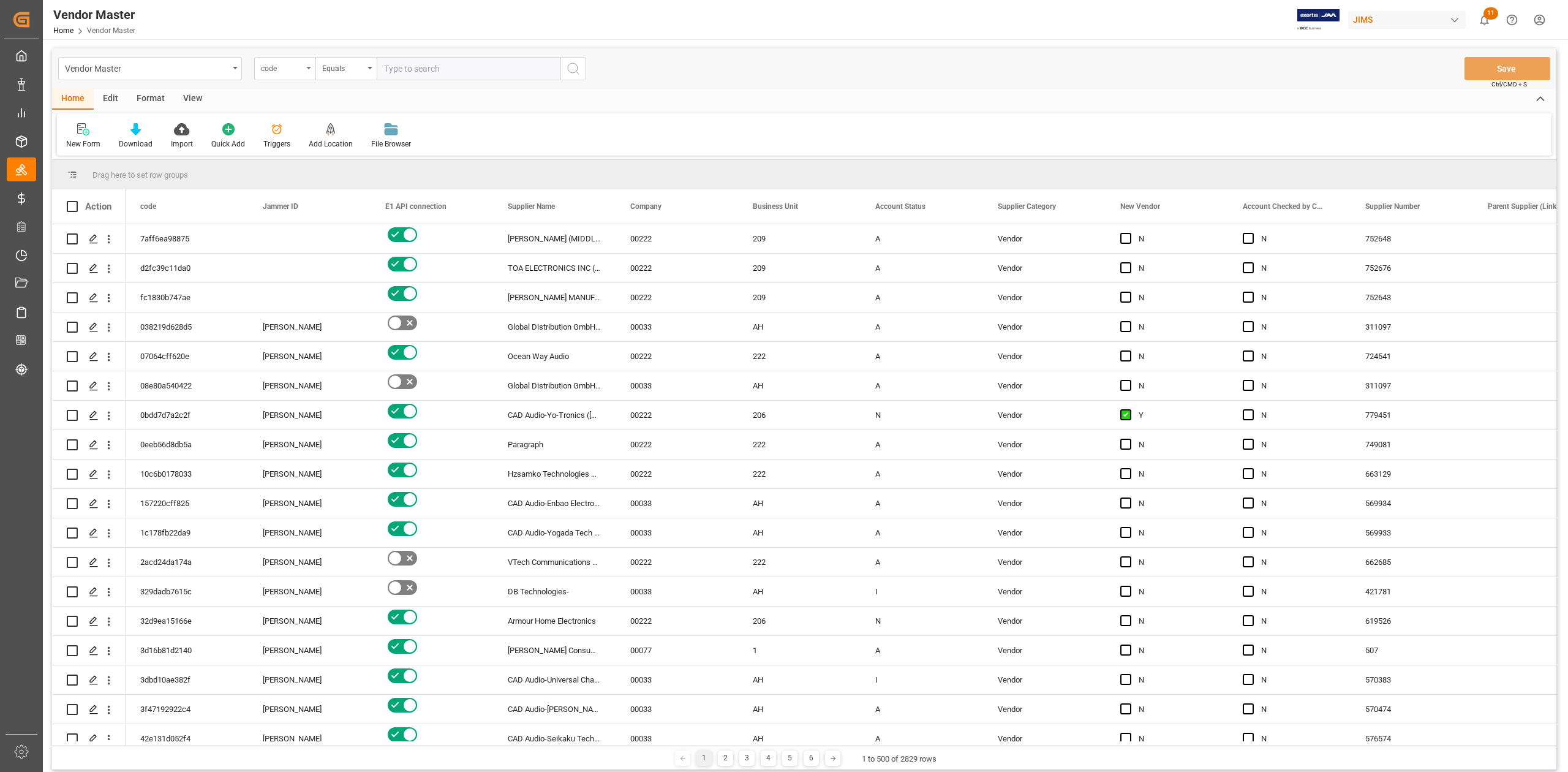
click at [309, 67] on icon "open menu" at bounding box center [309, 68] width 5 height 3
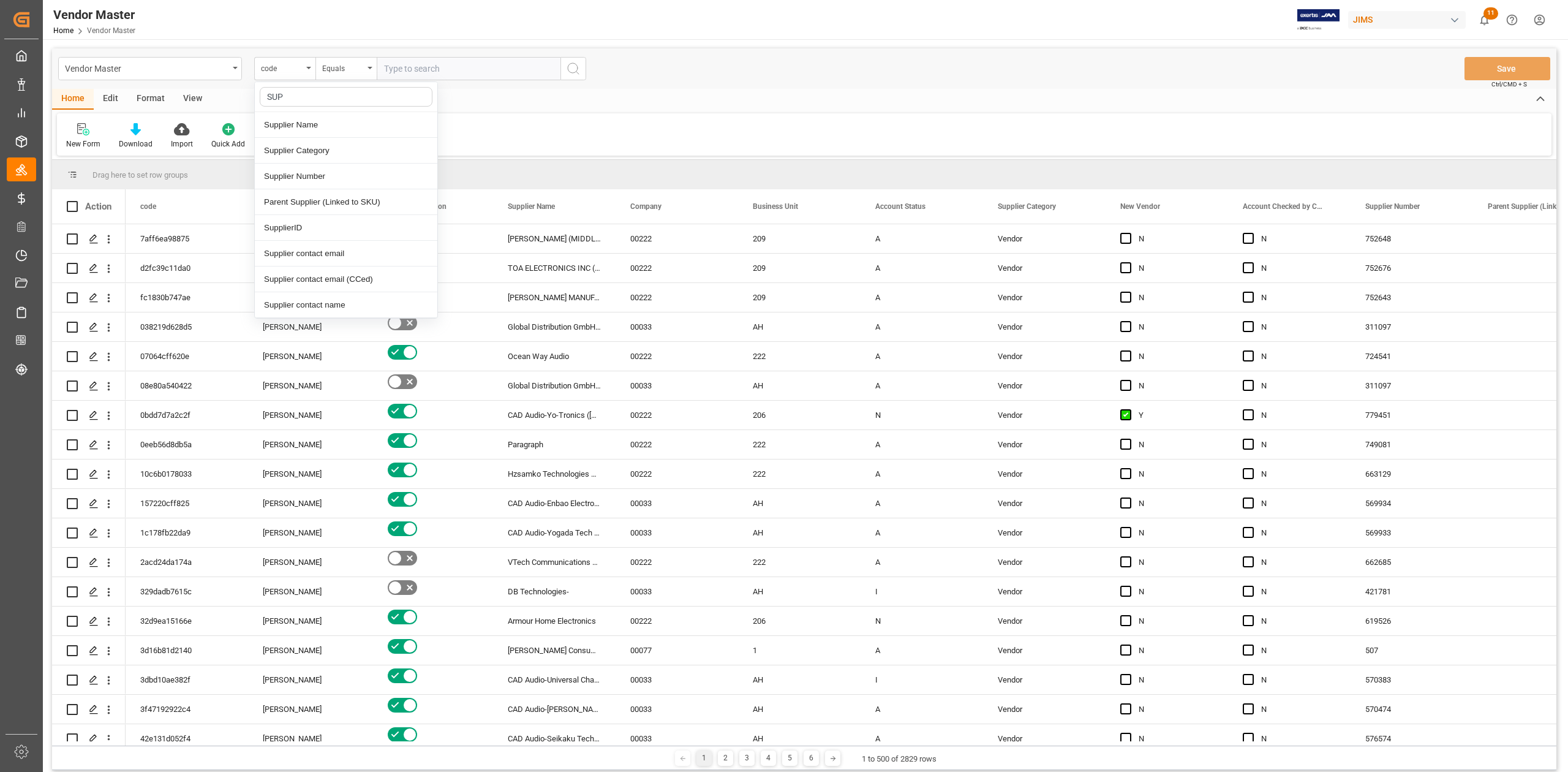
type input "SUPP"
drag, startPoint x: 299, startPoint y: 178, endPoint x: 123, endPoint y: 8, distance: 244.7
click at [300, 178] on div "Supplier Number" at bounding box center [346, 177] width 183 height 26
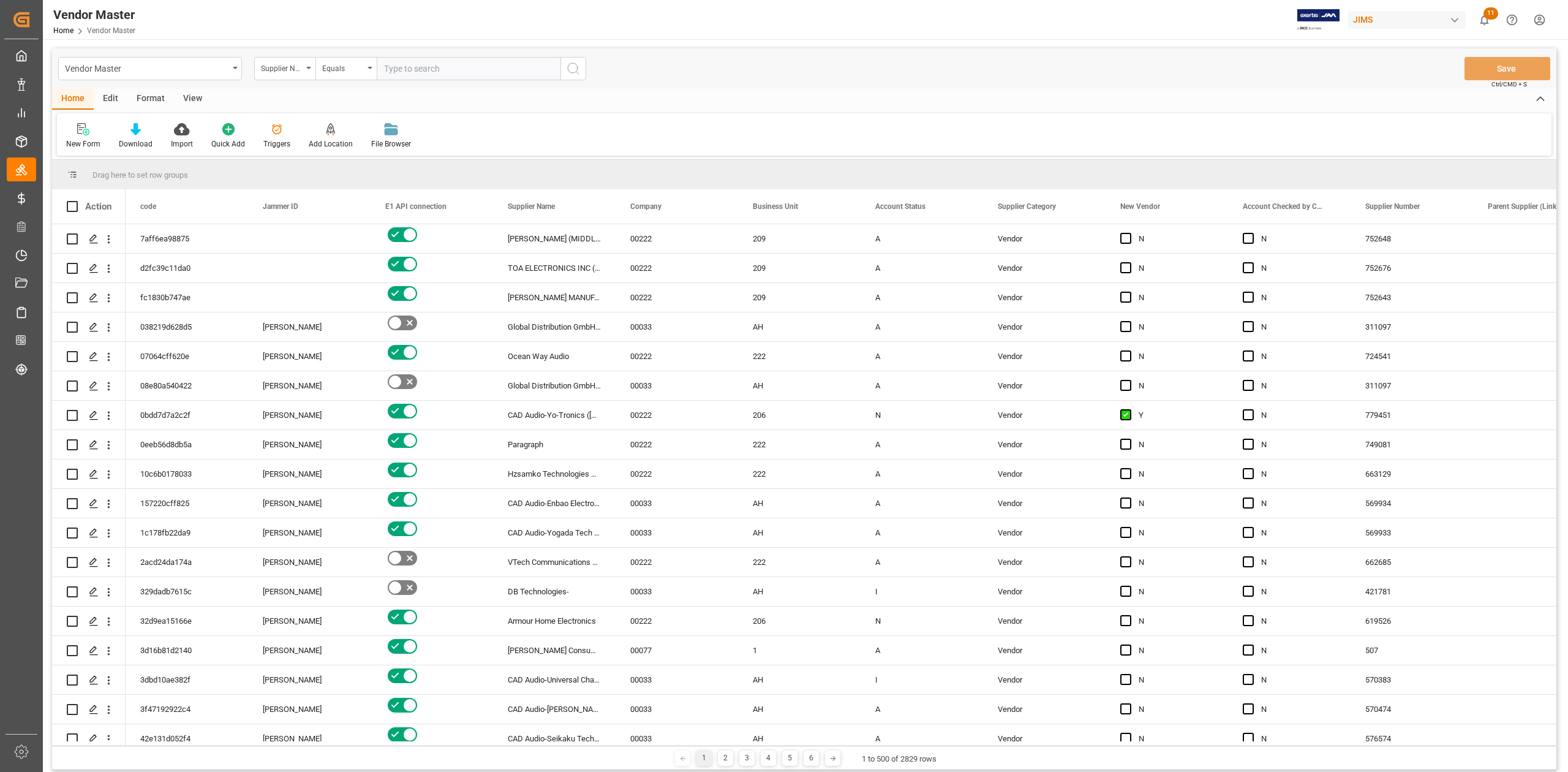
click at [463, 72] on input "text" at bounding box center [469, 68] width 184 height 23
paste input "173012"
type input "173012"
click at [565, 68] on button "search button" at bounding box center [573, 68] width 26 height 23
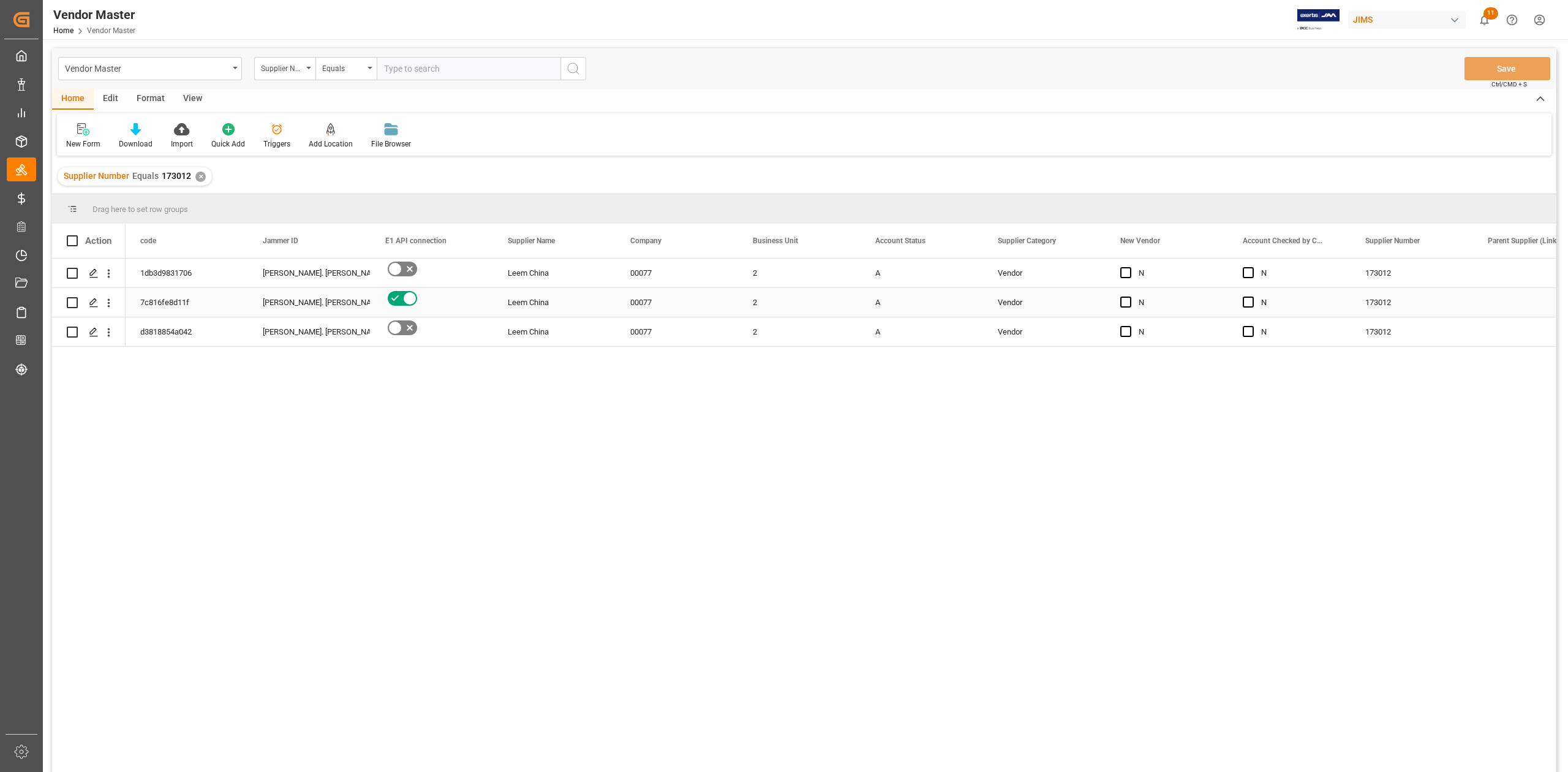
click at [1008, 305] on div "Vendor" at bounding box center [1044, 302] width 93 height 28
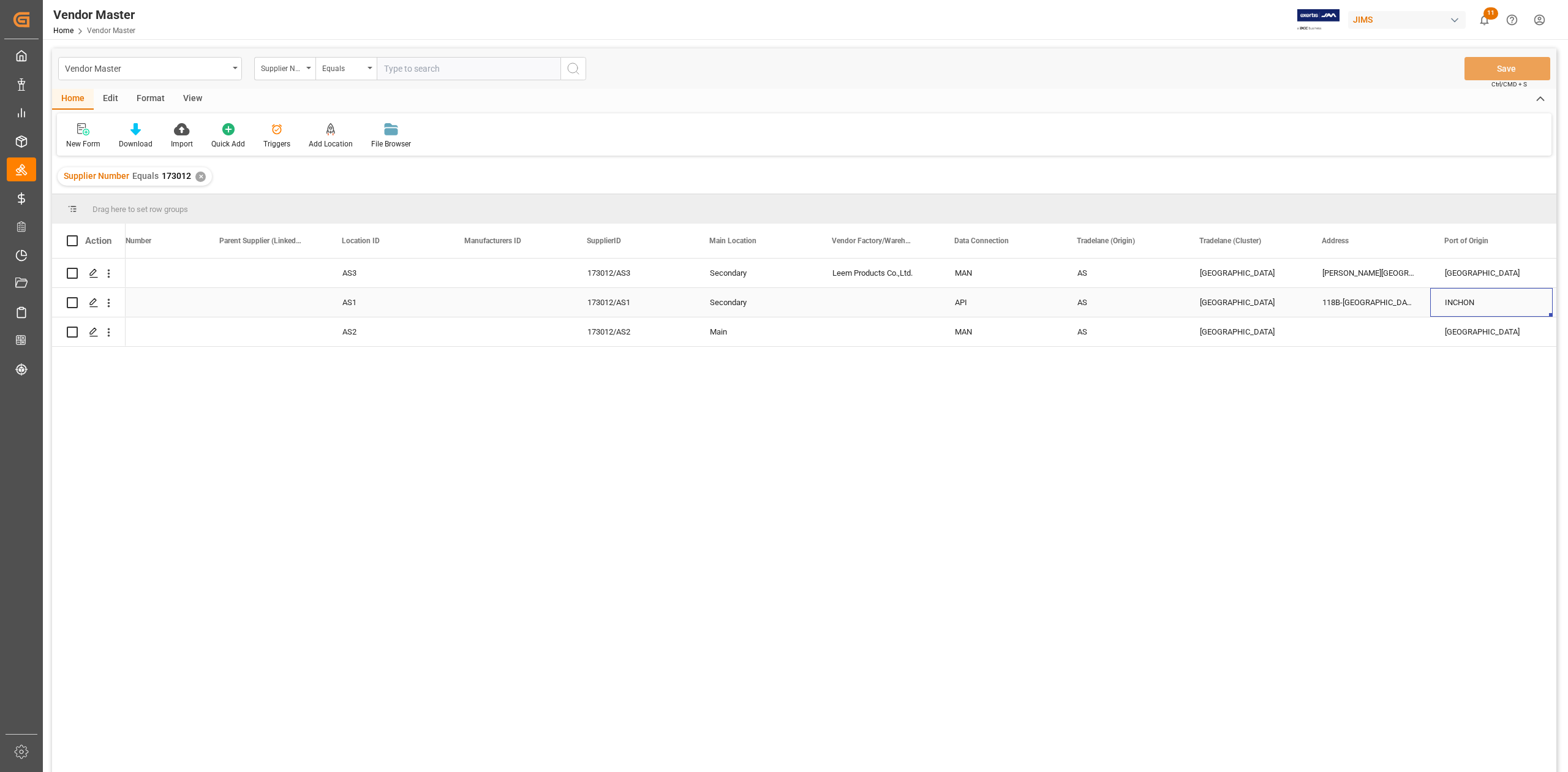
scroll to position [0, 1390]
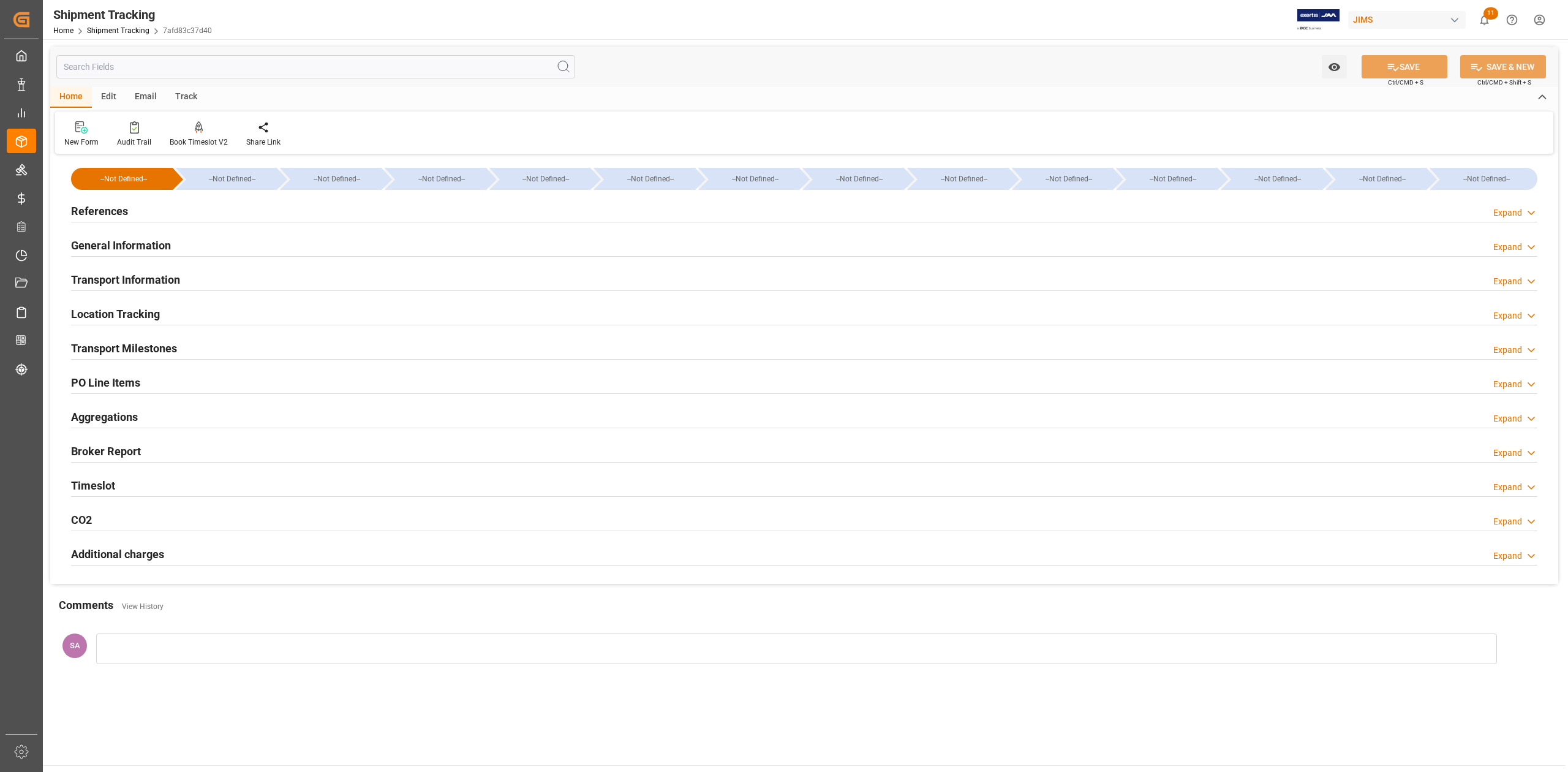
type input "[DATE]"
click at [124, 209] on h2 "References" at bounding box center [100, 210] width 57 height 16
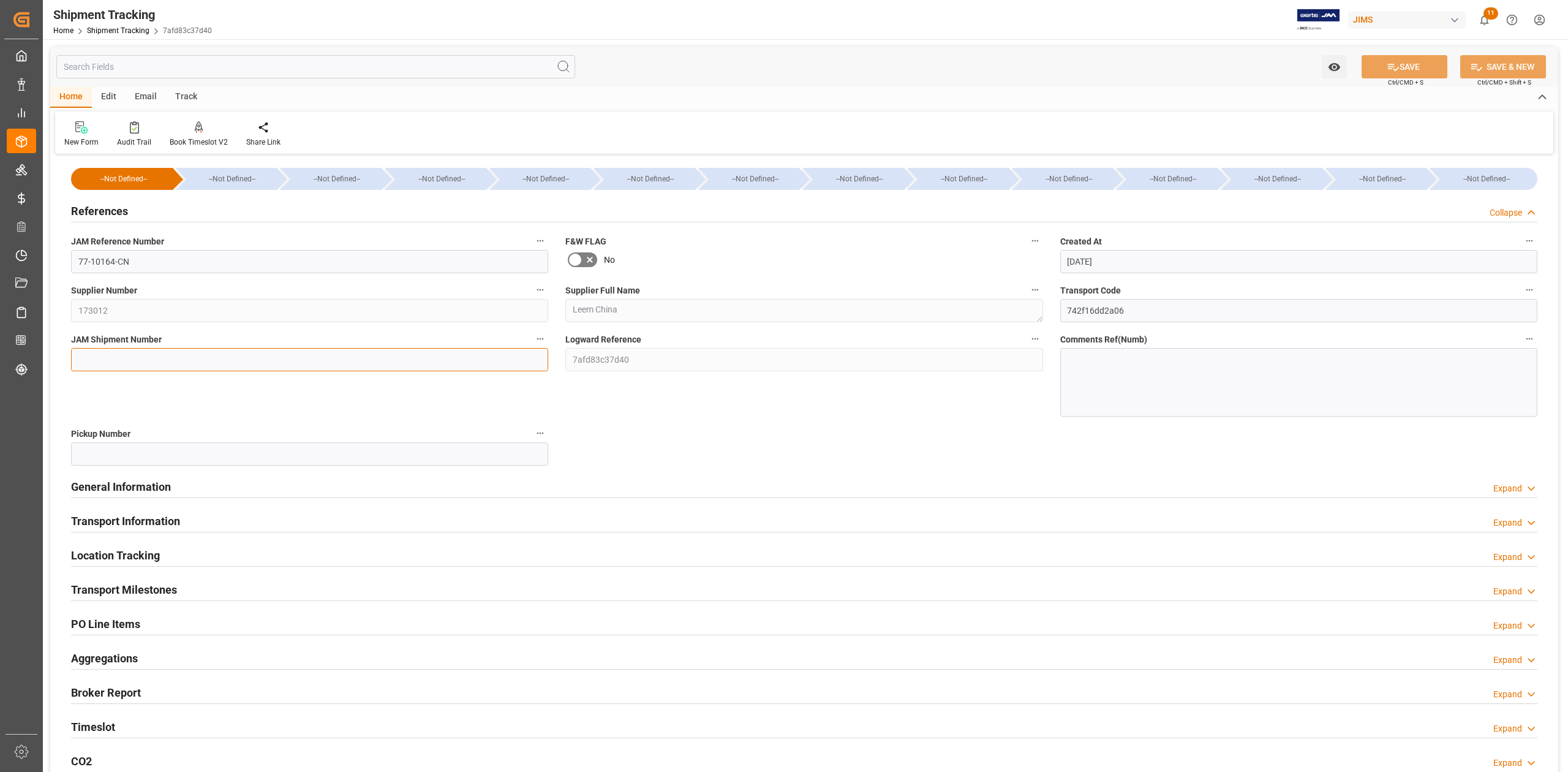
click at [130, 350] on input at bounding box center [310, 359] width 477 height 23
paste input "73062"
type input "73062"
click at [1426, 63] on button "SAVE" at bounding box center [1405, 66] width 86 height 23
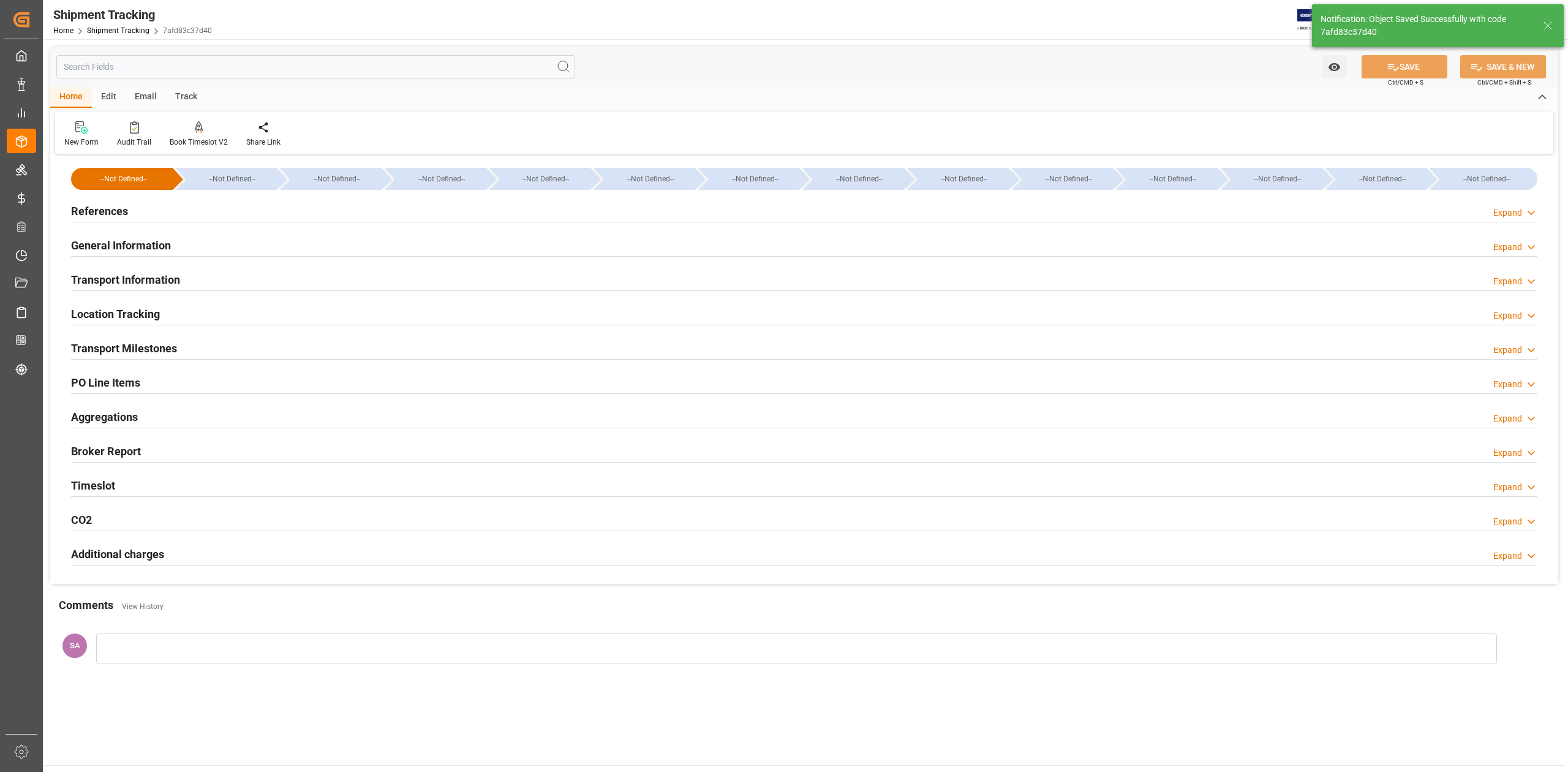
drag, startPoint x: 158, startPoint y: 343, endPoint x: 160, endPoint y: 356, distance: 13.2
click at [158, 343] on h2 "Transport Milestones" at bounding box center [124, 348] width 106 height 16
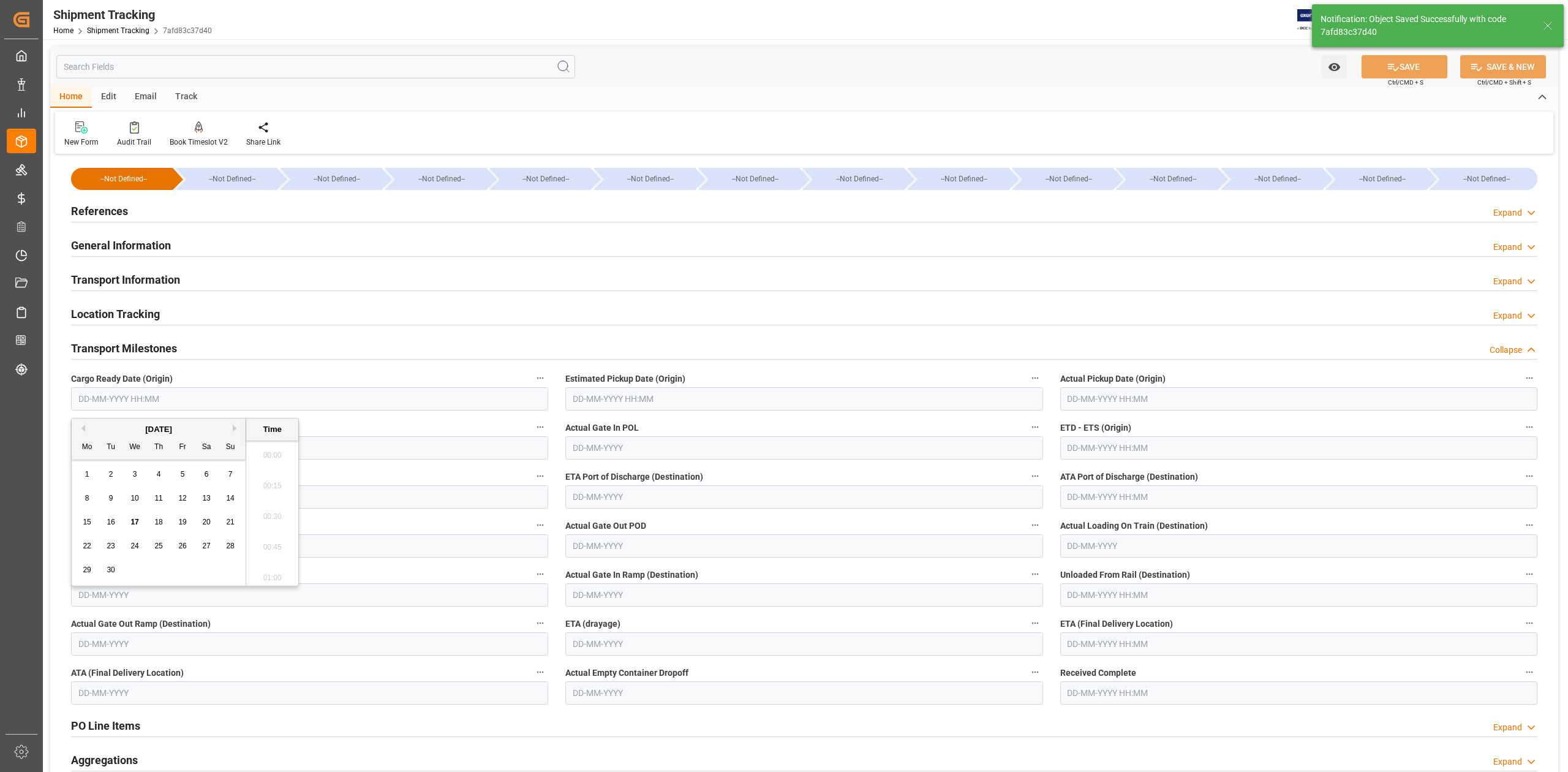
click at [155, 404] on input "text" at bounding box center [310, 398] width 477 height 23
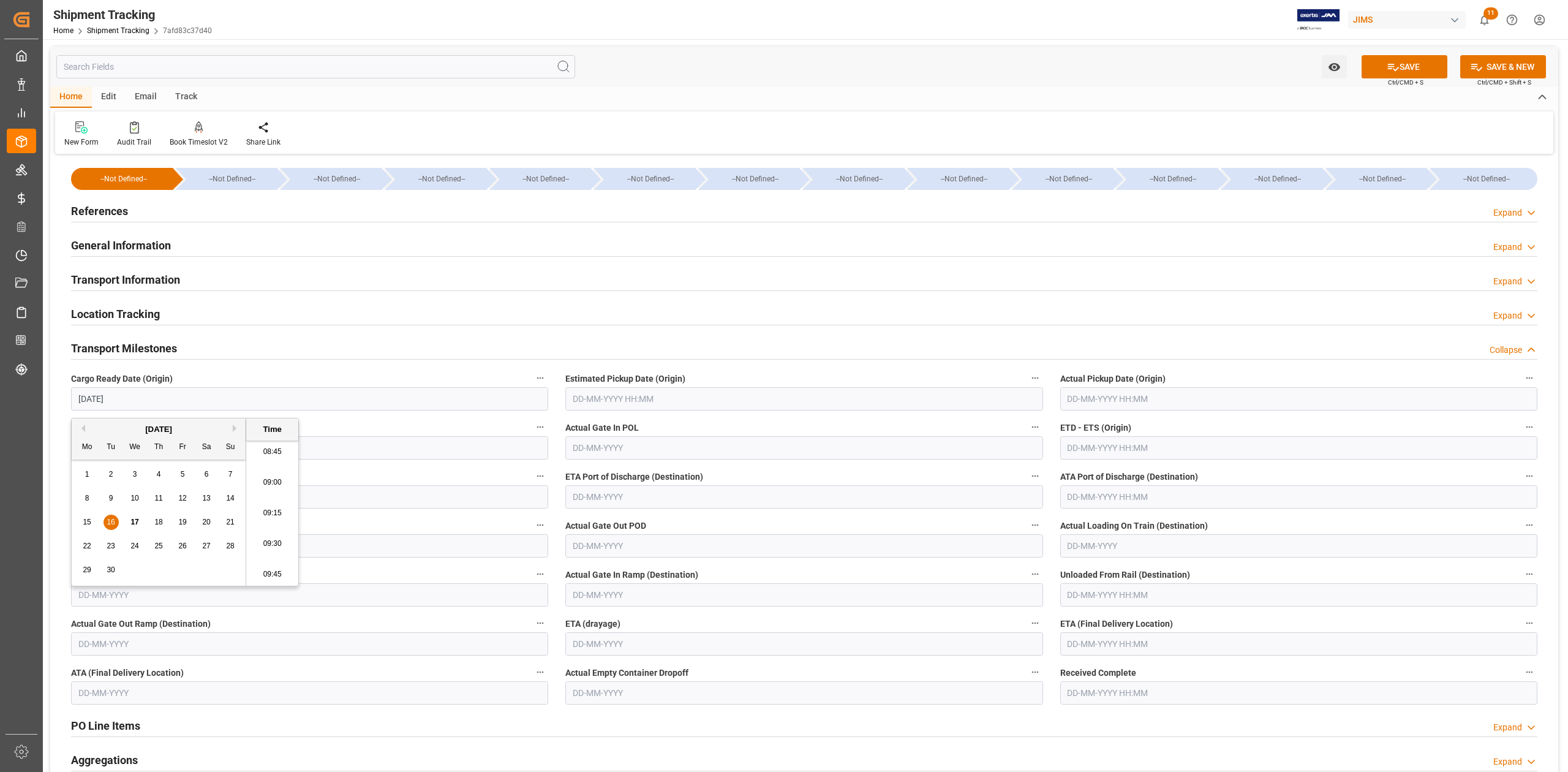
click at [650, 404] on input "text" at bounding box center [804, 398] width 477 height 23
type input "16-09-2025 00:00"
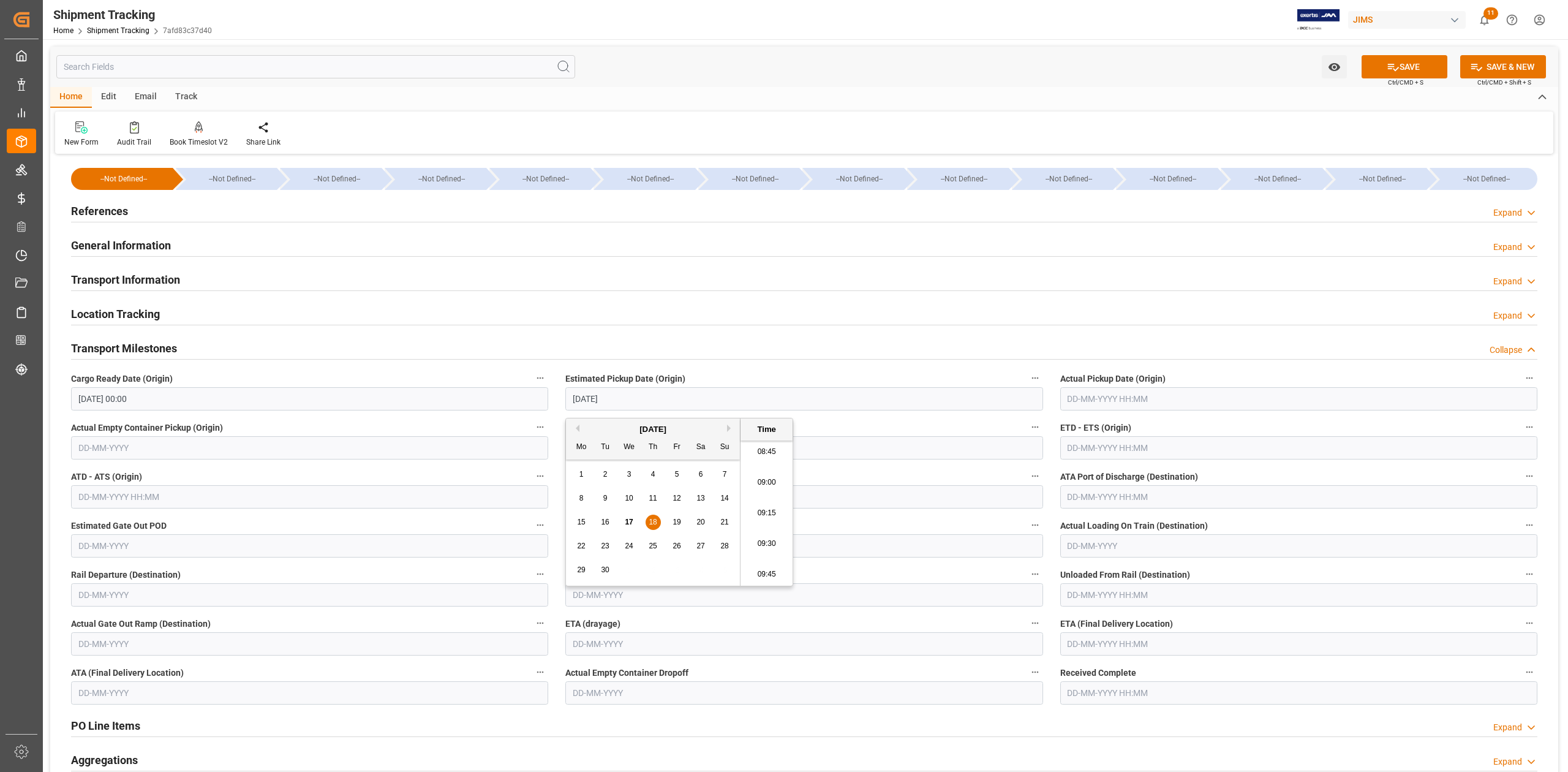
click at [1120, 452] on input "text" at bounding box center [1299, 447] width 477 height 23
type input "18-09-2025 00:00"
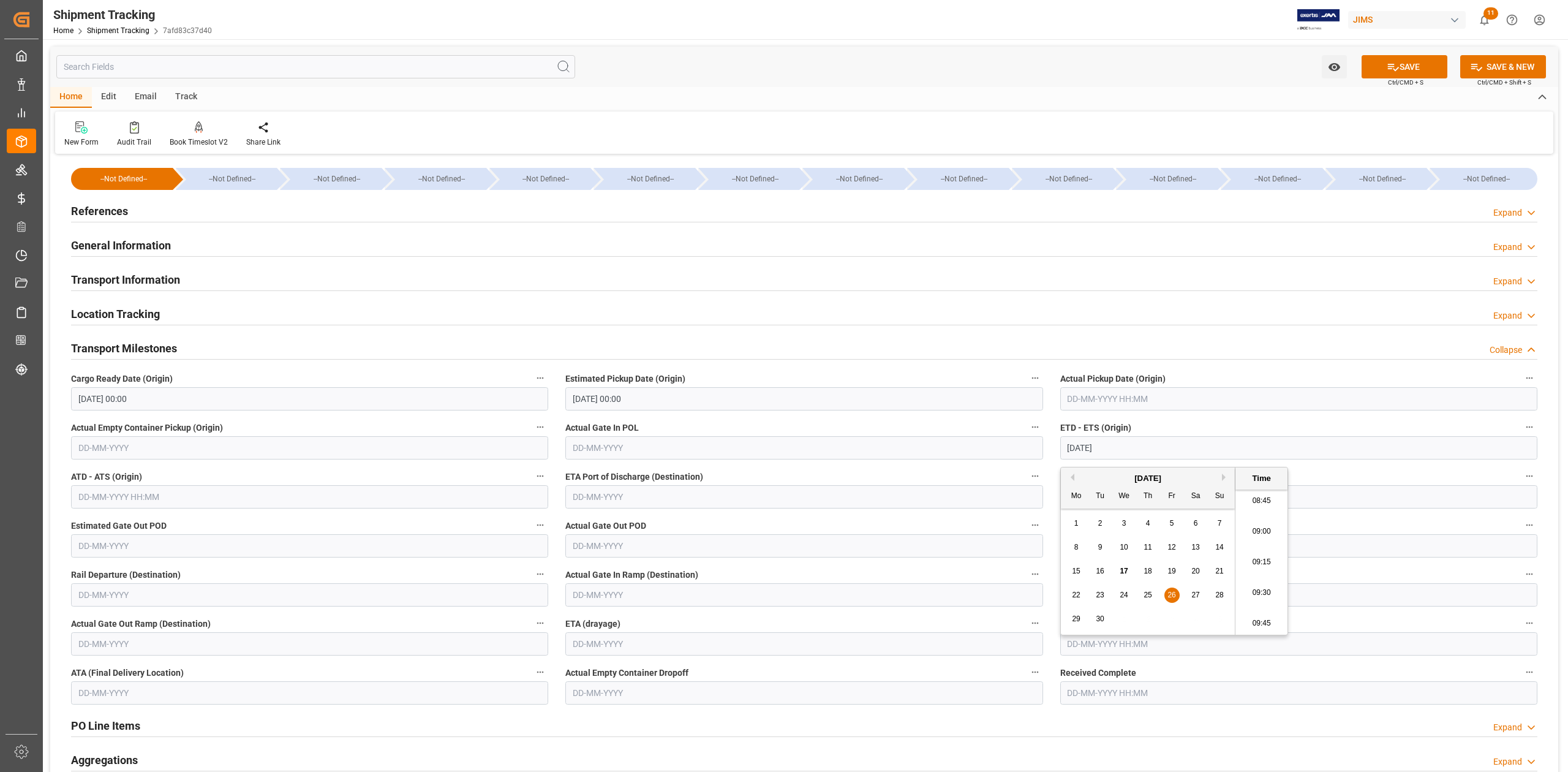
click at [1116, 647] on input "text" at bounding box center [1299, 644] width 477 height 23
type input "26-09-2025 00:00"
click at [1223, 467] on button "Next Month" at bounding box center [1226, 465] width 8 height 8
click at [1123, 605] on span "29" at bounding box center [1123, 607] width 8 height 9
type input "29-10-2025 00:00"
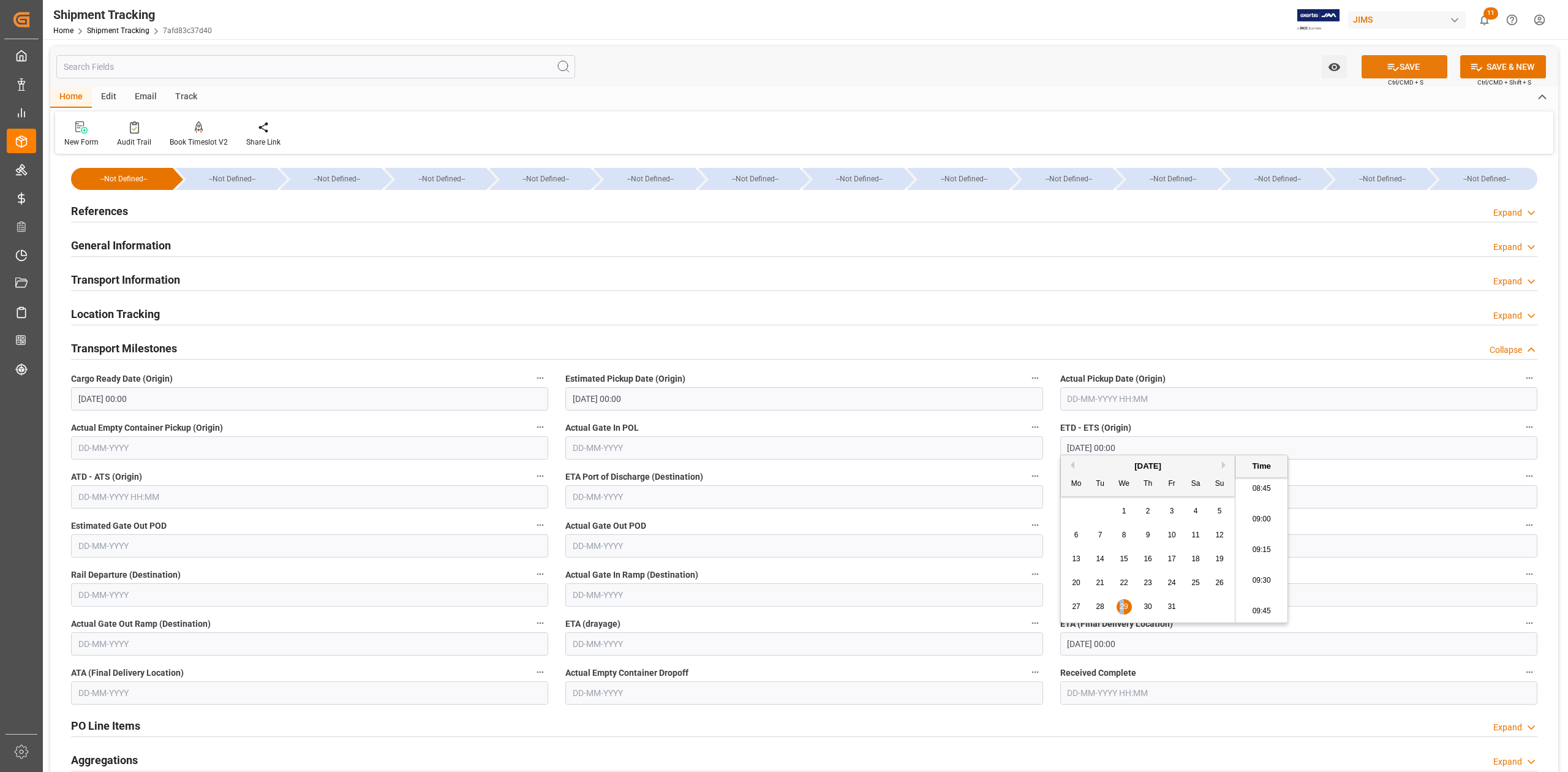
click at [1404, 64] on button "SAVE" at bounding box center [1405, 66] width 86 height 23
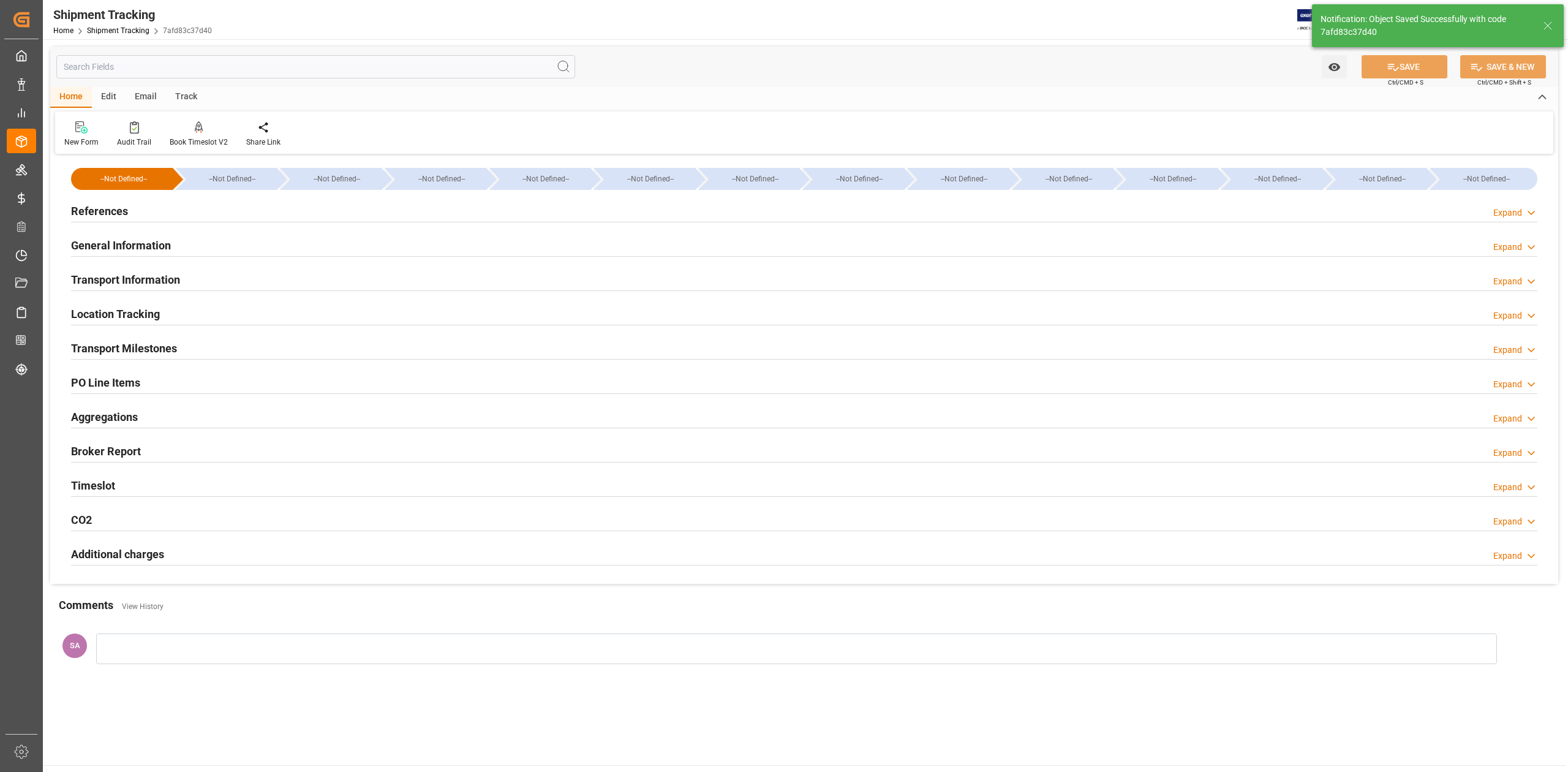
click at [137, 346] on h2 "Transport Milestones" at bounding box center [124, 348] width 106 height 16
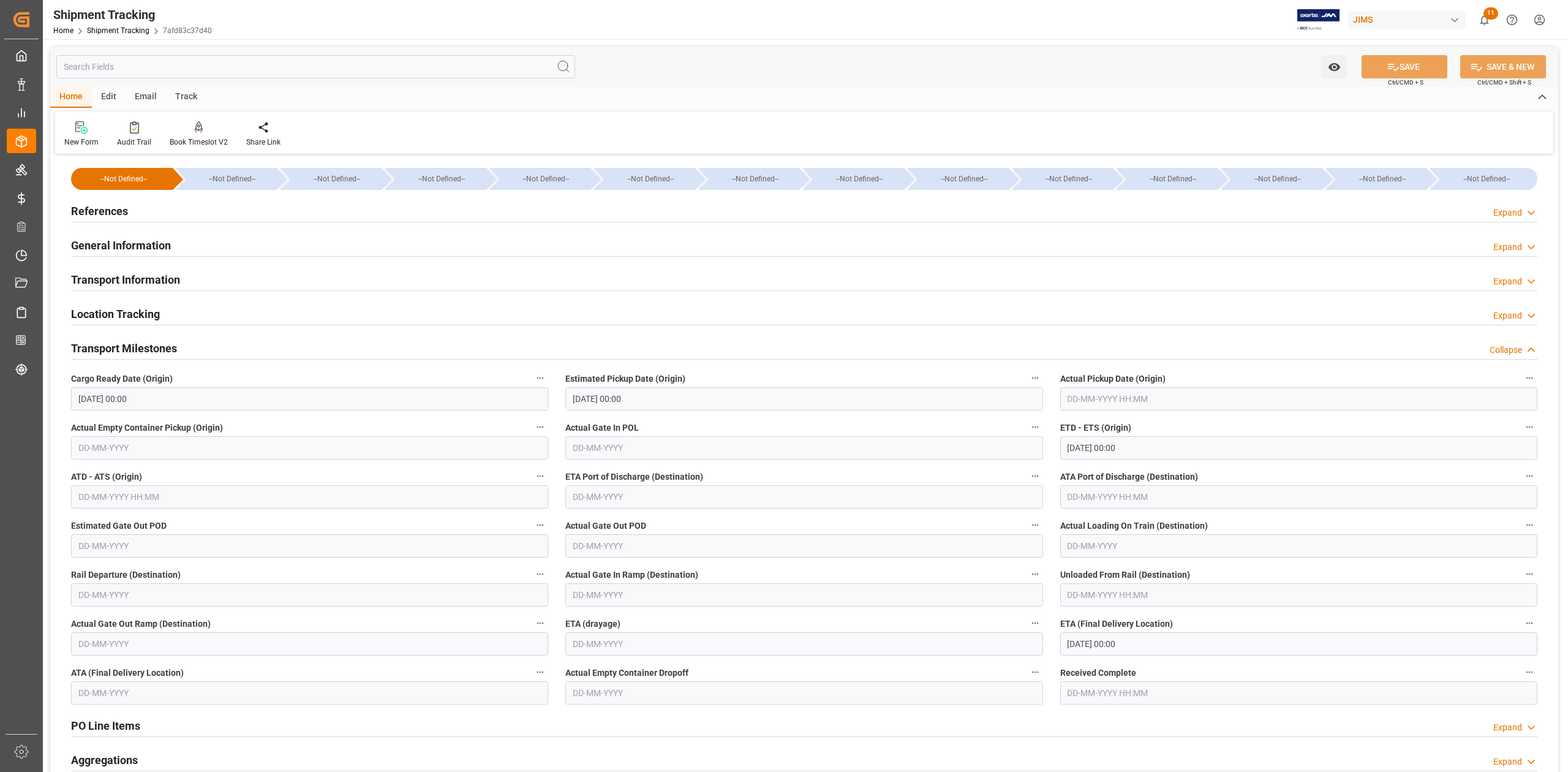
drag, startPoint x: 94, startPoint y: 203, endPoint x: 108, endPoint y: 244, distance: 43.3
click at [94, 203] on h2 "References" at bounding box center [100, 210] width 57 height 16
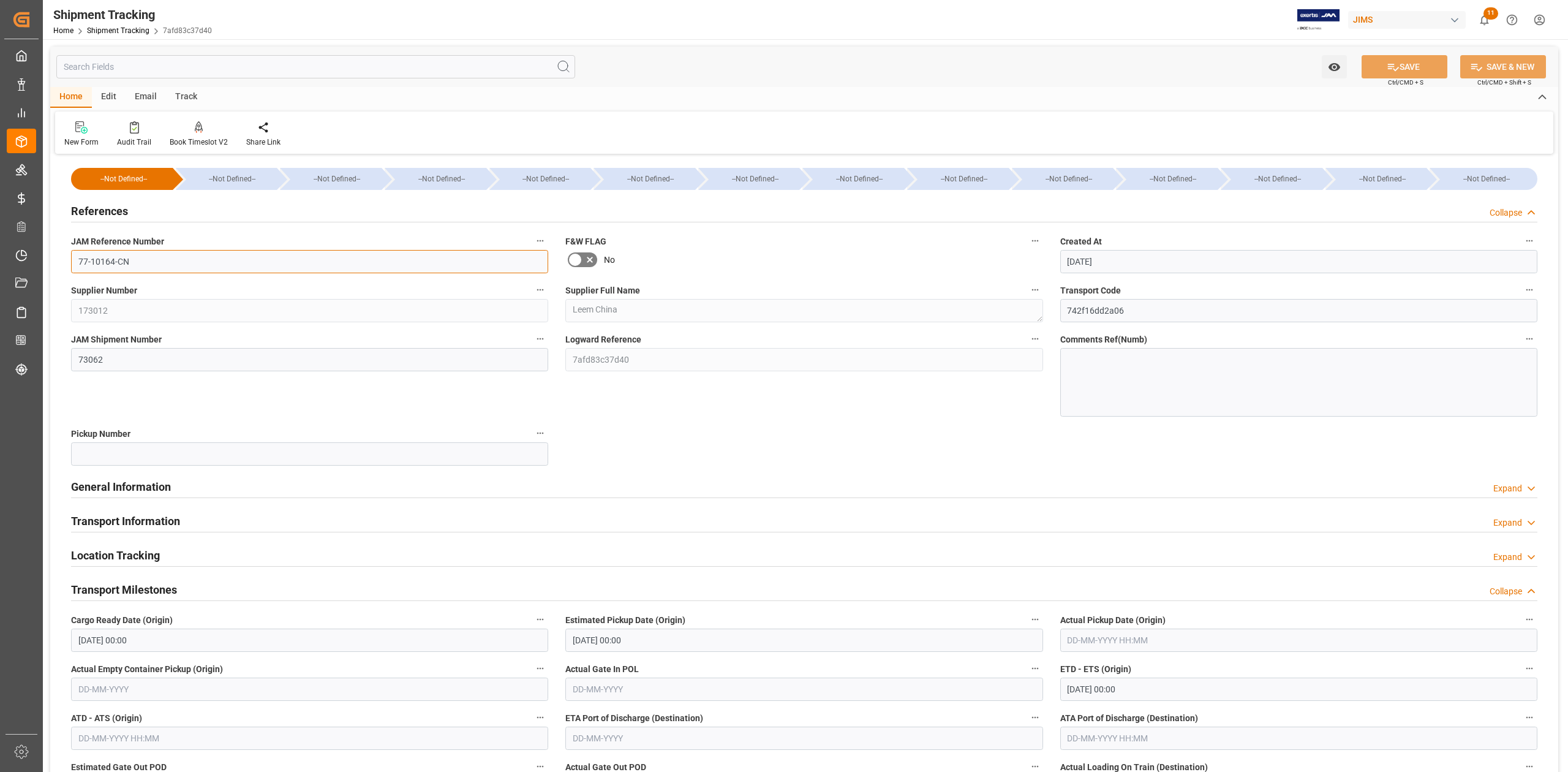
click at [136, 263] on input "77-10164-CN" at bounding box center [310, 261] width 477 height 23
